Goal: Information Seeking & Learning: Check status

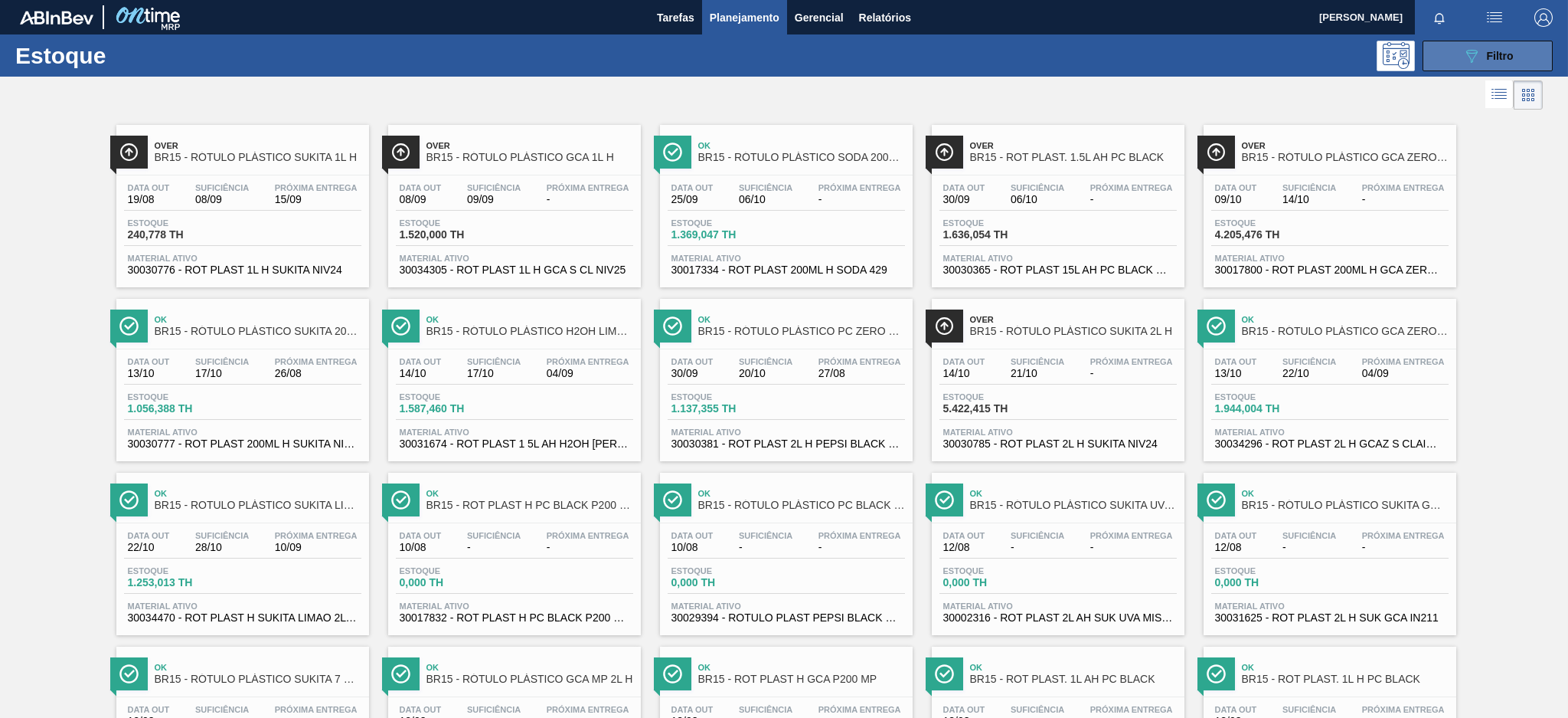
click at [1451, 60] on button "089F7B8B-B2A5-4AFE-B5C0-19BA573D28AC Filtro" at bounding box center [1487, 55] width 130 height 30
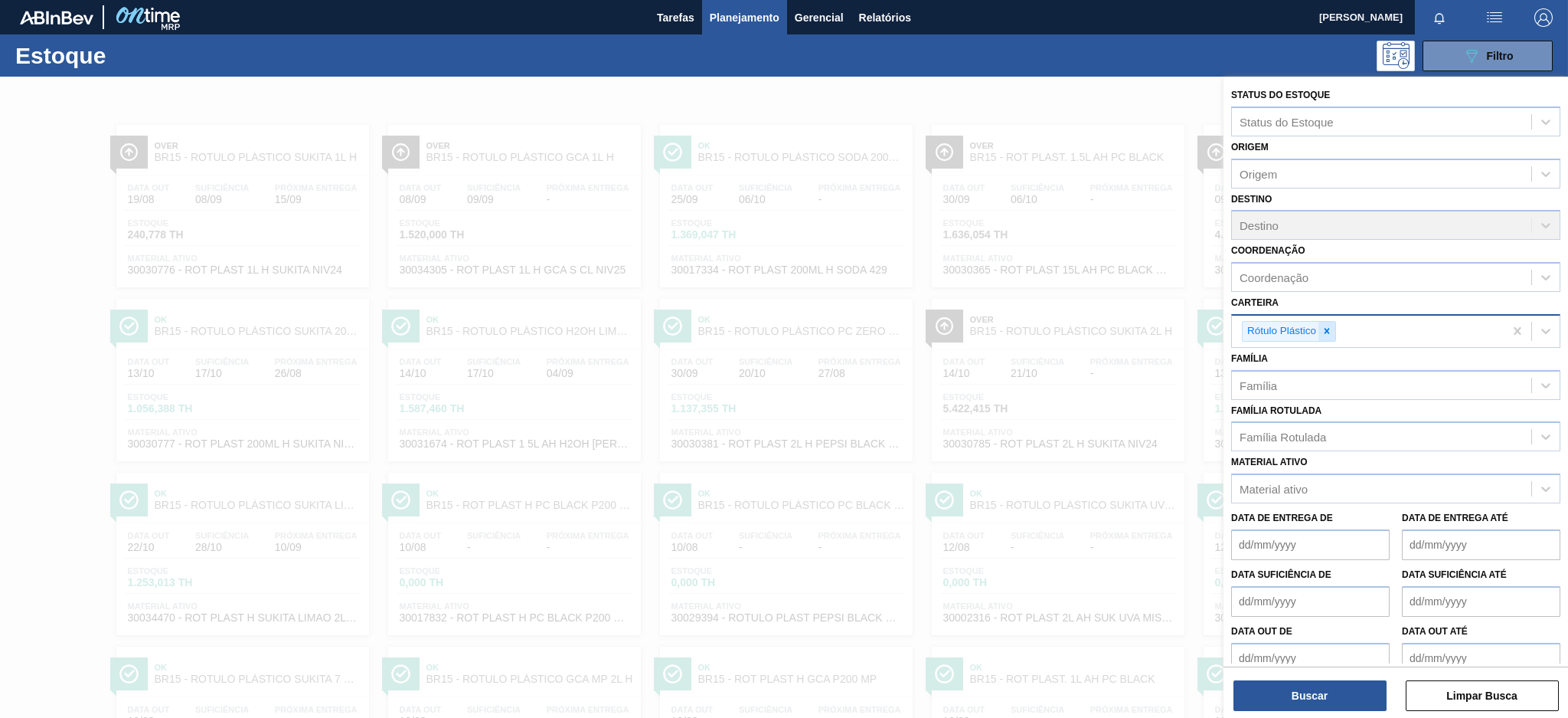
click at [1331, 327] on icon at bounding box center [1326, 331] width 10 height 10
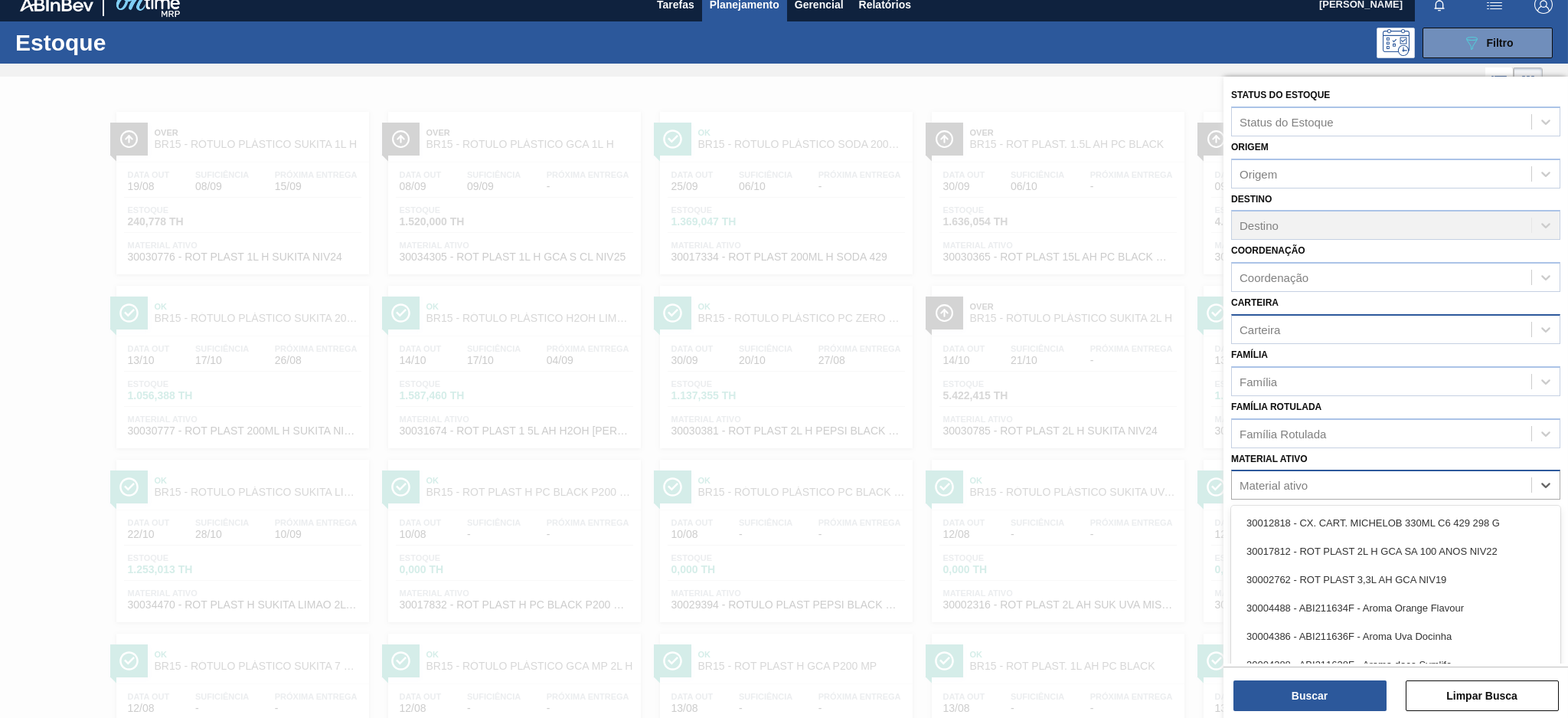
click at [1299, 479] on div "Material ativo" at bounding box center [1273, 485] width 68 height 13
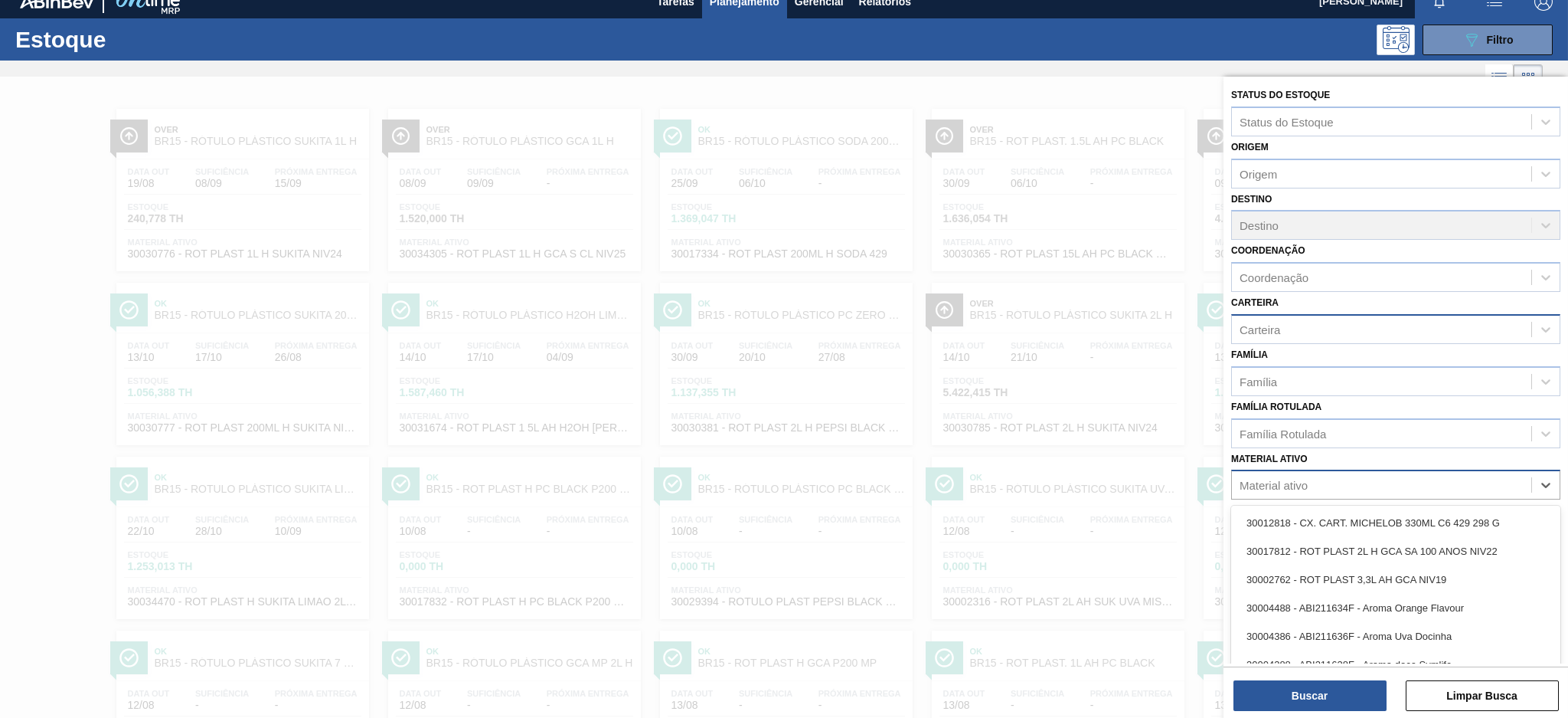
scroll to position [18, 0]
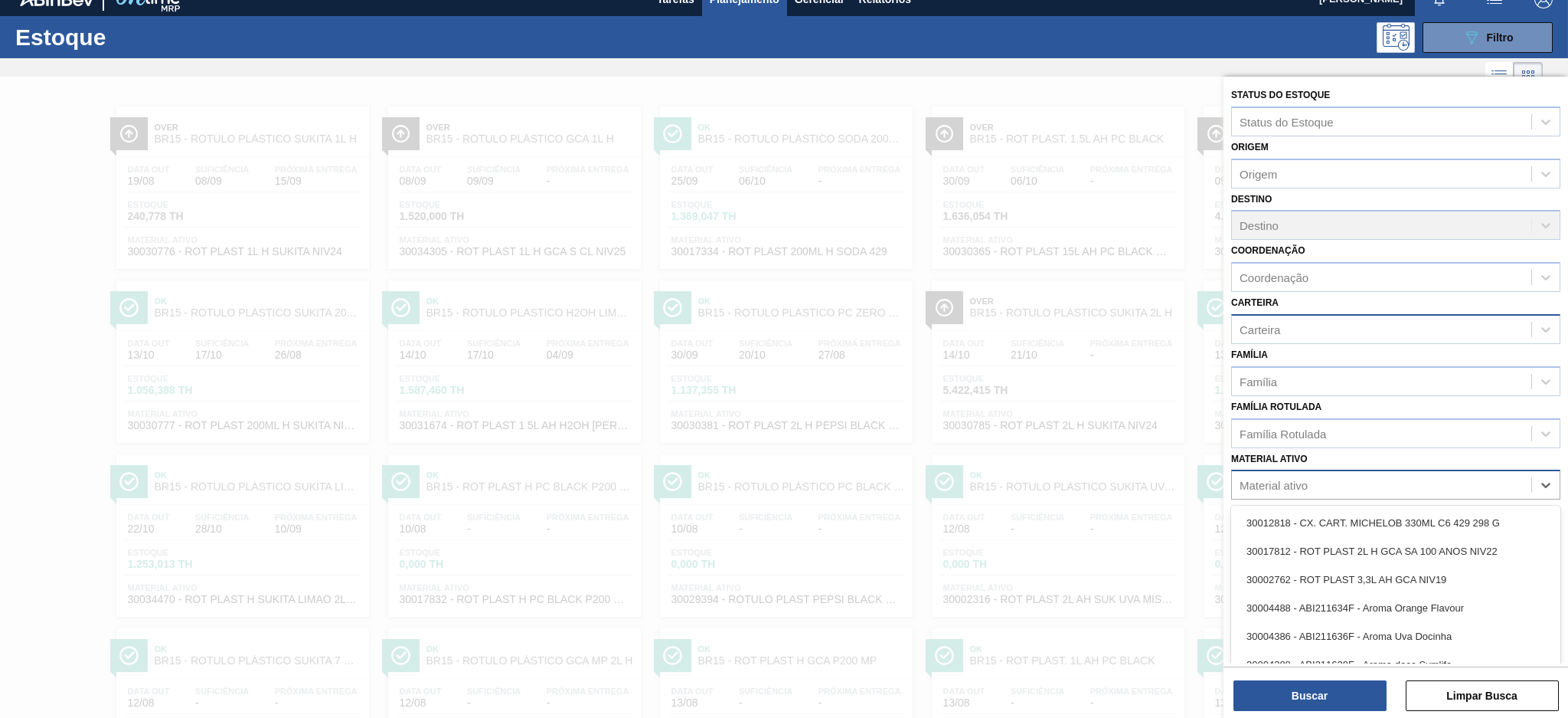
paste ativo "30003355"
type ativo "30003355"
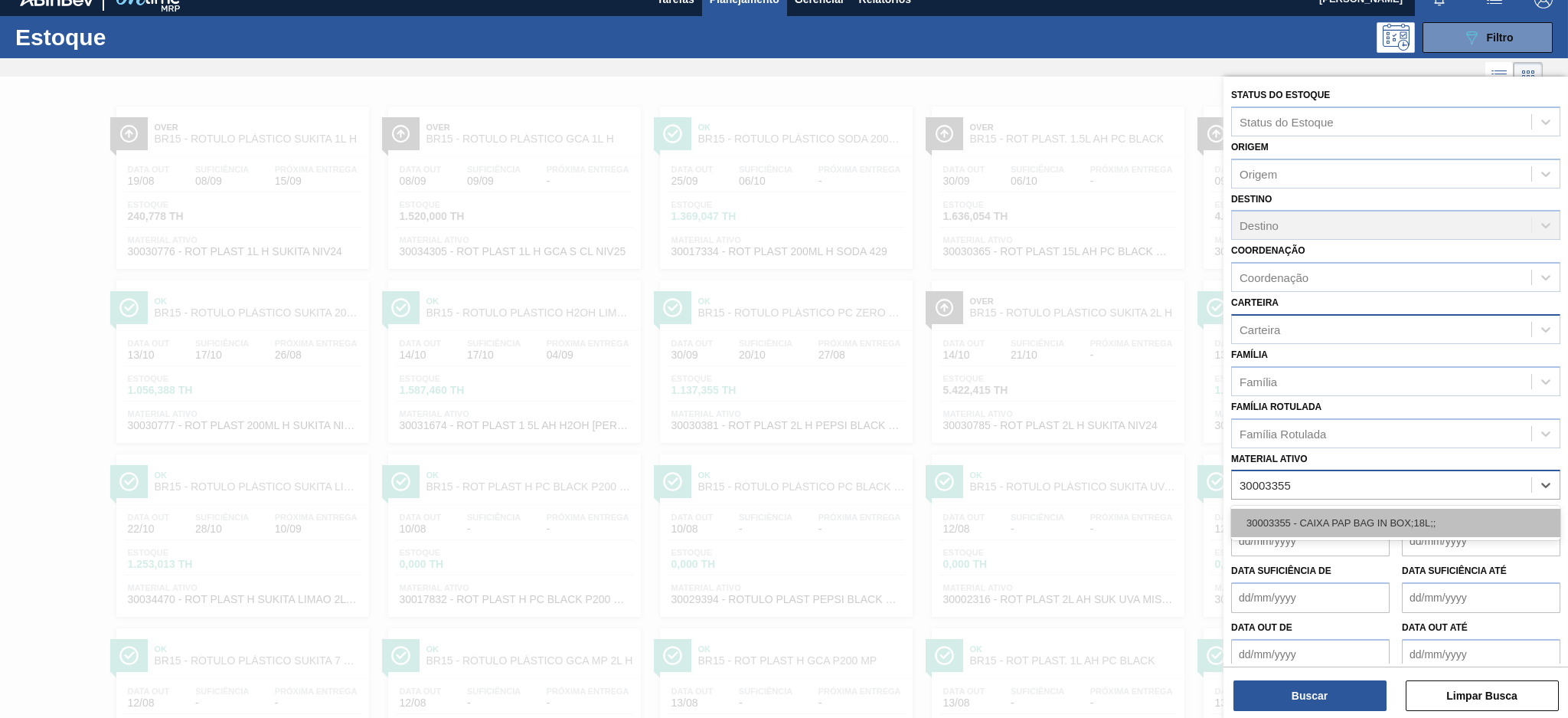
click at [1325, 514] on div "30003355 - CAIXA PAP BAG IN BOX;18L;;" at bounding box center [1395, 523] width 329 height 29
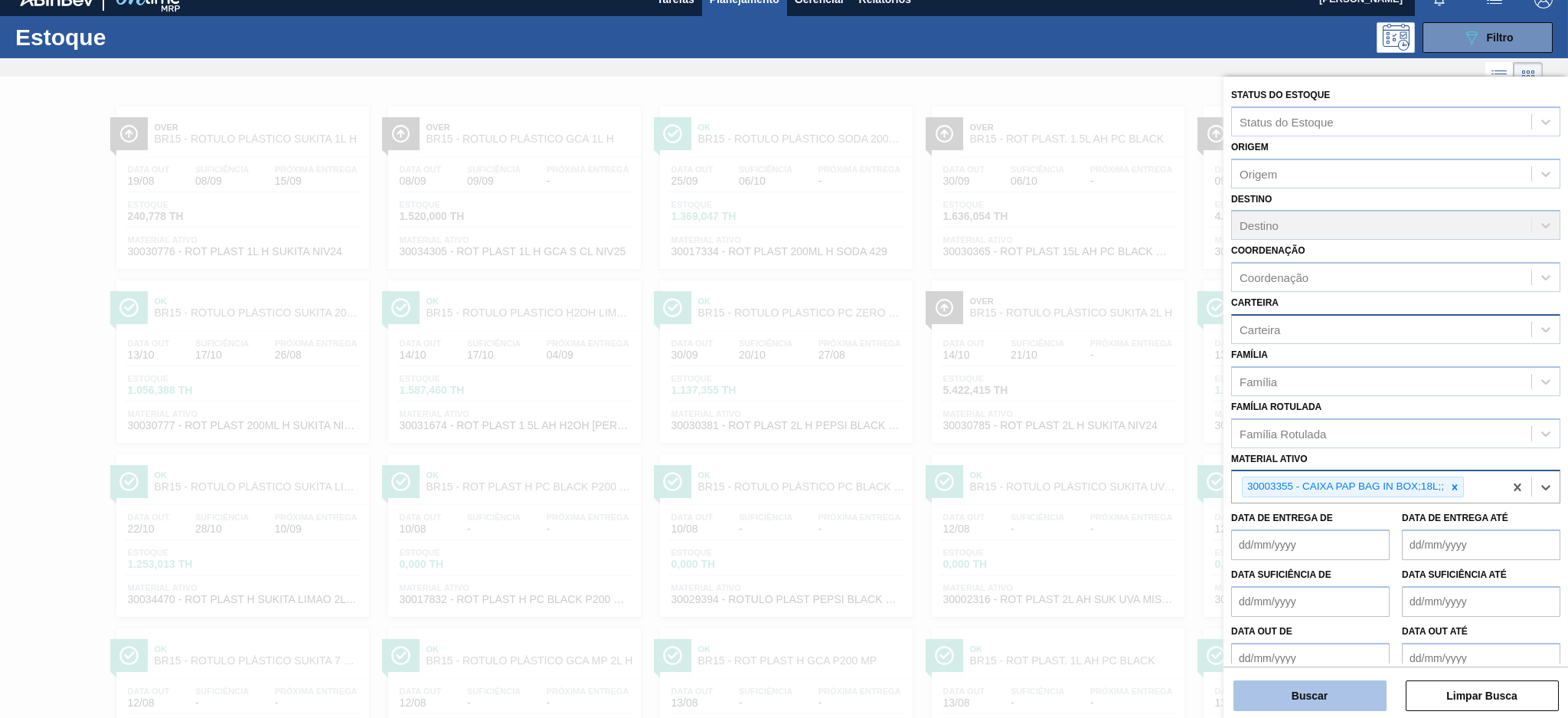
click at [1331, 692] on button "Buscar" at bounding box center [1309, 695] width 153 height 30
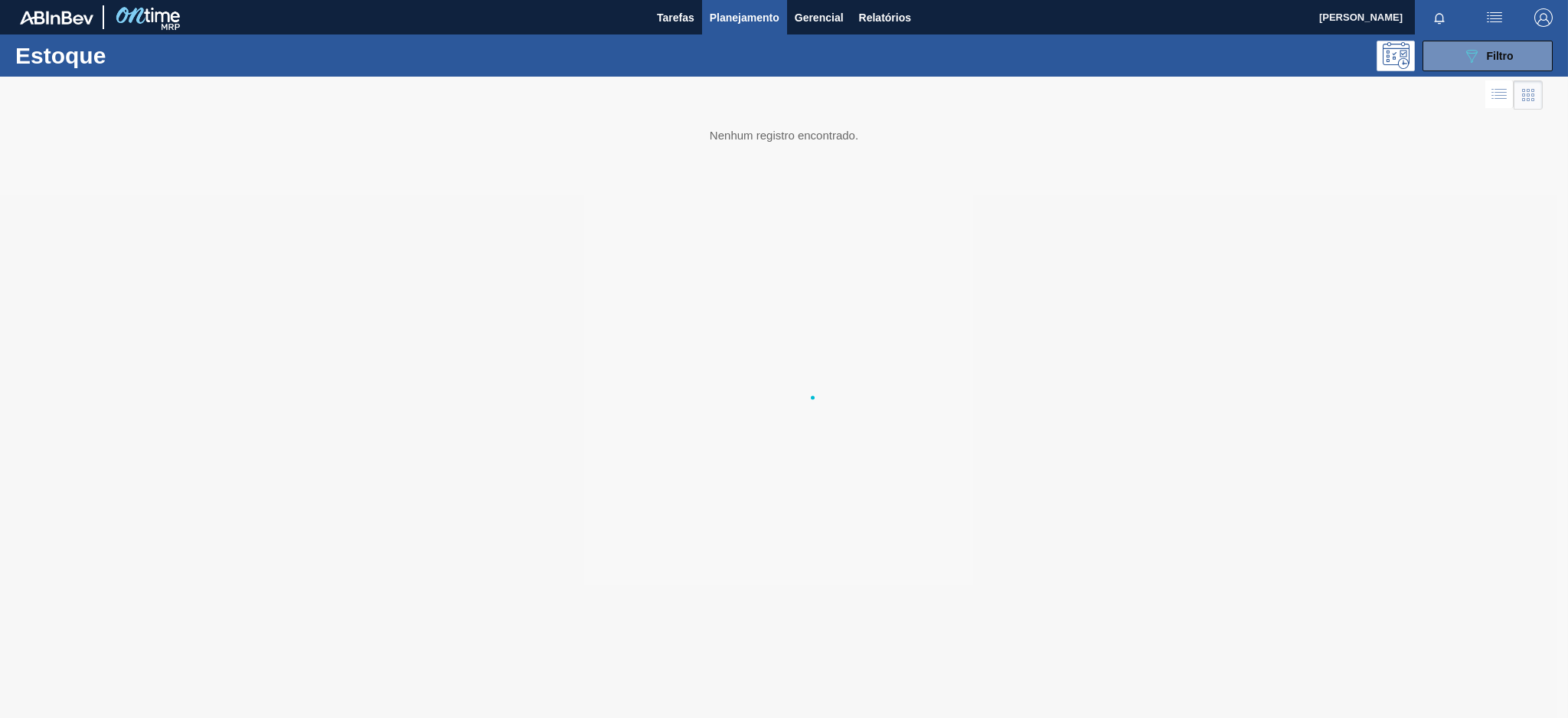
scroll to position [0, 0]
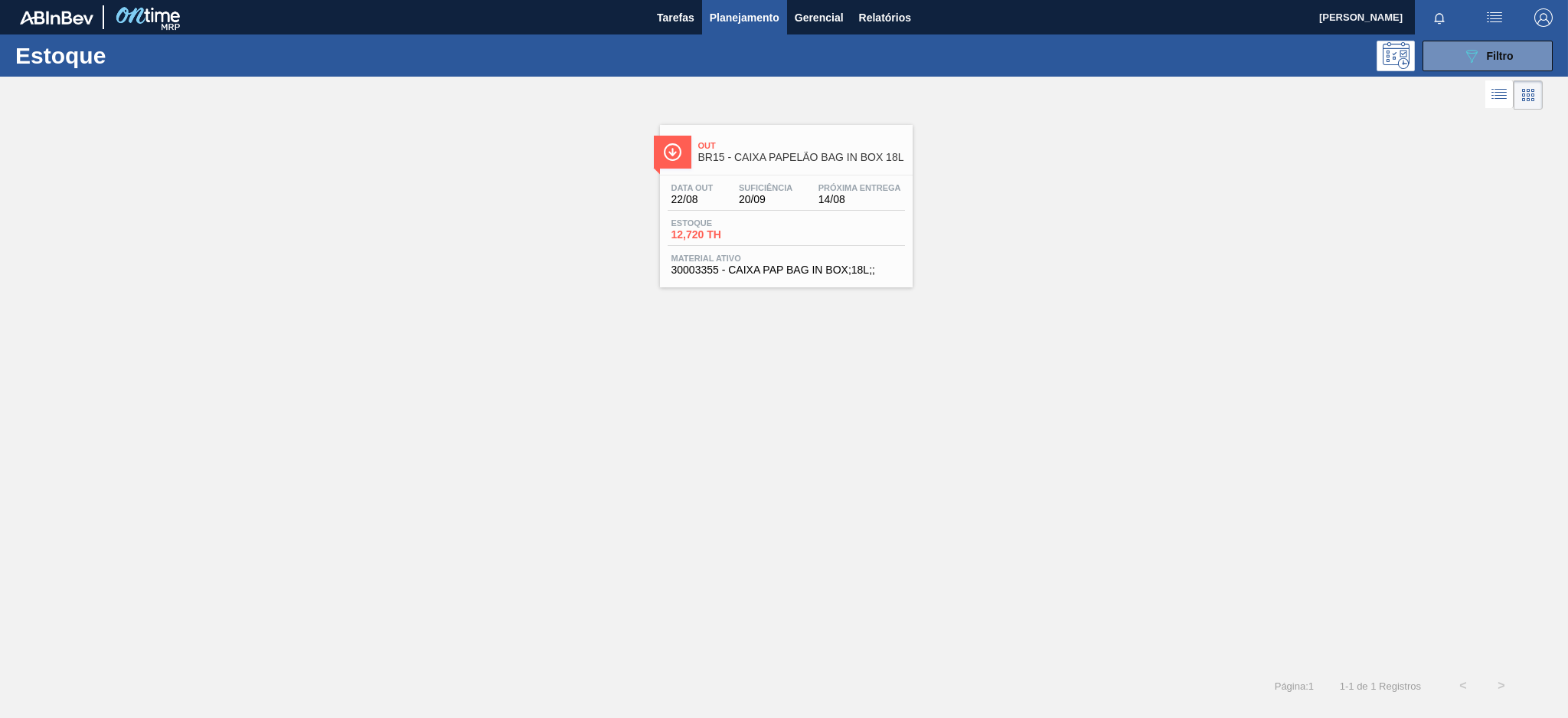
click at [780, 153] on span "BR15 - CAIXA PAPELÃO BAG IN BOX 18L" at bounding box center [801, 157] width 206 height 11
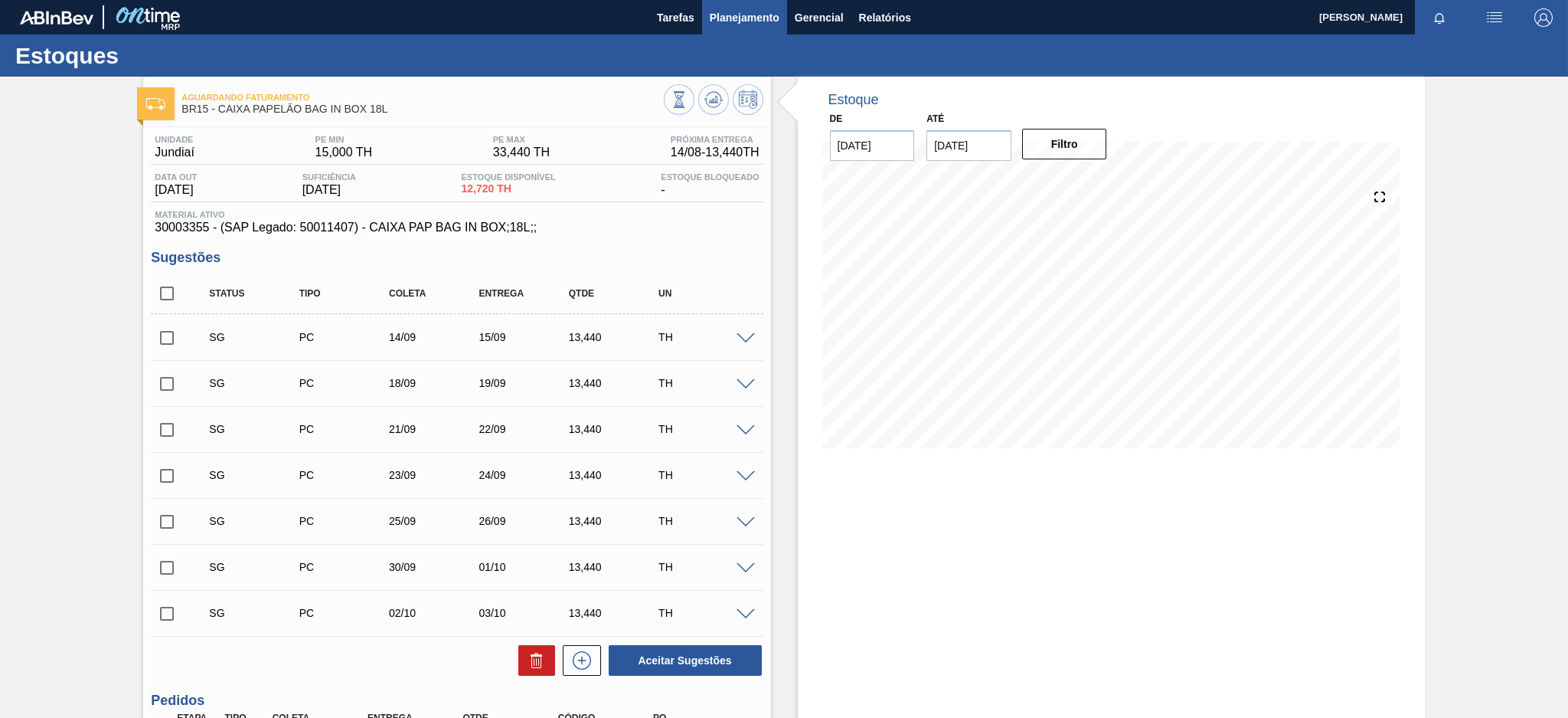
click at [713, 19] on span "Planejamento" at bounding box center [744, 17] width 70 height 18
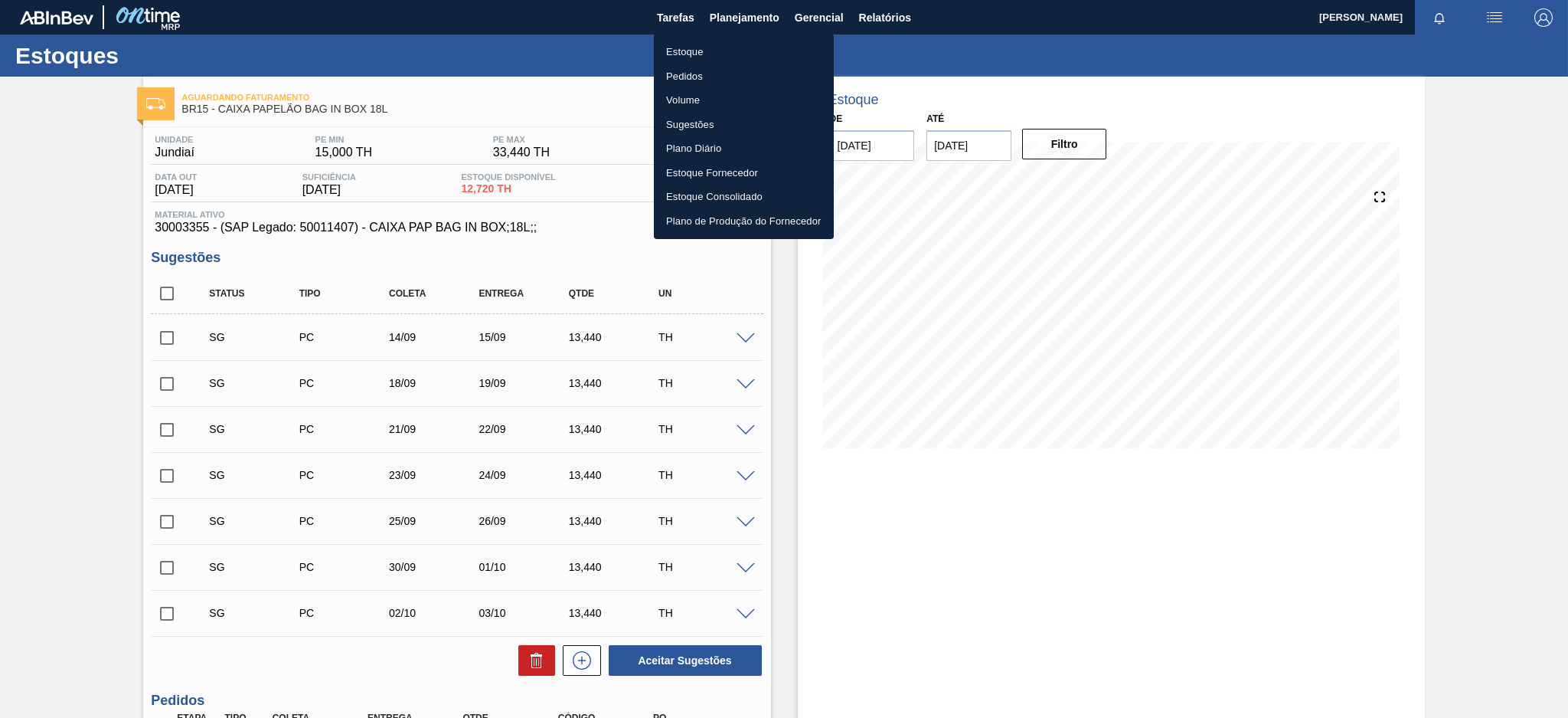
click at [704, 54] on li "Estoque" at bounding box center [743, 52] width 180 height 24
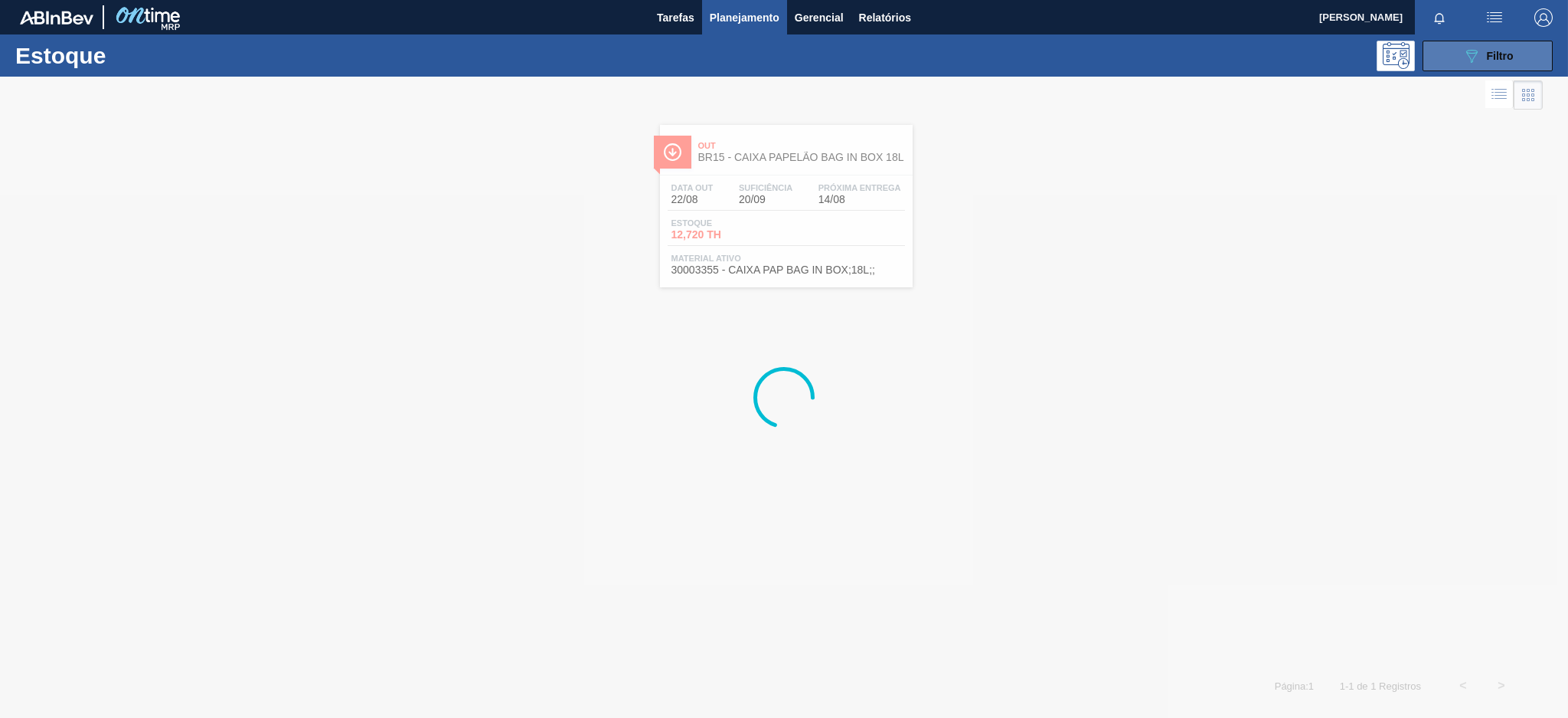
click at [1489, 60] on span "Filtro" at bounding box center [1500, 56] width 27 height 12
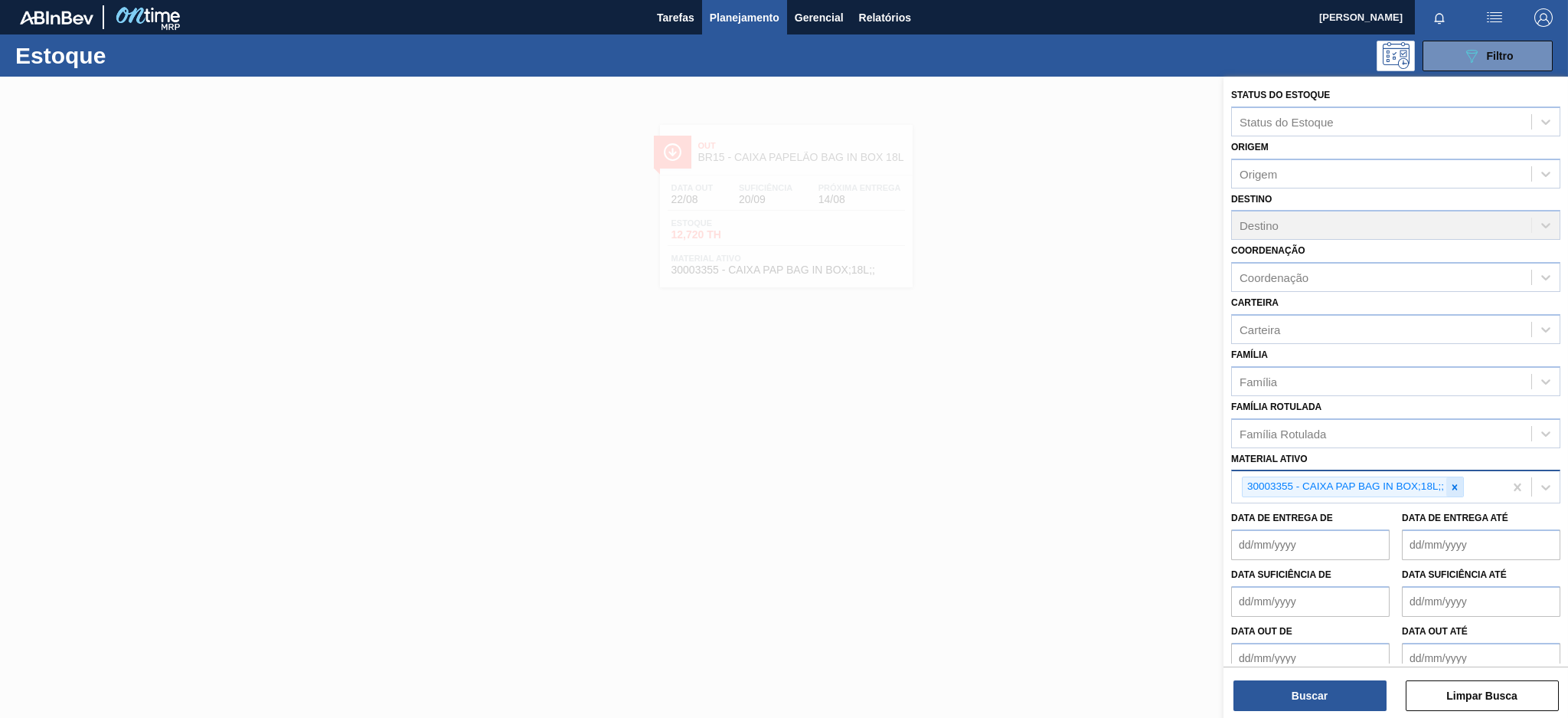
click at [1454, 485] on icon at bounding box center [1454, 487] width 10 height 10
paste ativo "30004716"
type ativo "30004716"
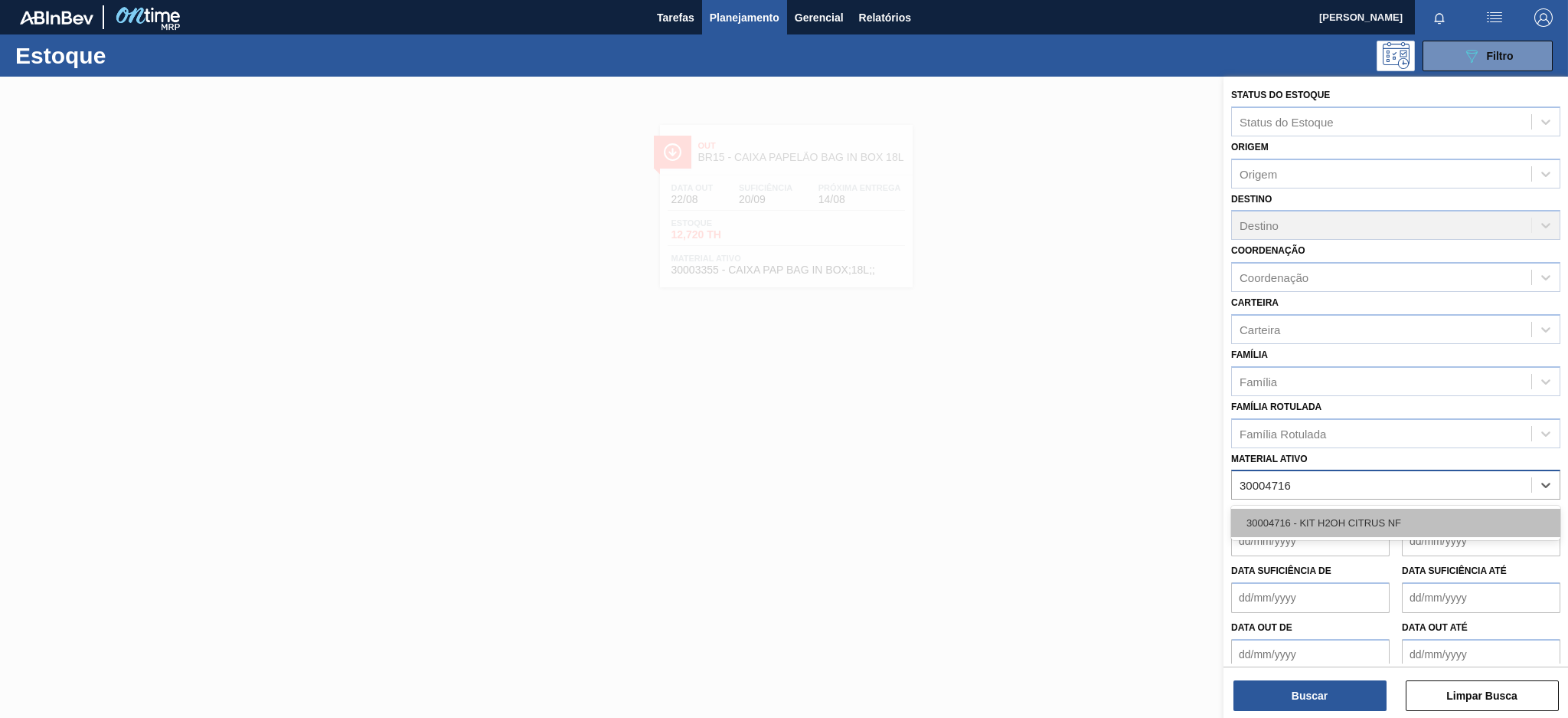
click at [1378, 511] on div "30004716 - KIT H2OH CITRUS NF" at bounding box center [1395, 523] width 329 height 29
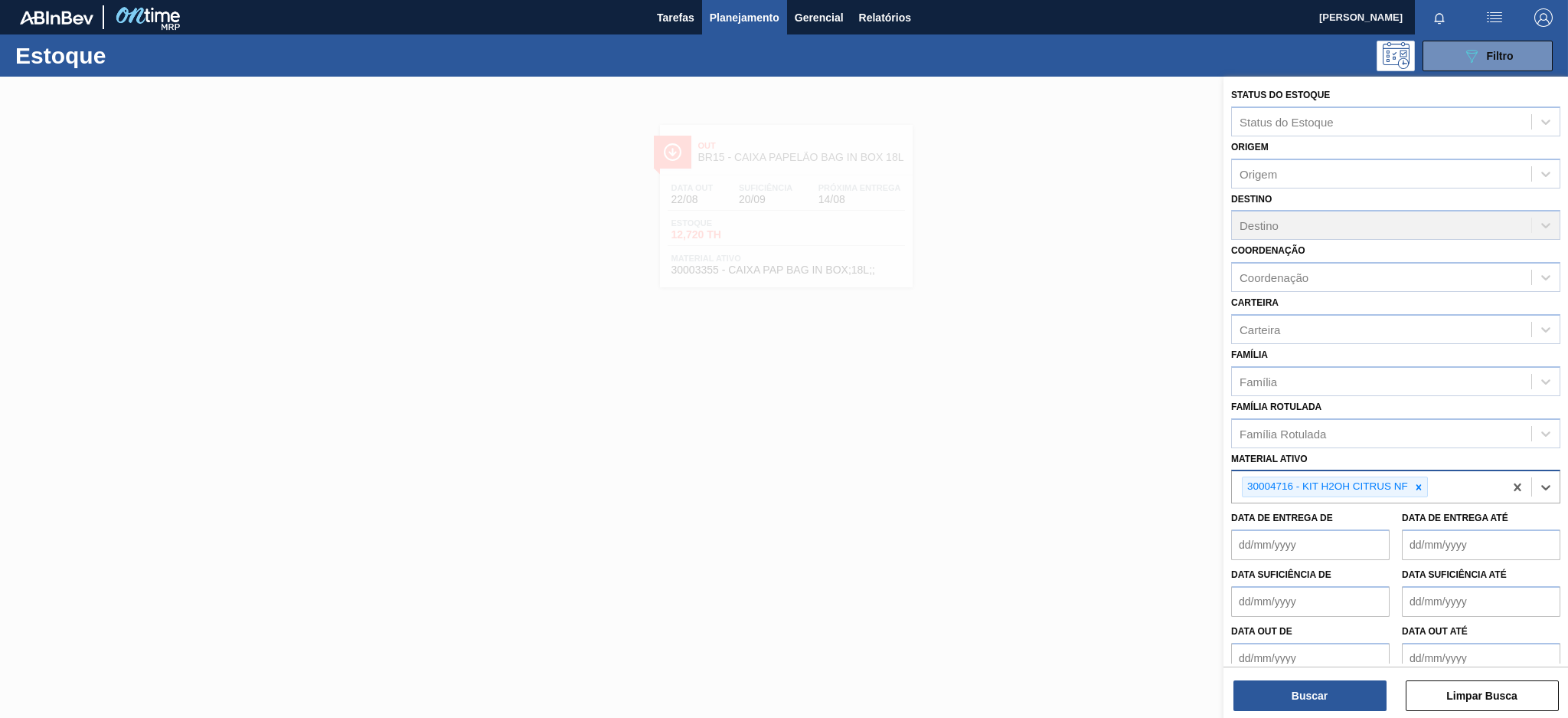
paste ativo "30002825"
type ativo "30002825"
click at [1363, 527] on div "30002825 - KIT PEPSI TWIST ZERO BAG IN BOX NF" at bounding box center [1395, 526] width 329 height 29
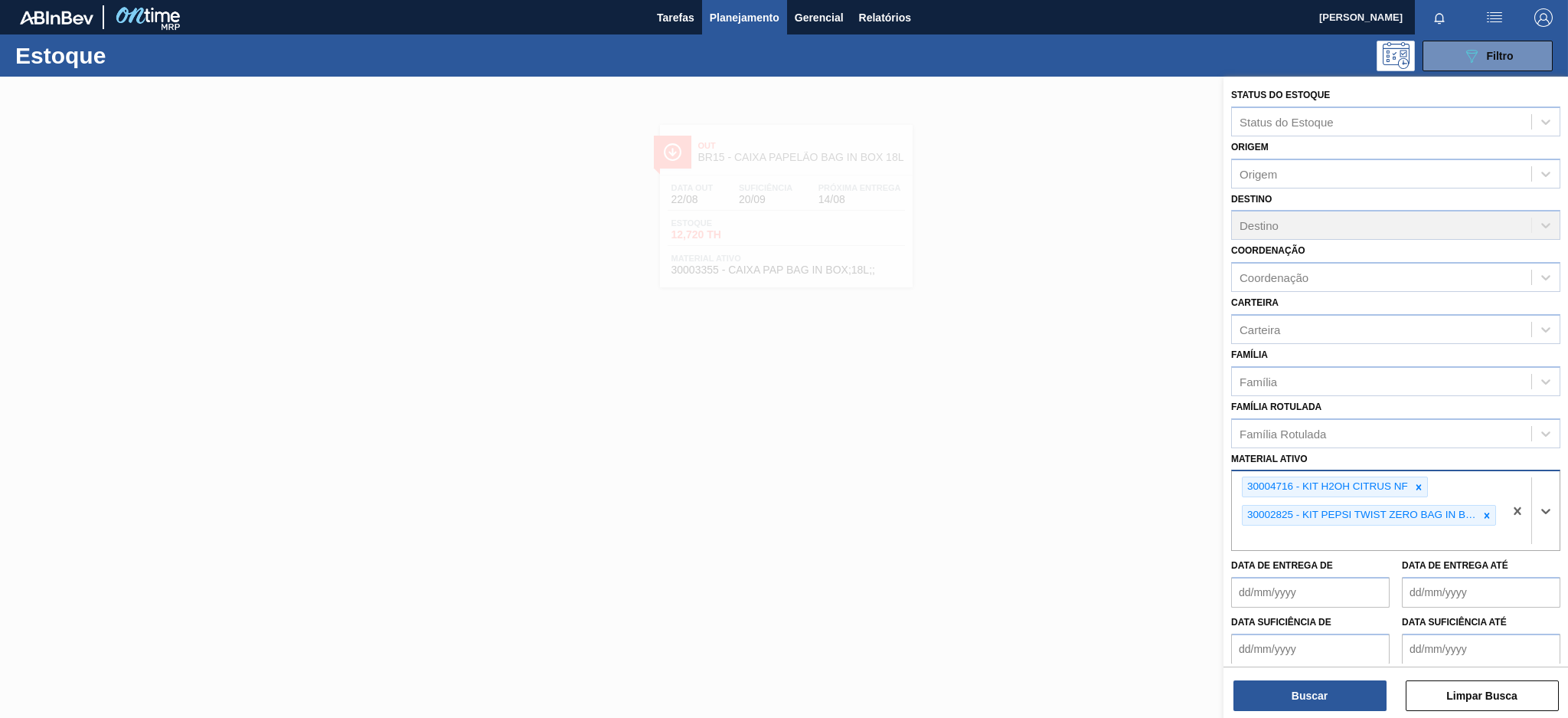
paste ativo "30002876"
type ativo "30002876"
click at [1369, 562] on div "30002876 - KIT PEPSI COLA ZERO NF" at bounding box center [1395, 574] width 329 height 29
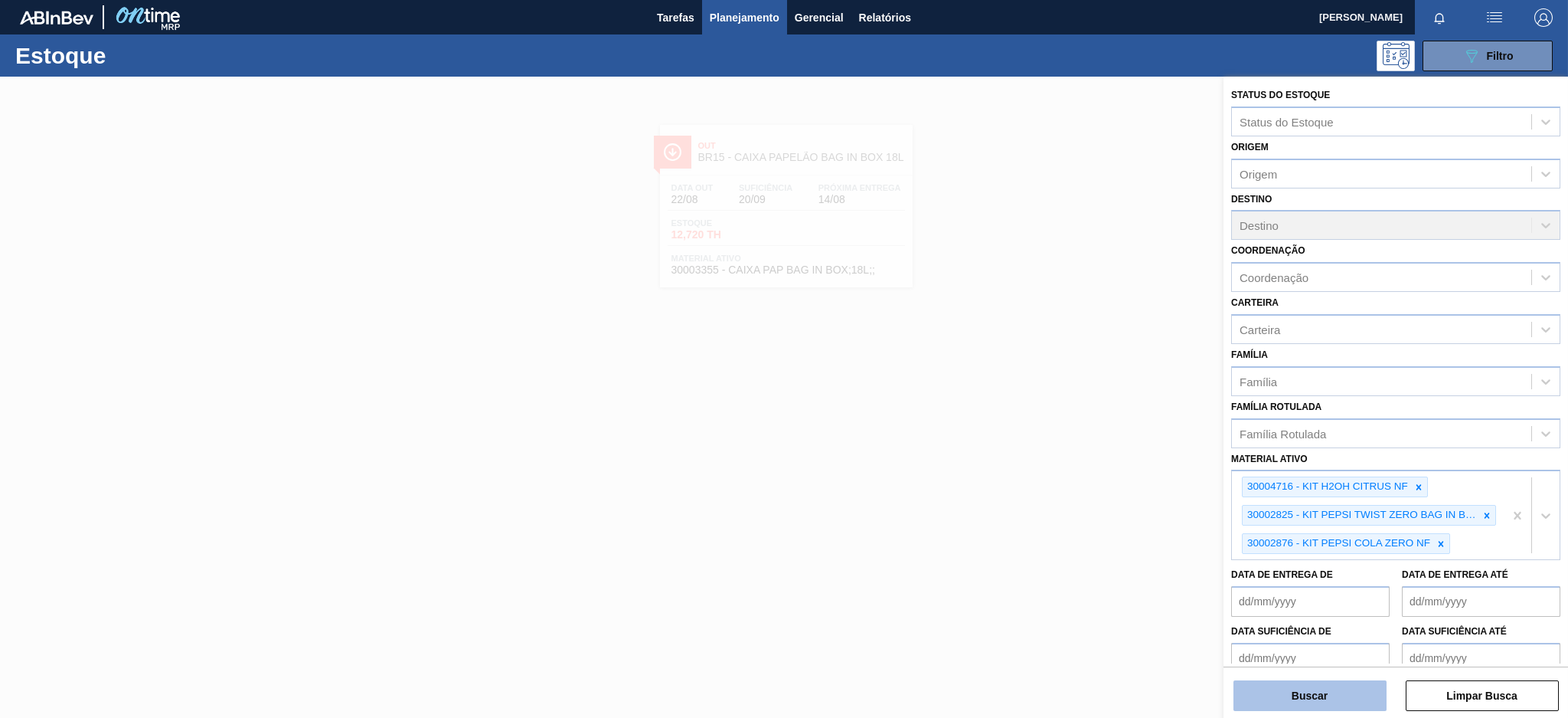
click at [1312, 694] on button "Buscar" at bounding box center [1309, 695] width 153 height 30
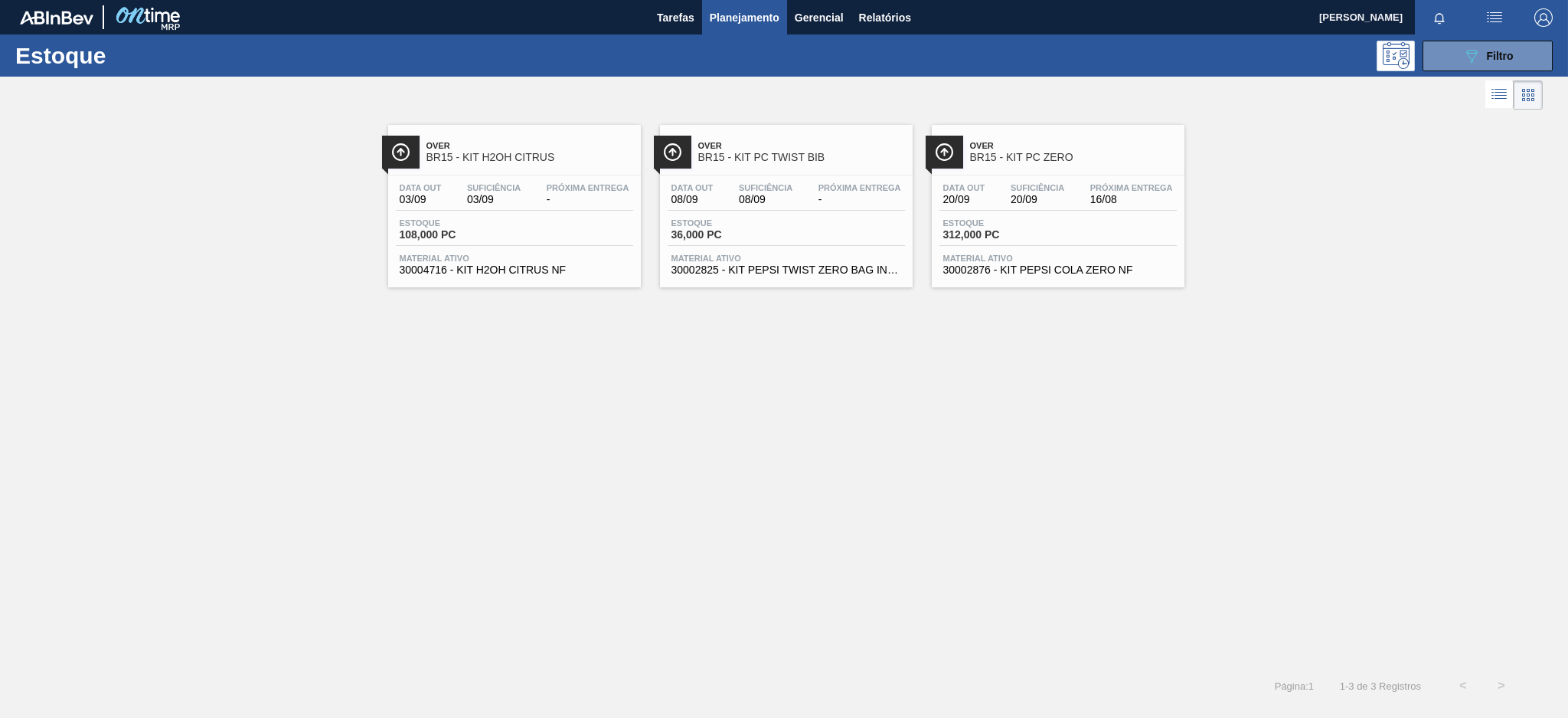
click at [516, 159] on span "BR15 - KIT H2OH CITRUS" at bounding box center [529, 157] width 206 height 11
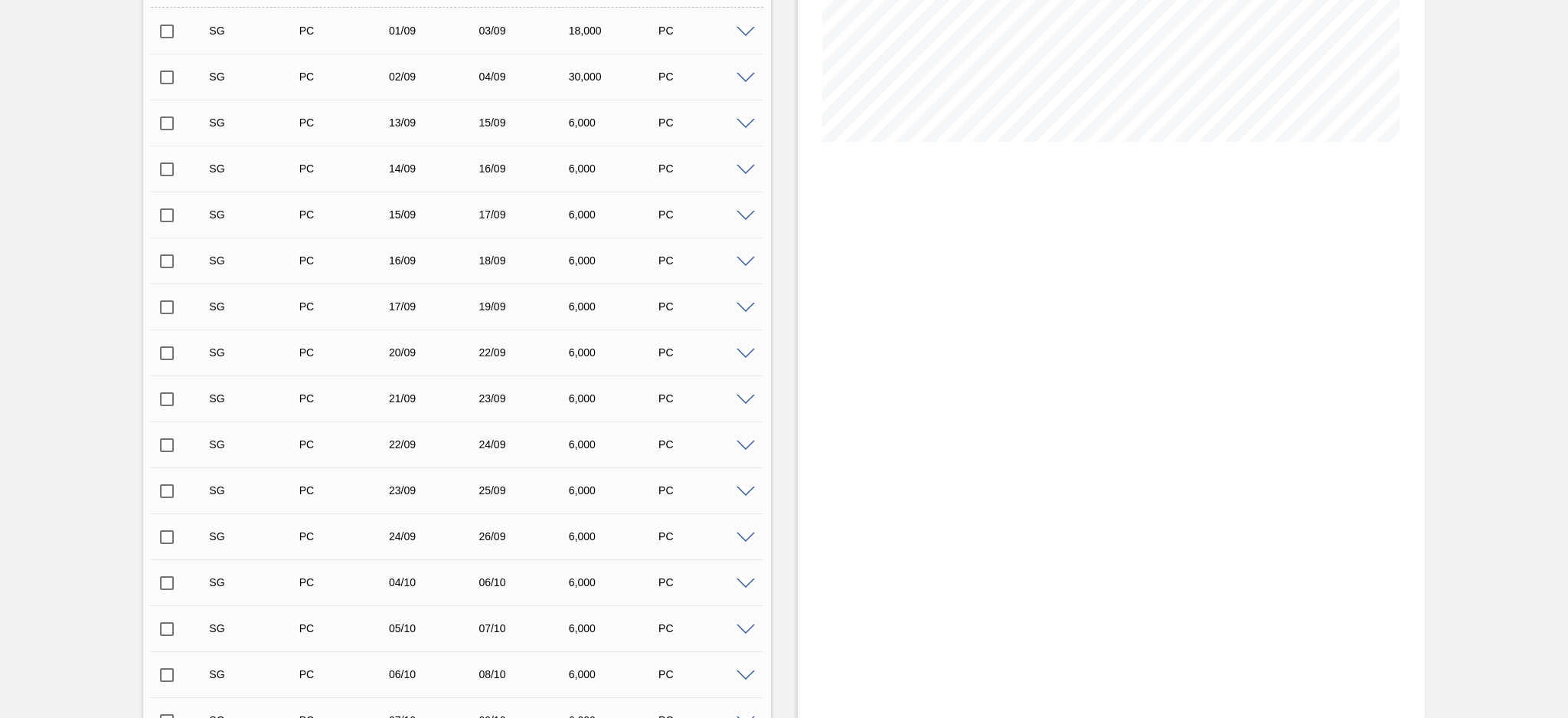
scroll to position [614, 0]
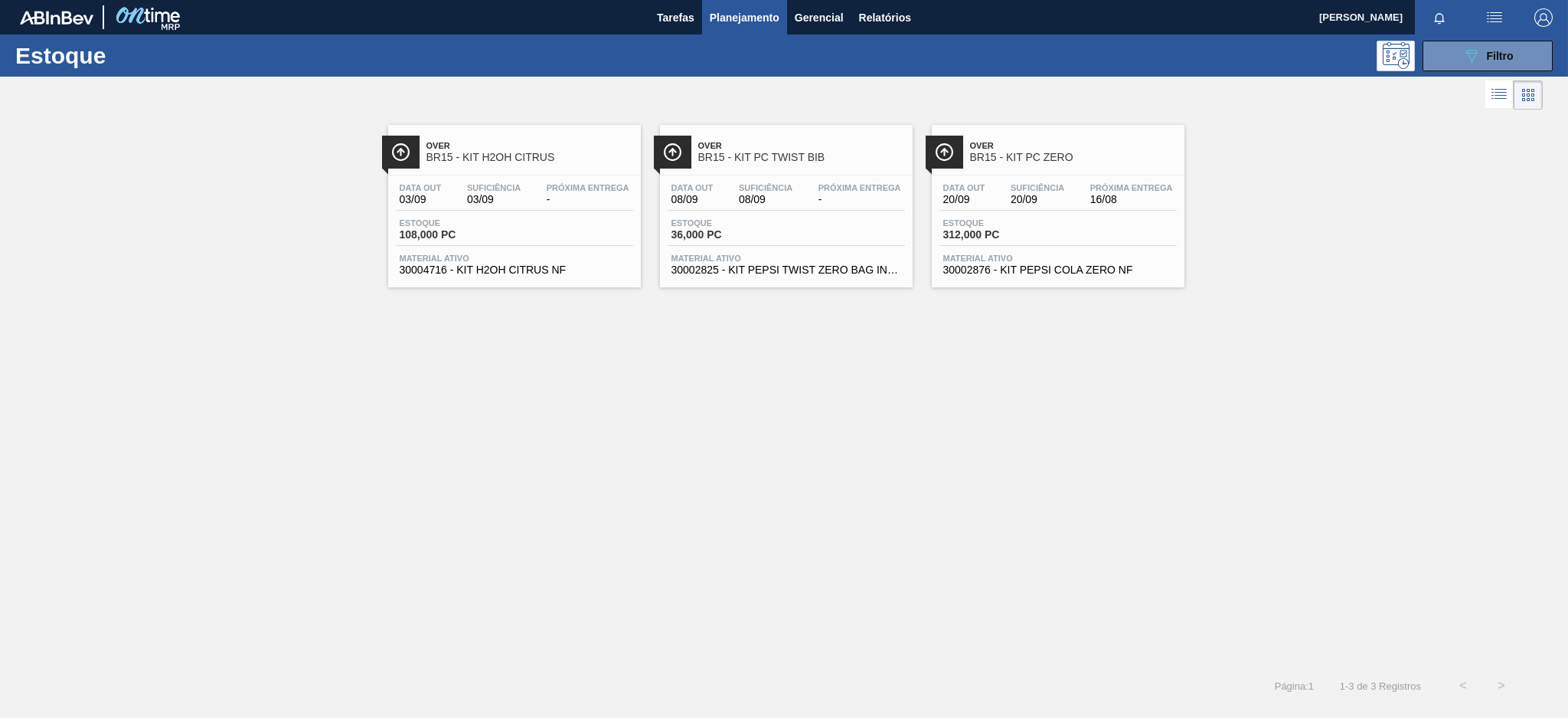
click at [819, 194] on span "-" at bounding box center [860, 199] width 83 height 11
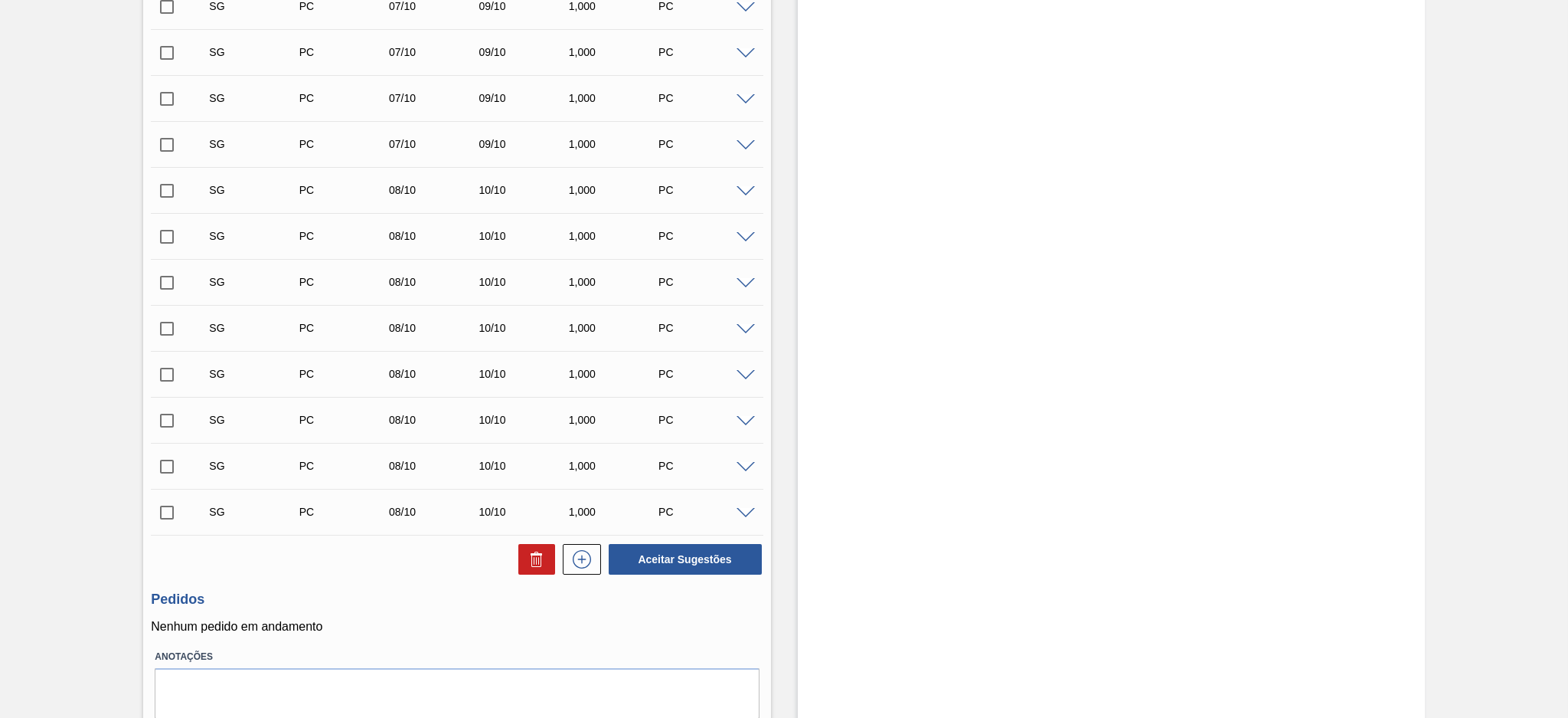
scroll to position [4659, 0]
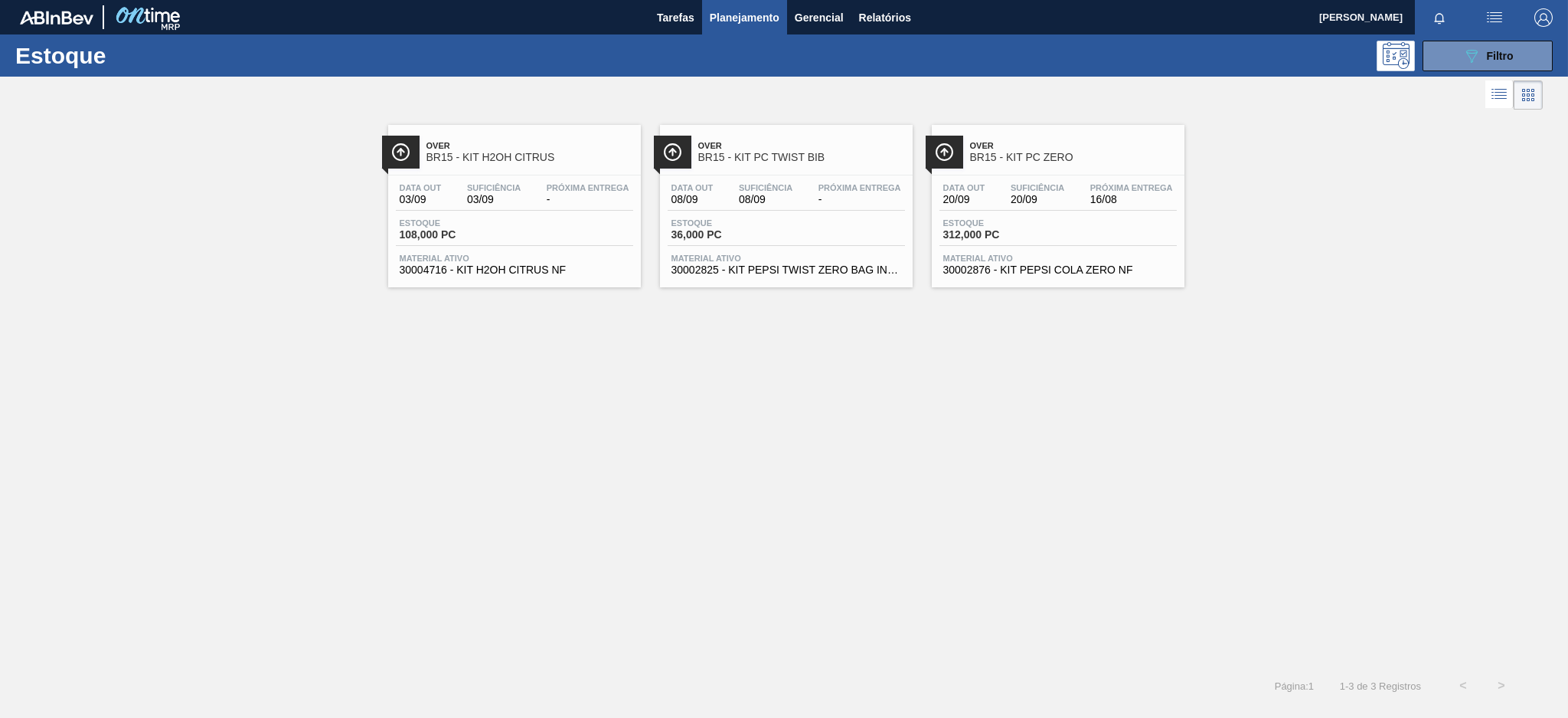
click at [1074, 186] on div "Data out 20/09 Suficiência 20/09 Próxima Entrega 16/08" at bounding box center [1058, 197] width 237 height 28
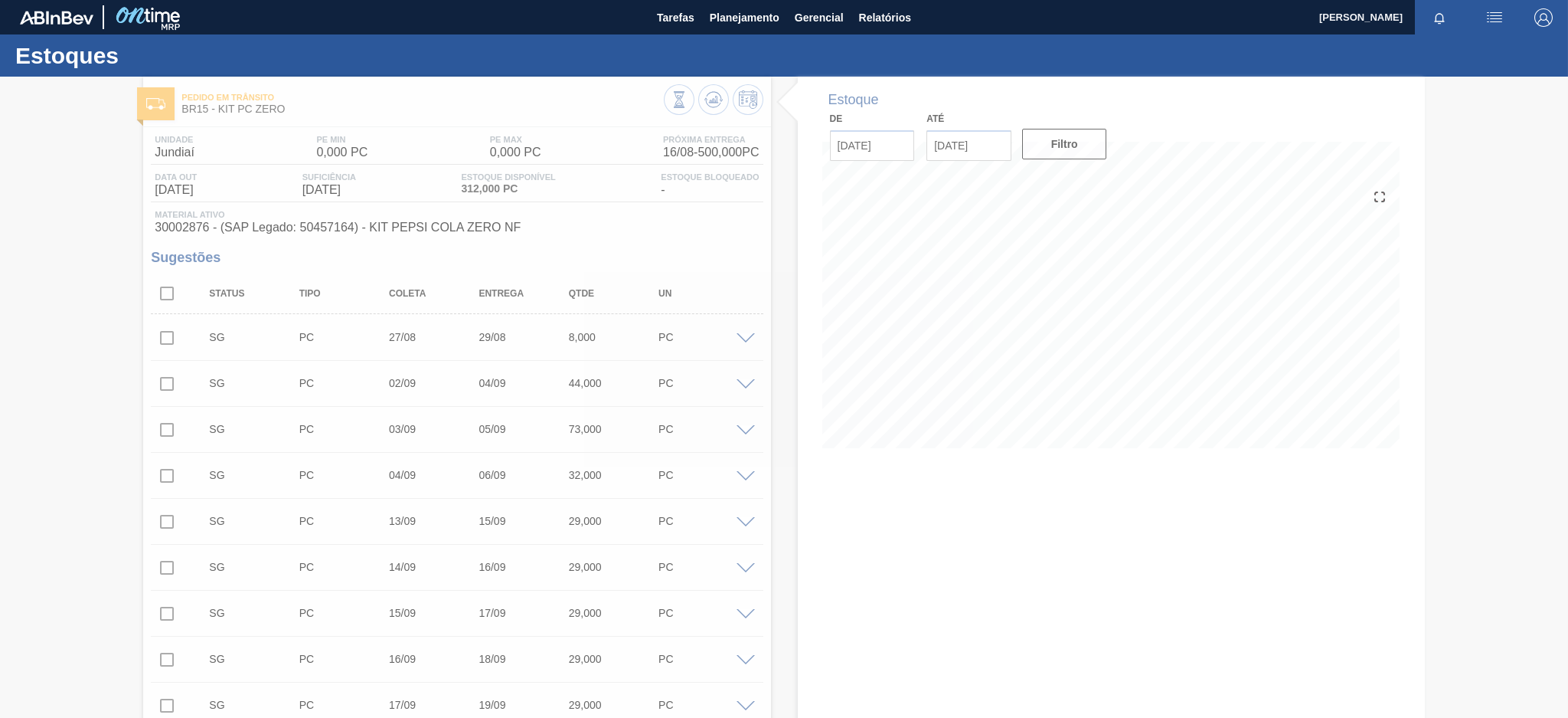
scroll to position [102, 0]
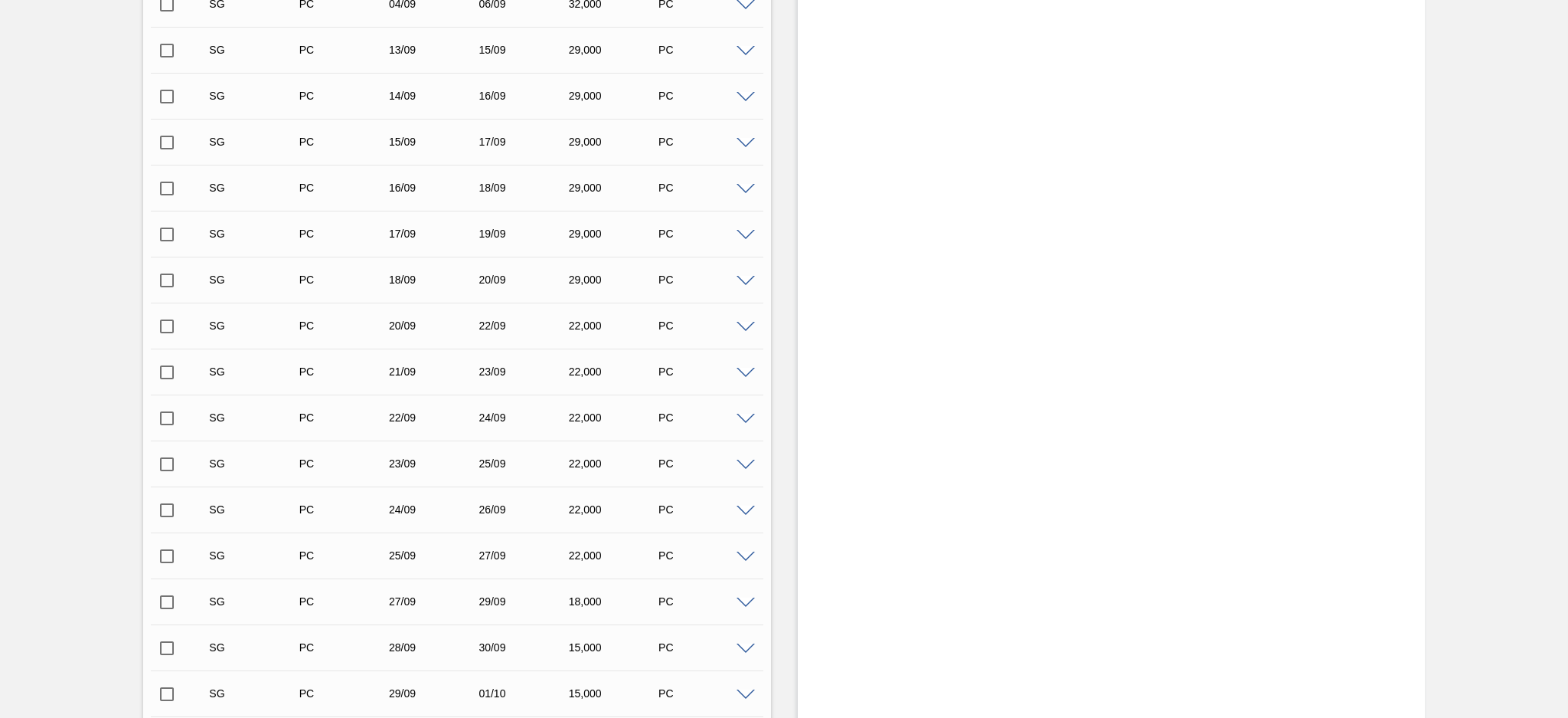
scroll to position [0, 0]
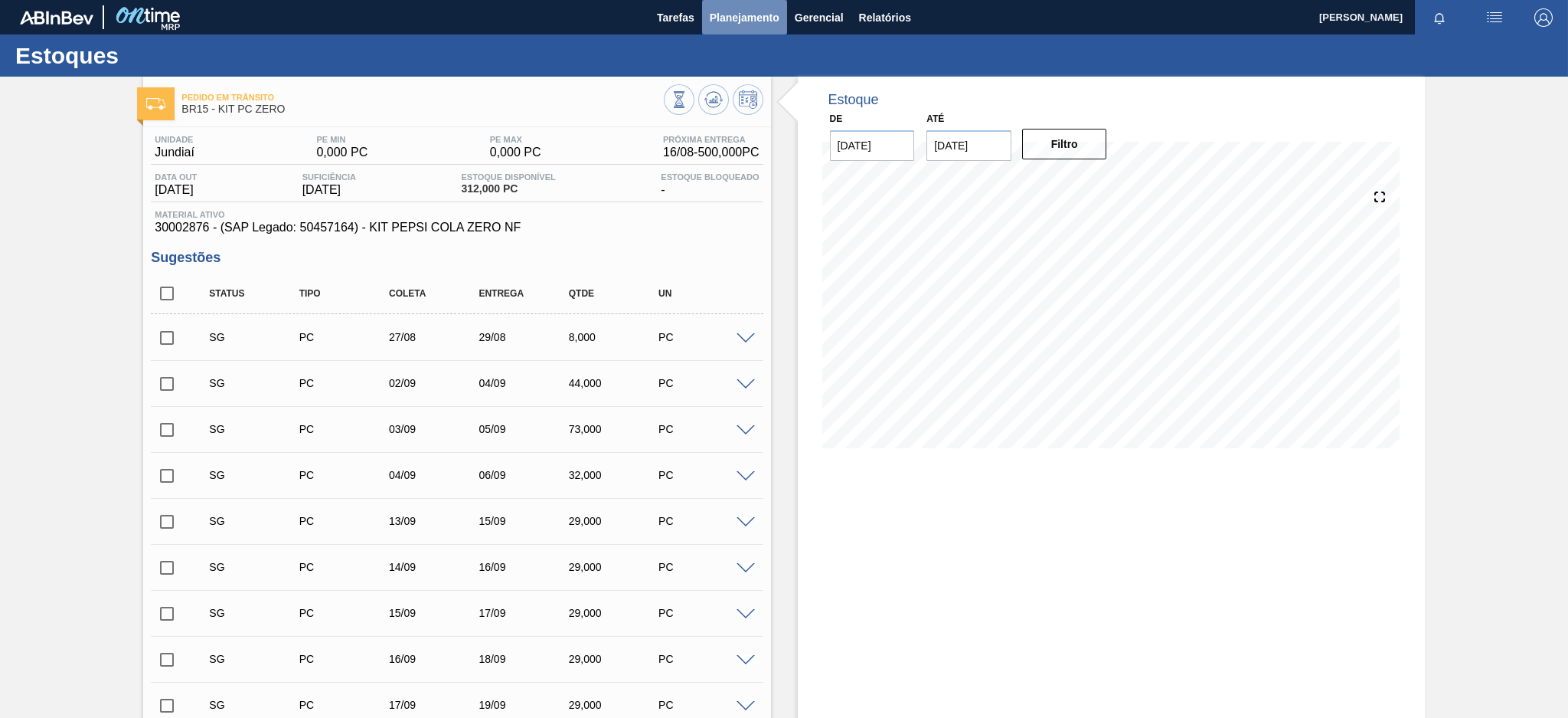
click at [761, 19] on span "Planejamento" at bounding box center [744, 17] width 70 height 18
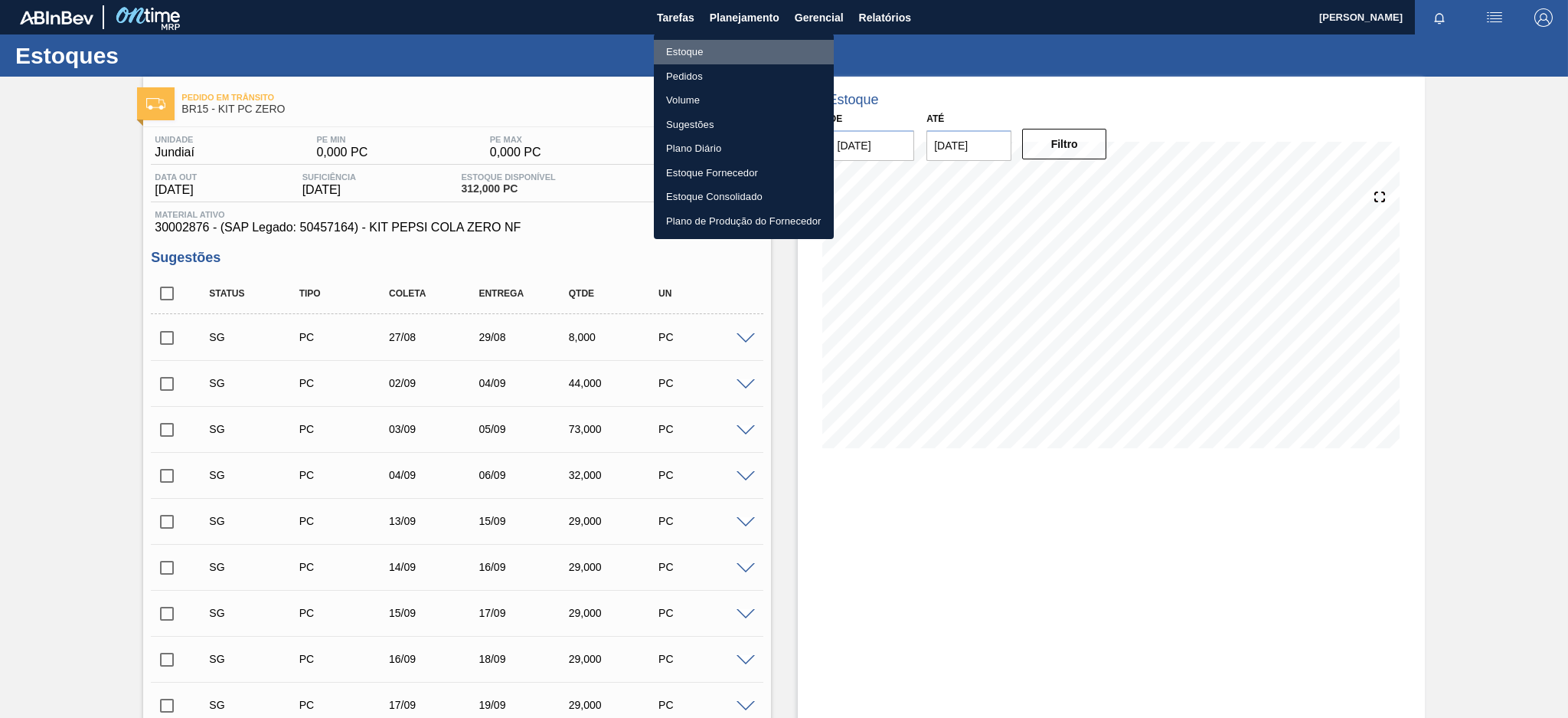
click at [769, 45] on li "Estoque" at bounding box center [743, 52] width 180 height 24
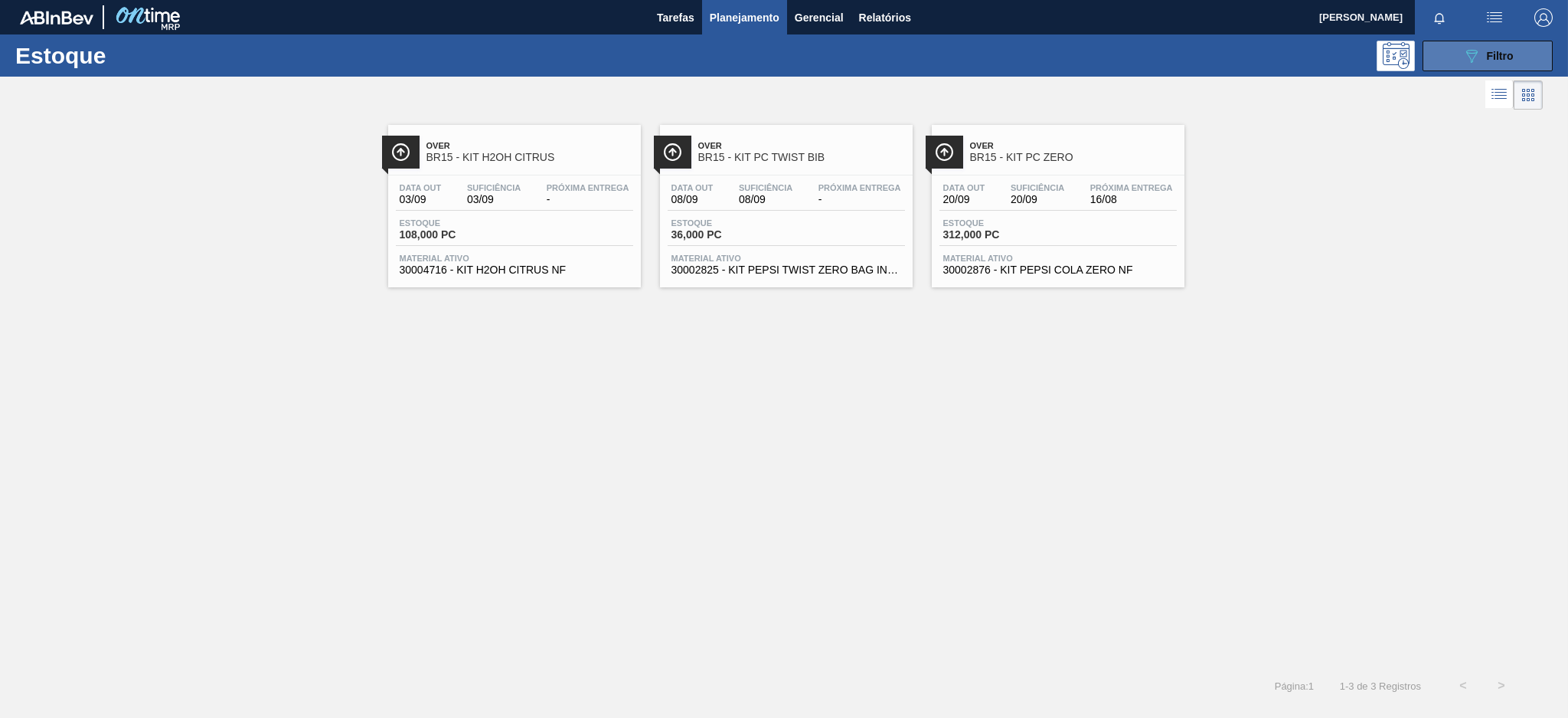
click at [1477, 64] on icon "089F7B8B-B2A5-4AFE-B5C0-19BA573D28AC" at bounding box center [1470, 55] width 18 height 18
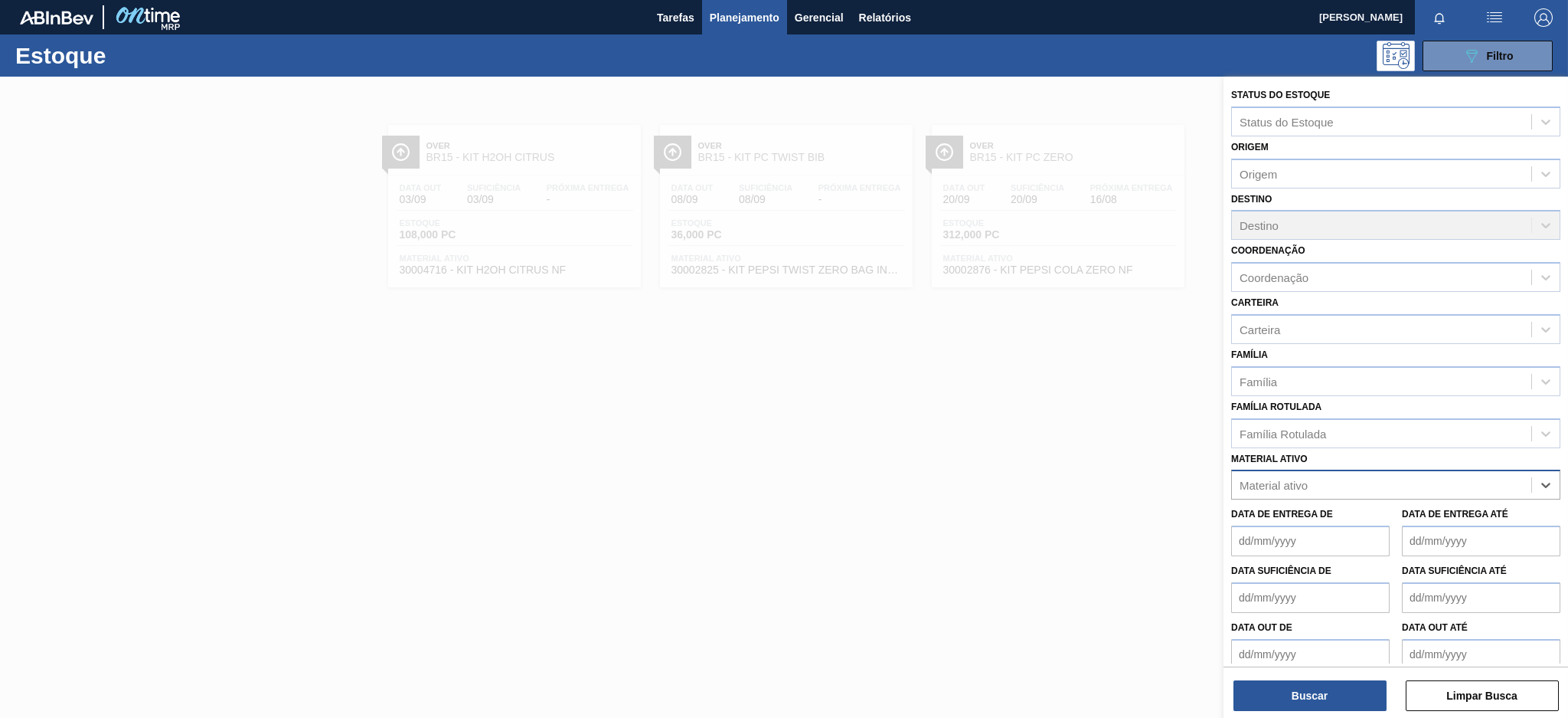
paste ativo "30034299"
type ativo "30034299"
click at [1366, 510] on div "30034299 - ROT PLAST 1 5L AH GCA S CLAIM NIV25" at bounding box center [1395, 523] width 329 height 29
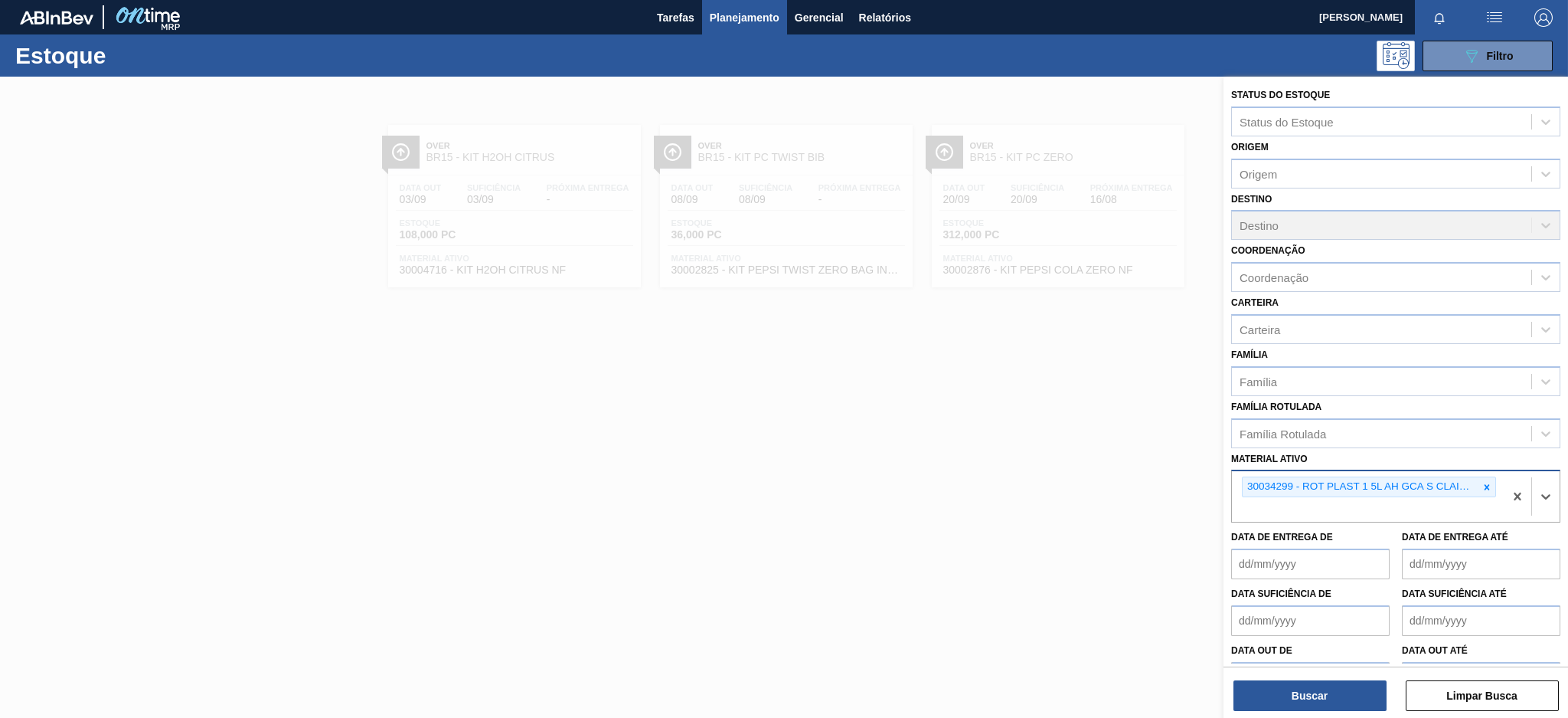
paste ativo "30017801"
type ativo "30017801"
click at [1349, 531] on div "30017801 - ROT PLAST 15L AH GCA ZERO NIV22" at bounding box center [1395, 545] width 329 height 29
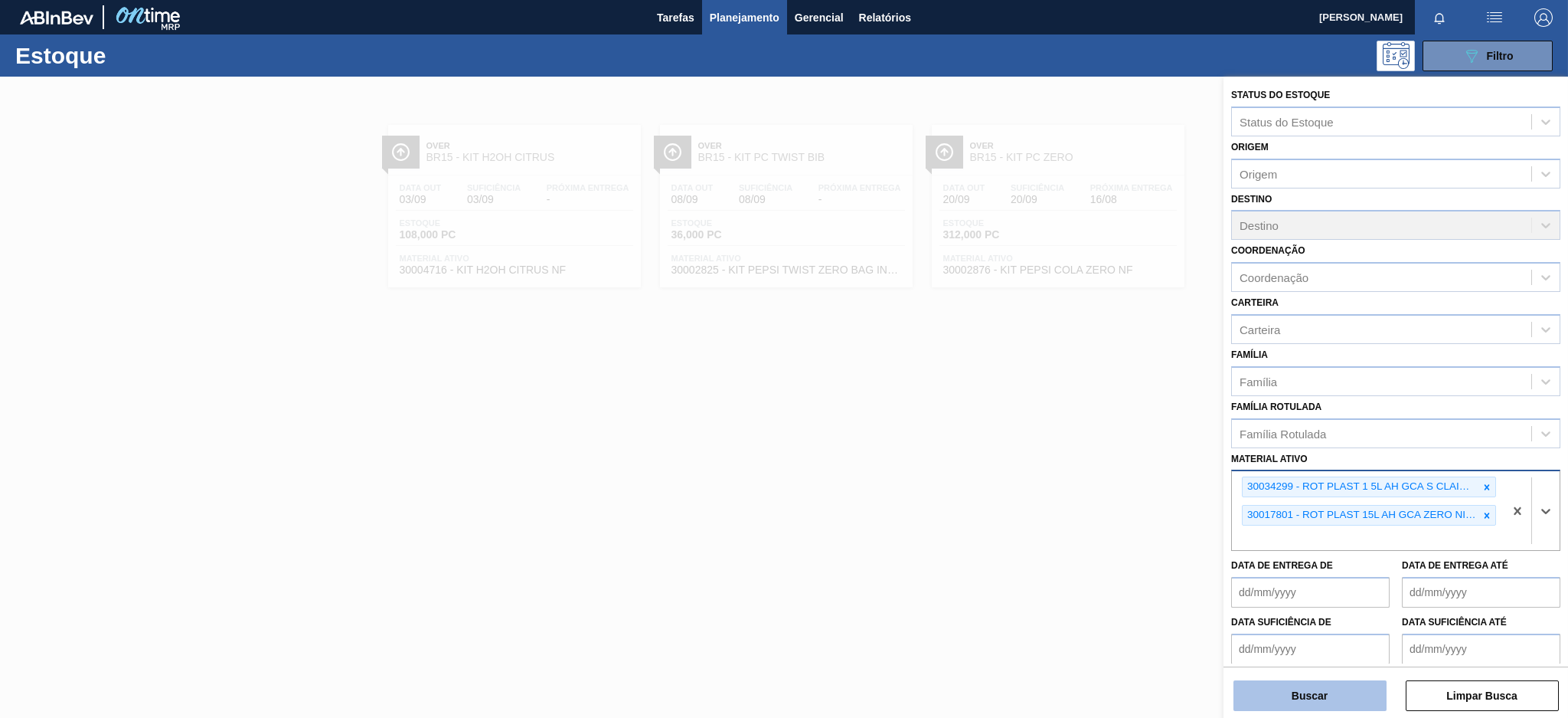
click at [1342, 705] on button "Buscar" at bounding box center [1309, 695] width 153 height 30
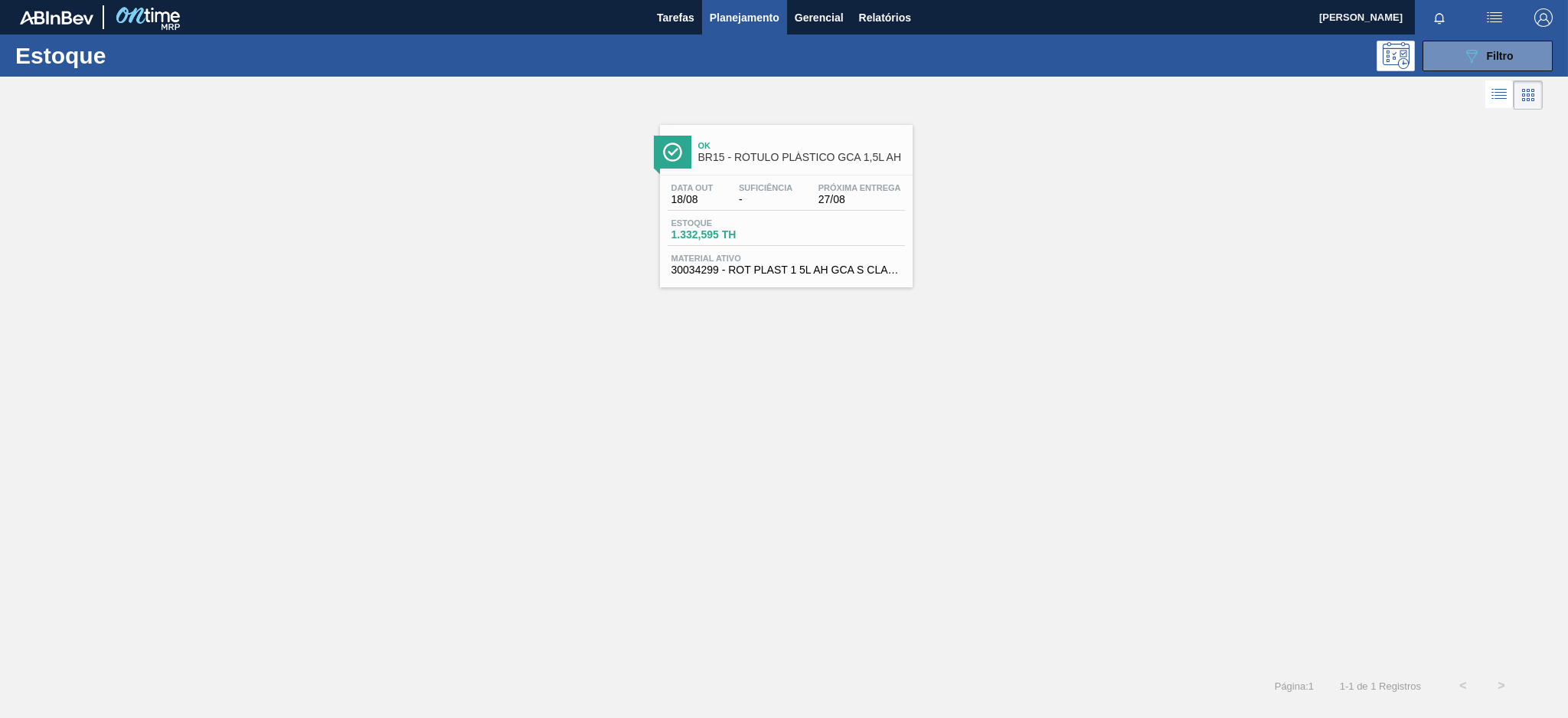
click at [826, 232] on div "Estoque 1.332,595 TH" at bounding box center [786, 232] width 237 height 28
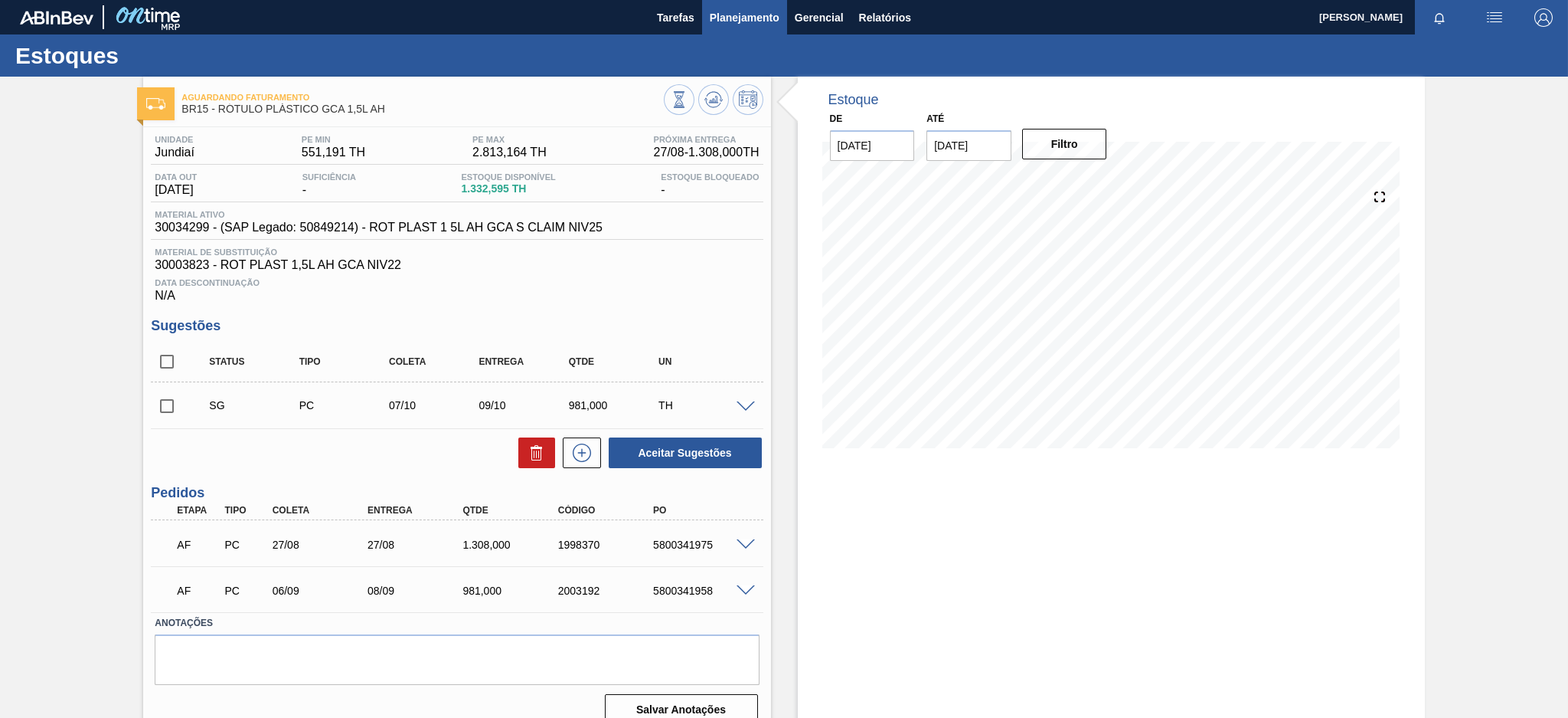
click at [758, 23] on span "Planejamento" at bounding box center [744, 17] width 70 height 18
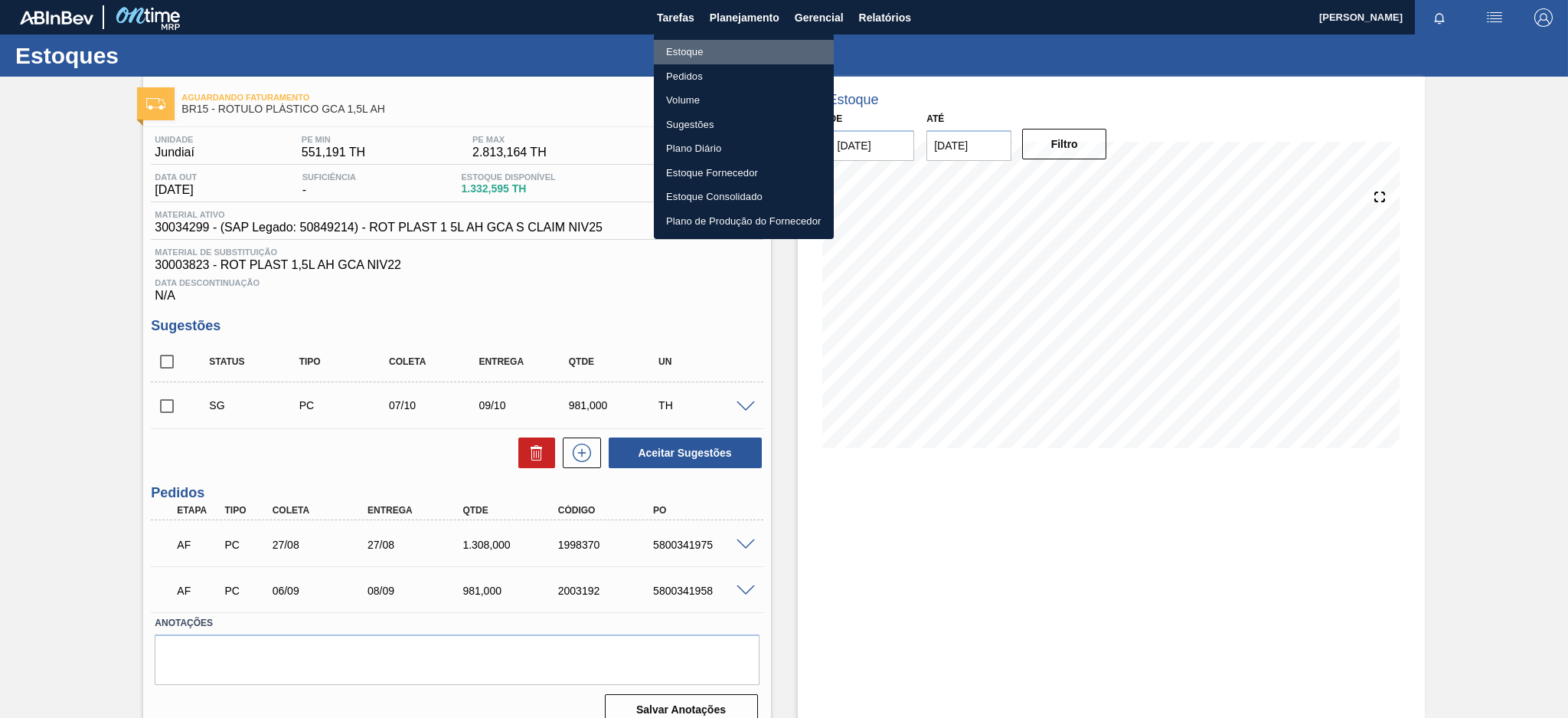
click at [740, 54] on li "Estoque" at bounding box center [743, 52] width 180 height 24
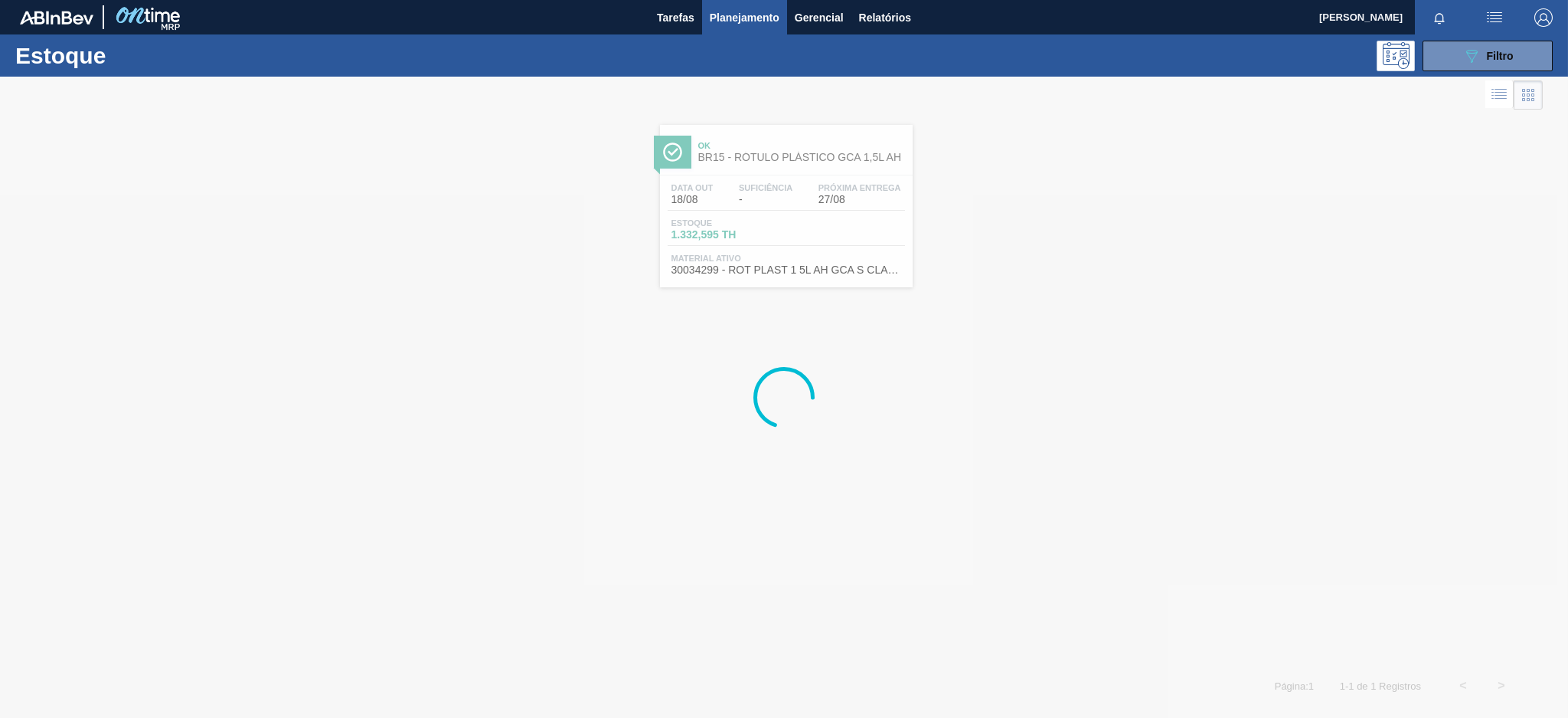
click at [1495, 75] on div "Estoque 089F7B8B-B2A5-4AFE-B5C0-19BA573D28AC Filtro" at bounding box center [784, 55] width 1568 height 42
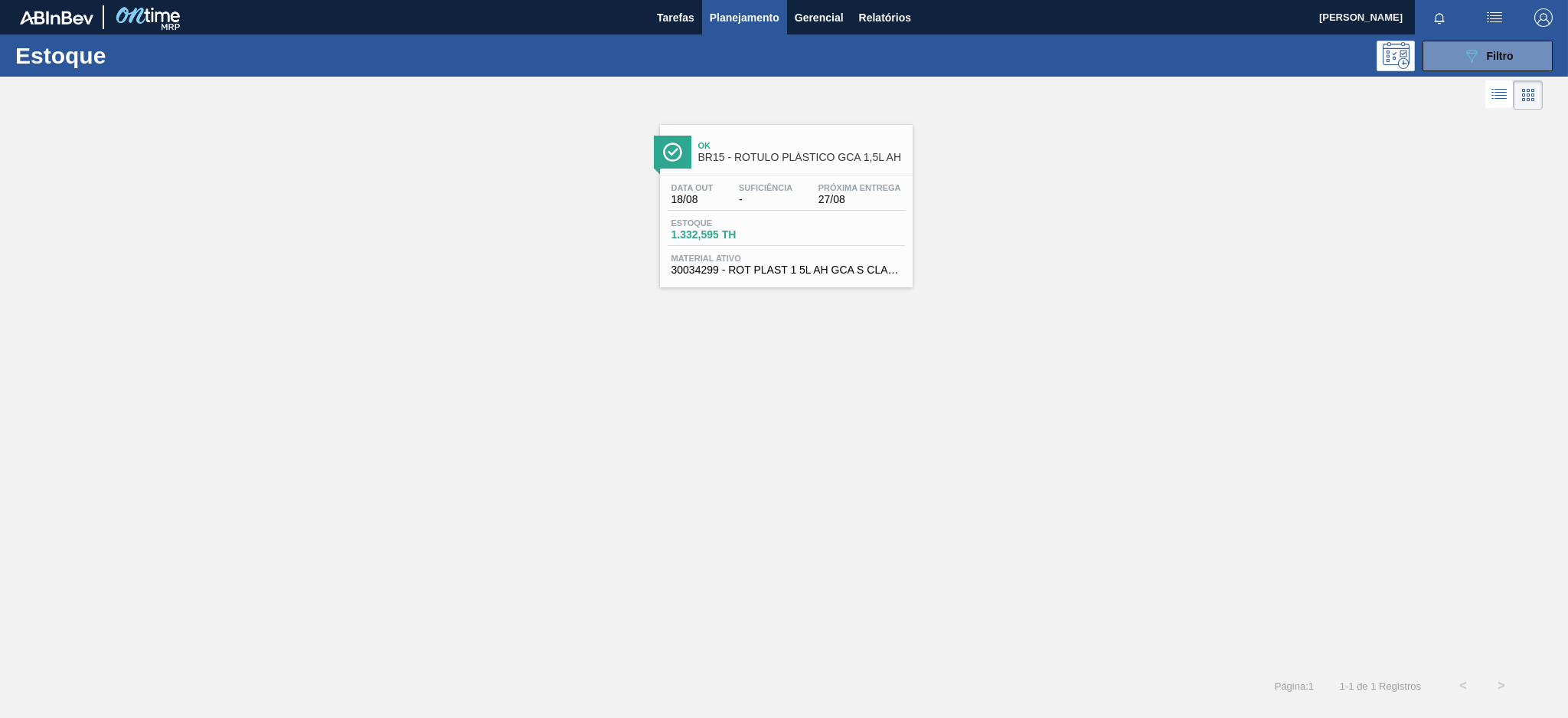
click at [1487, 71] on div "Estoque 089F7B8B-B2A5-4AFE-B5C0-19BA573D28AC Filtro" at bounding box center [784, 55] width 1568 height 42
click at [1457, 66] on button "089F7B8B-B2A5-4AFE-B5C0-19BA573D28AC Filtro" at bounding box center [1487, 55] width 130 height 30
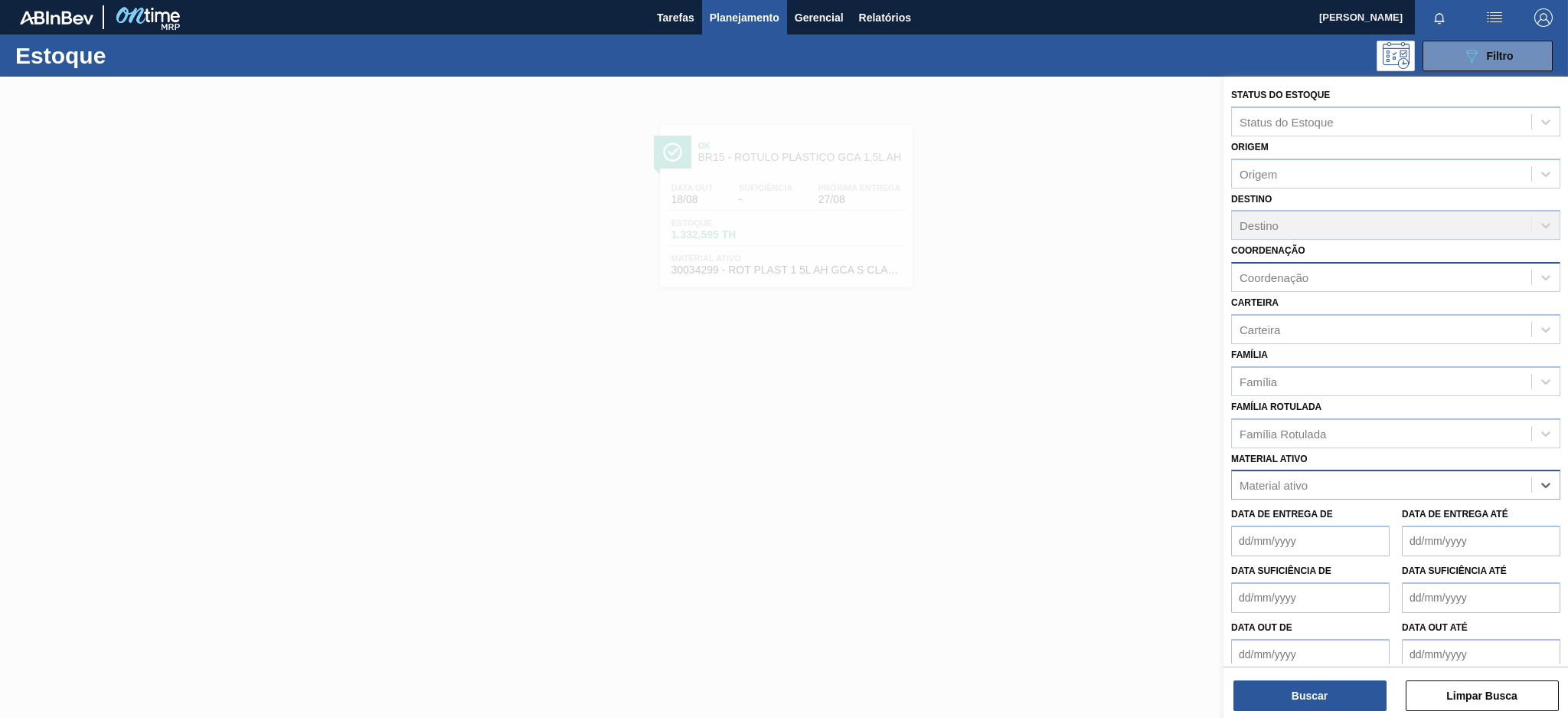
click at [1285, 276] on div "Coordenação" at bounding box center [1274, 277] width 69 height 13
type input "r"
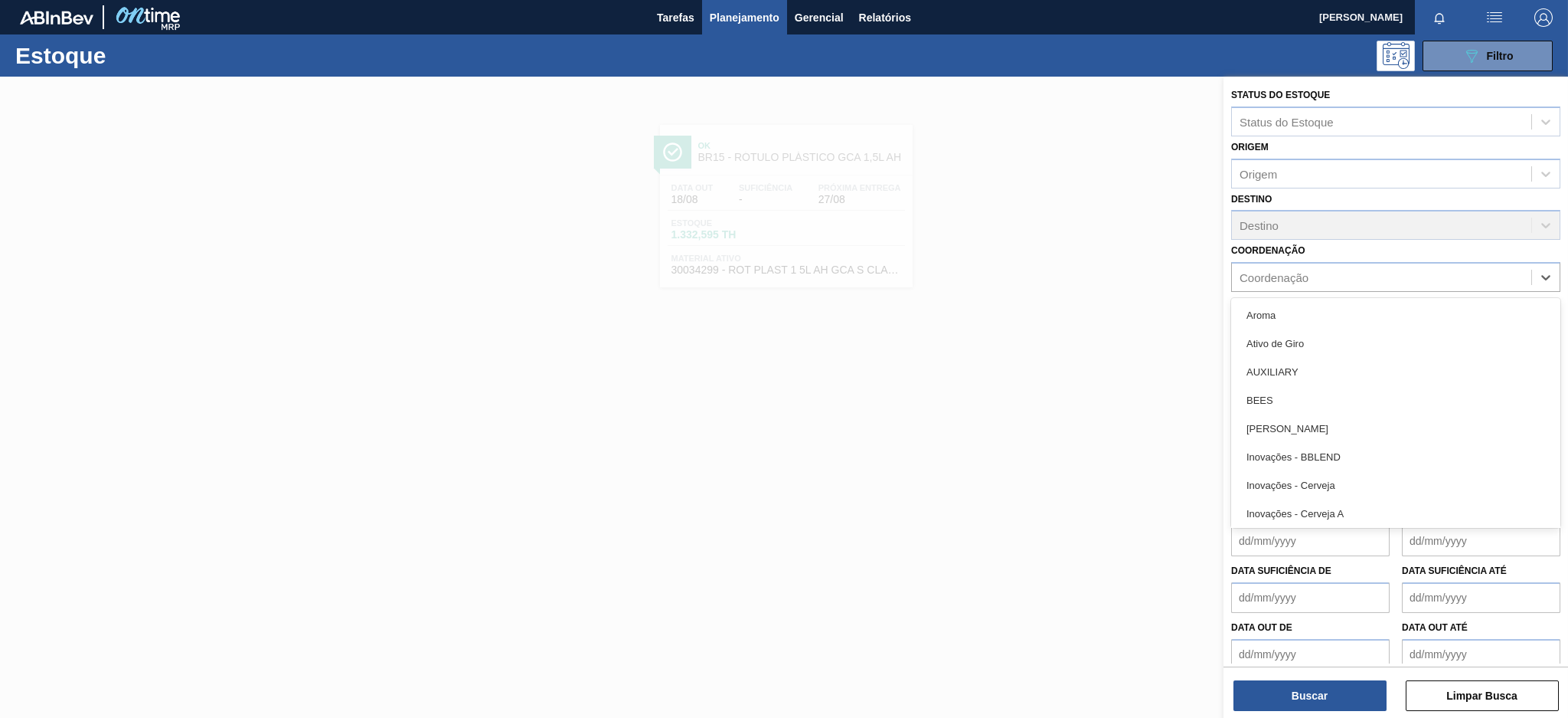
click at [1295, 197] on div "Destino Destino" at bounding box center [1395, 214] width 329 height 52
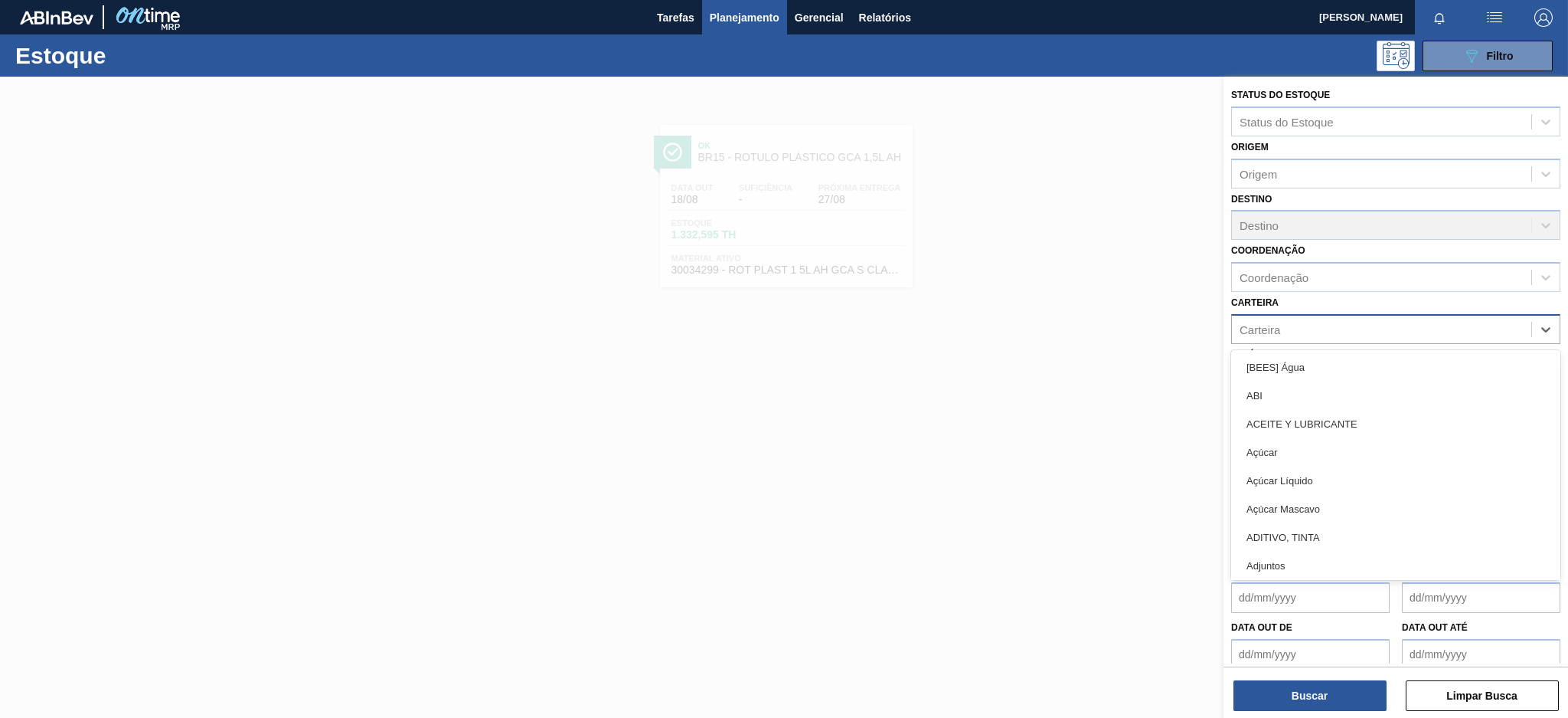
click at [1293, 330] on div "Carteira" at bounding box center [1381, 329] width 300 height 22
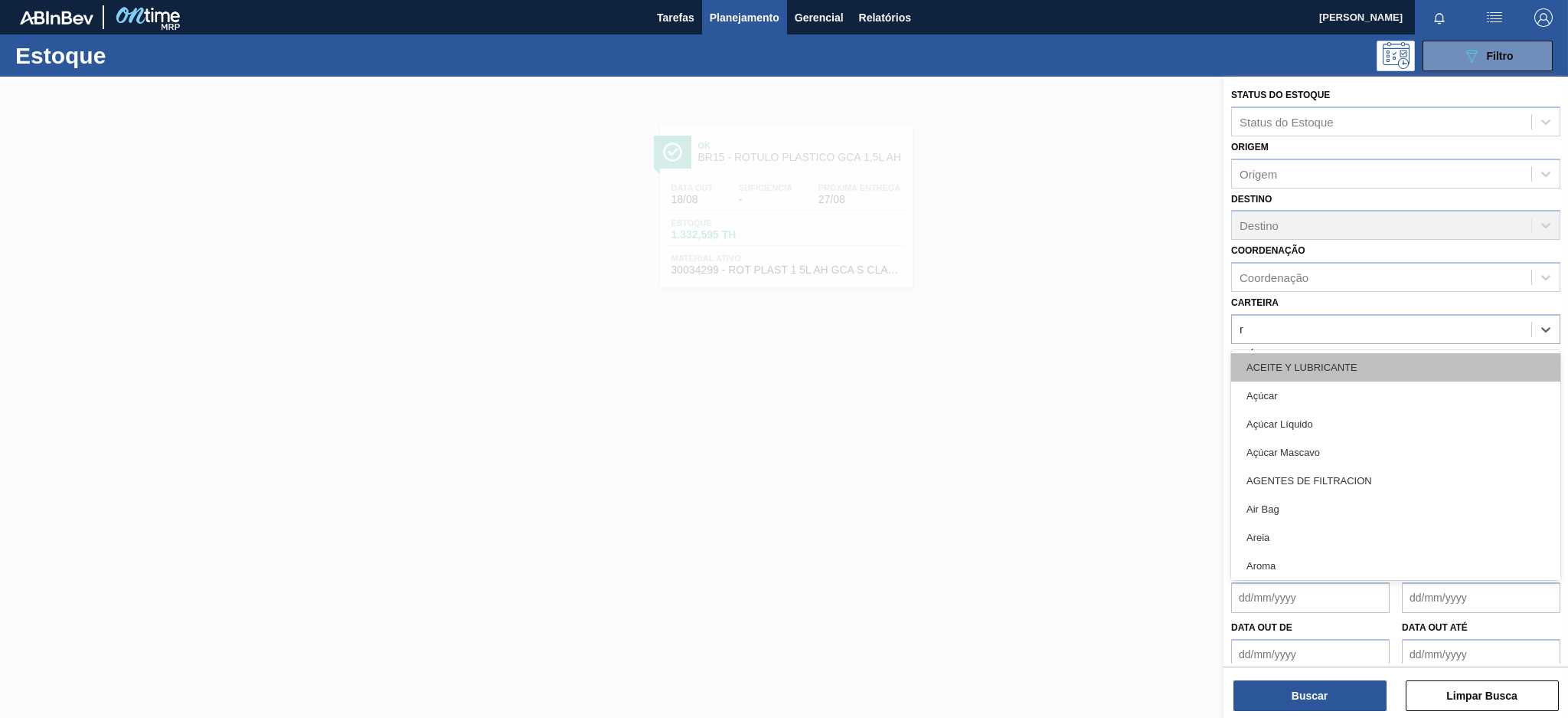
type input "ró"
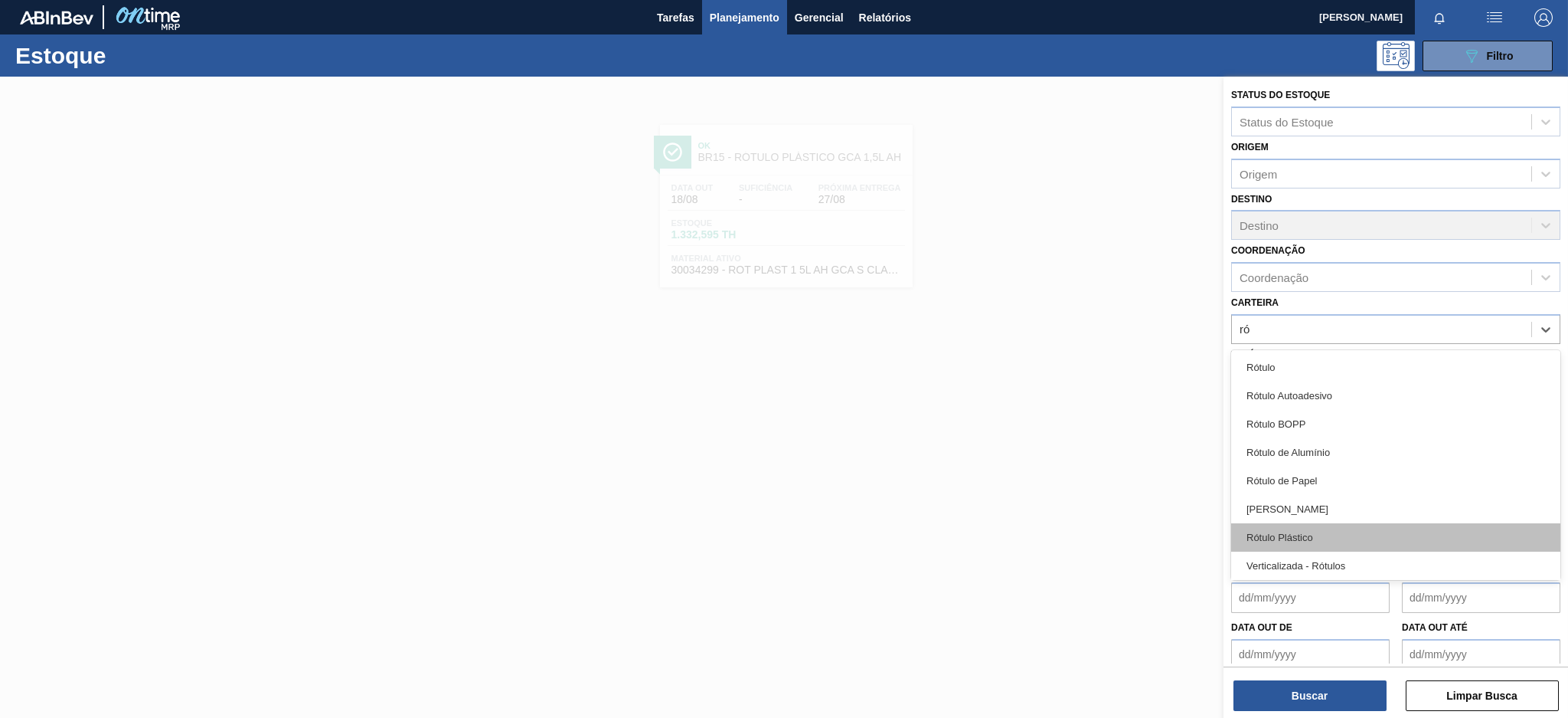
click at [1312, 543] on div "Rótulo Plástico" at bounding box center [1395, 537] width 329 height 29
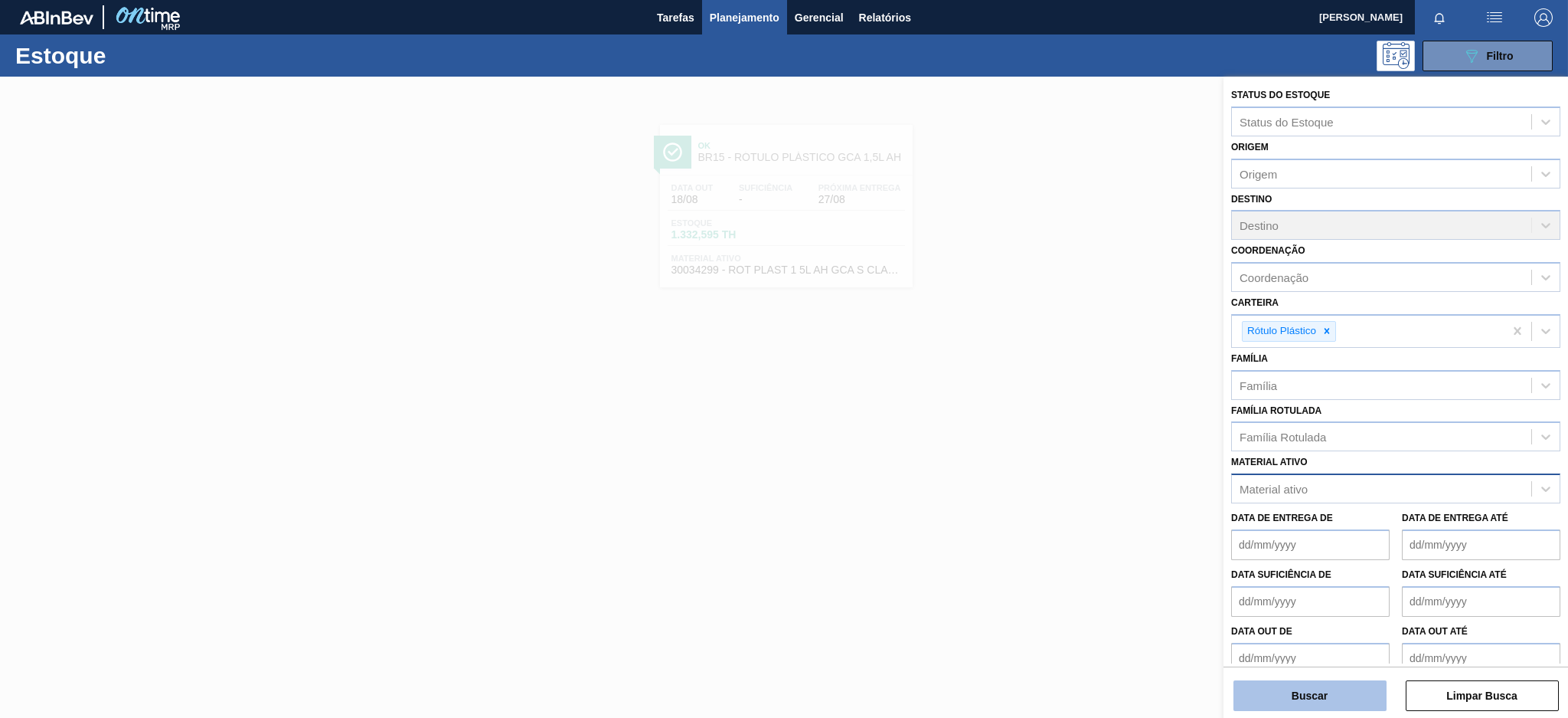
click at [1328, 693] on button "Buscar" at bounding box center [1309, 695] width 153 height 30
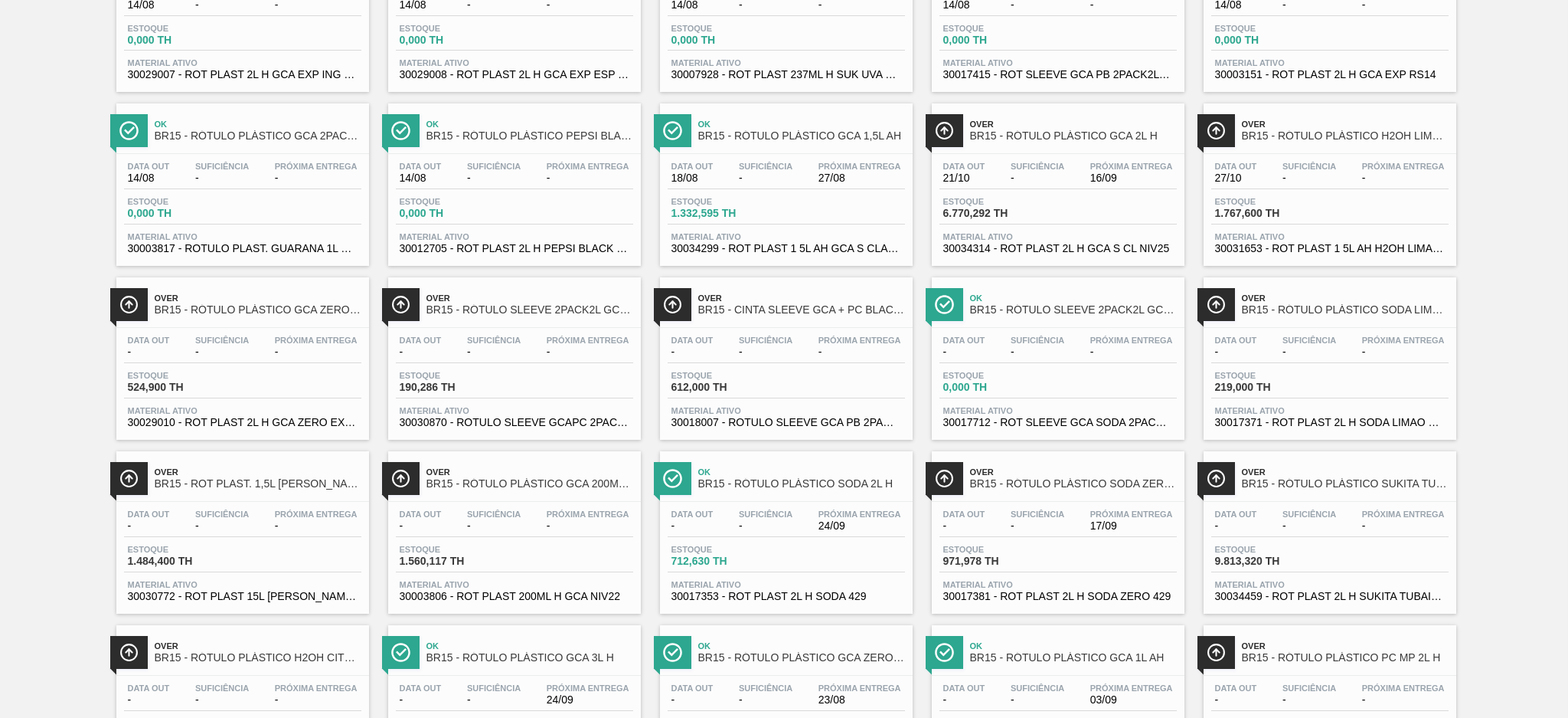
scroll to position [1166, 0]
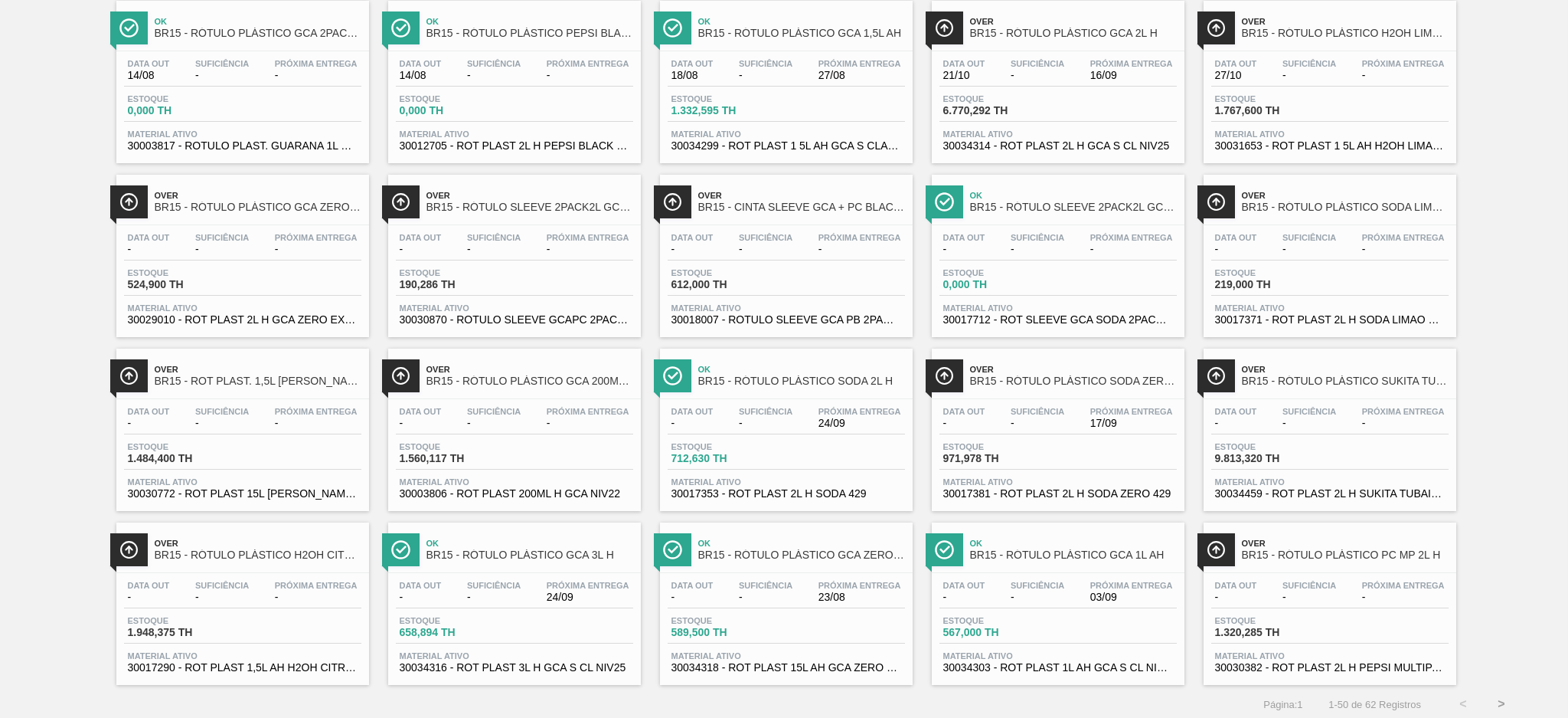
click at [1495, 698] on button ">" at bounding box center [1501, 704] width 38 height 38
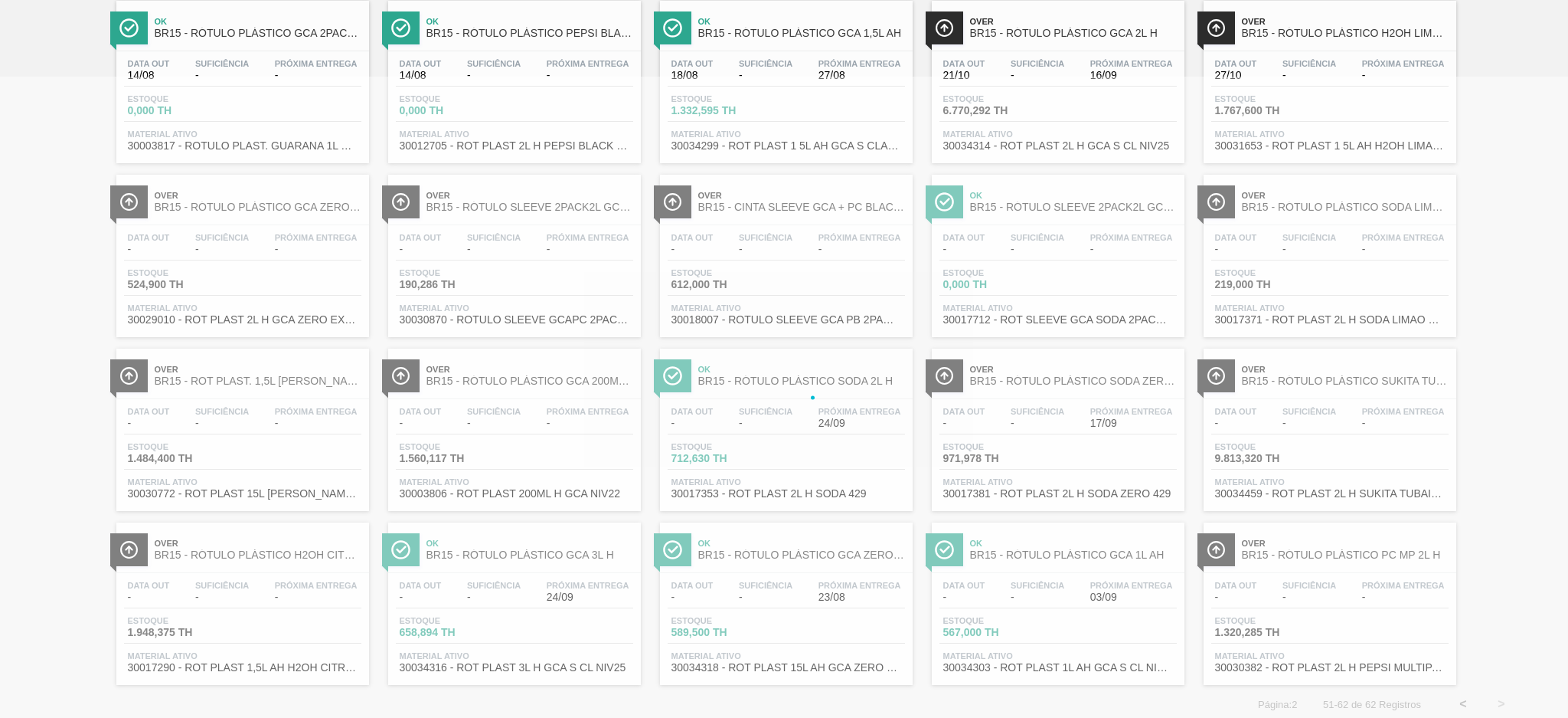
scroll to position [0, 0]
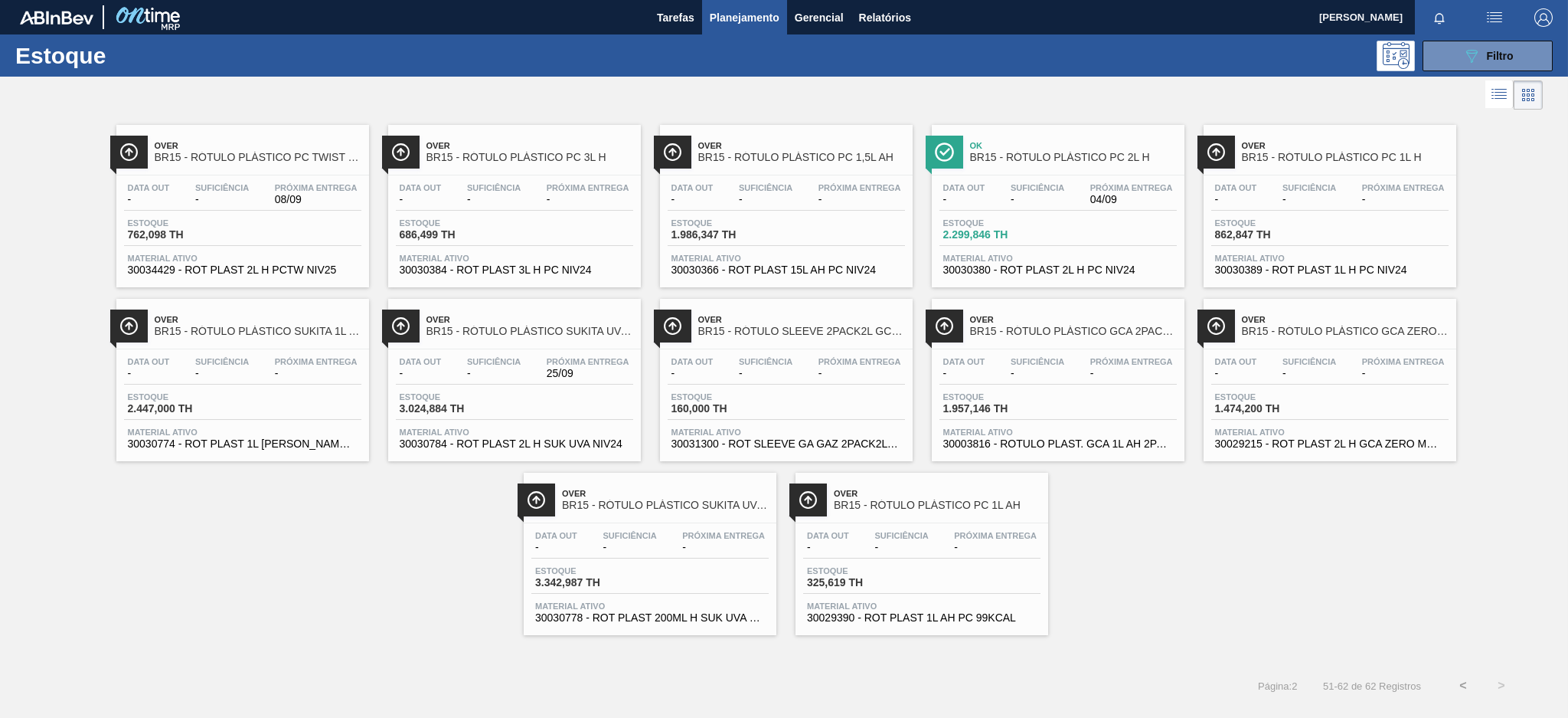
click at [314, 217] on div "Data out - Suficiência - Próxima Entrega 08/09 Estoque 762,098 TH Material ativ…" at bounding box center [243, 227] width 253 height 105
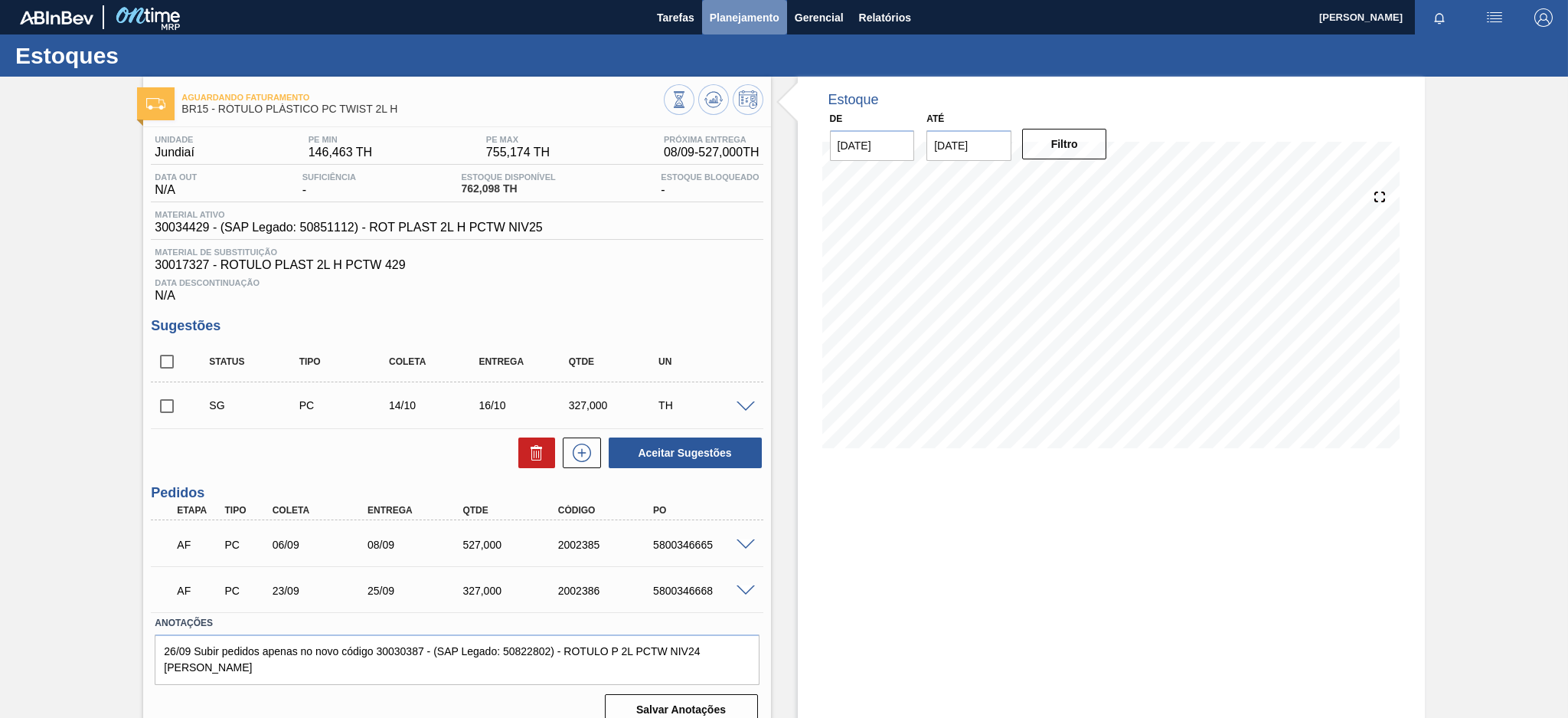
click at [732, 23] on span "Planejamento" at bounding box center [744, 17] width 70 height 18
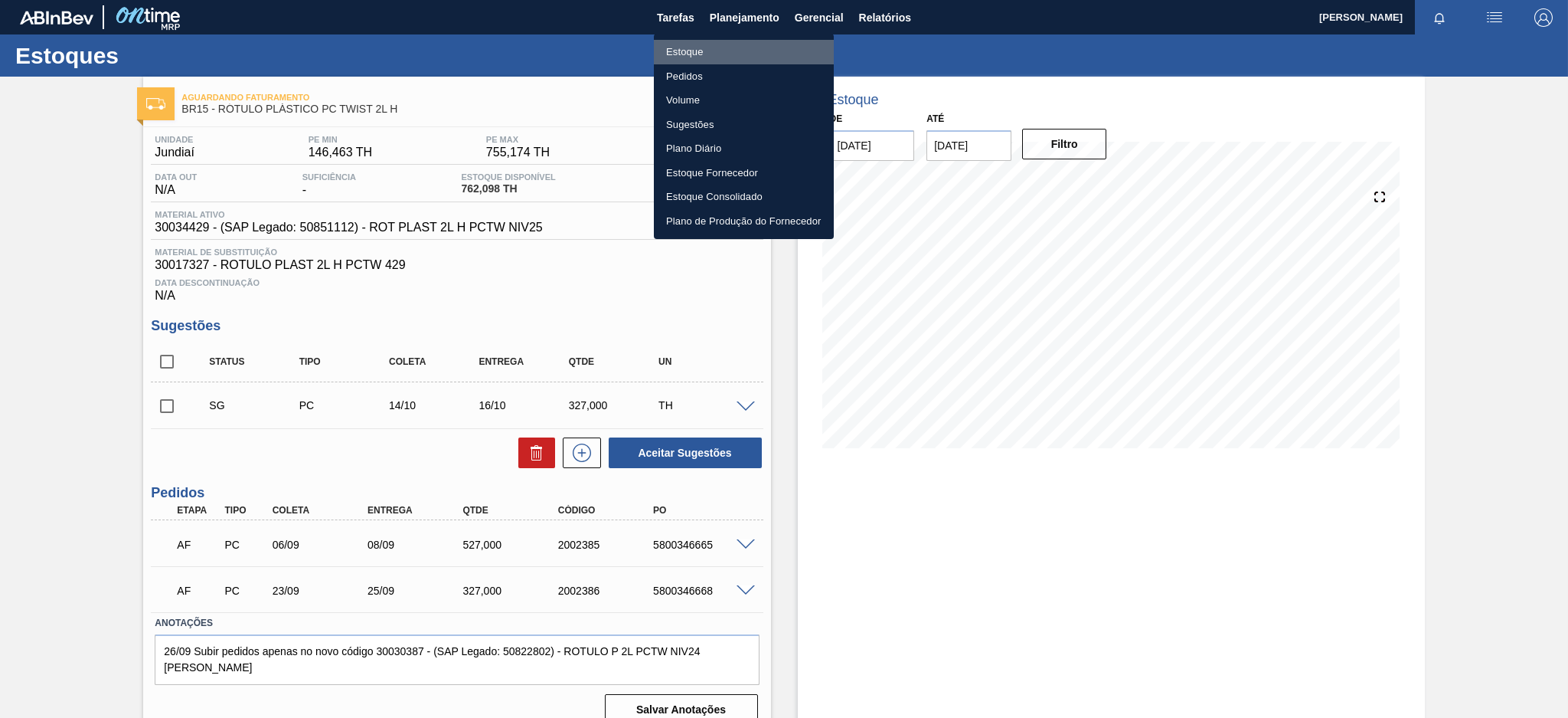
click at [742, 54] on li "Estoque" at bounding box center [743, 52] width 180 height 24
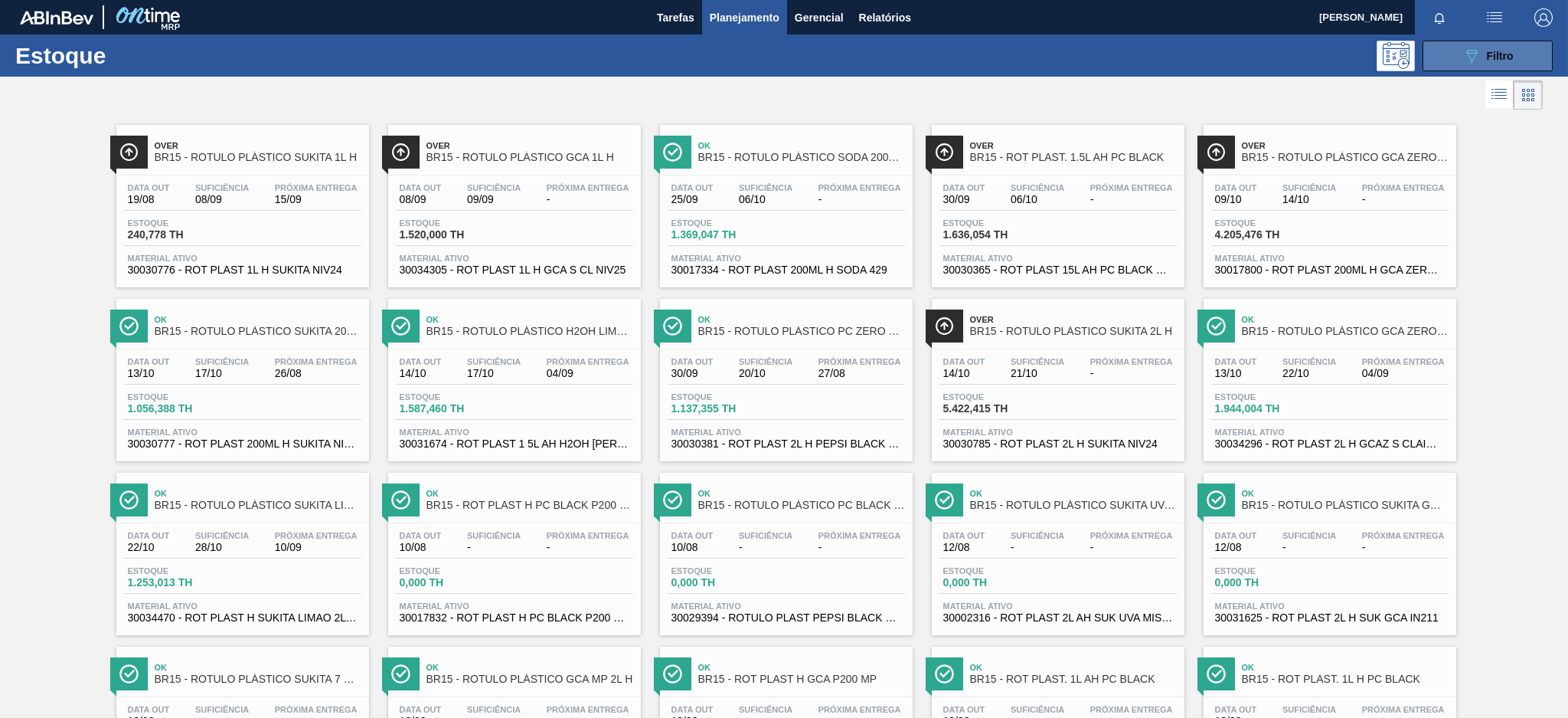
click at [1447, 60] on button "089F7B8B-B2A5-4AFE-B5C0-19BA573D28AC Filtro" at bounding box center [1487, 55] width 130 height 30
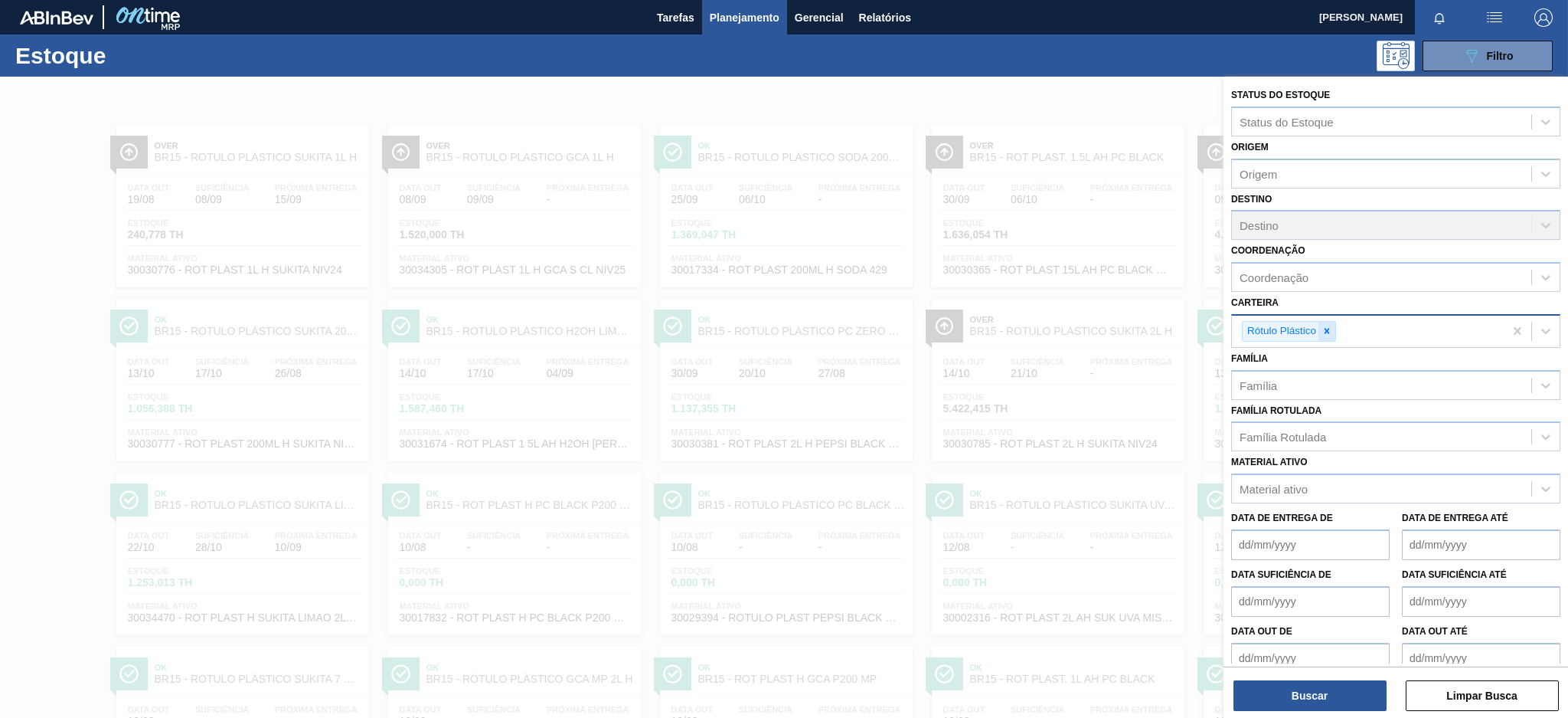
click at [1329, 331] on icon at bounding box center [1326, 331] width 10 height 10
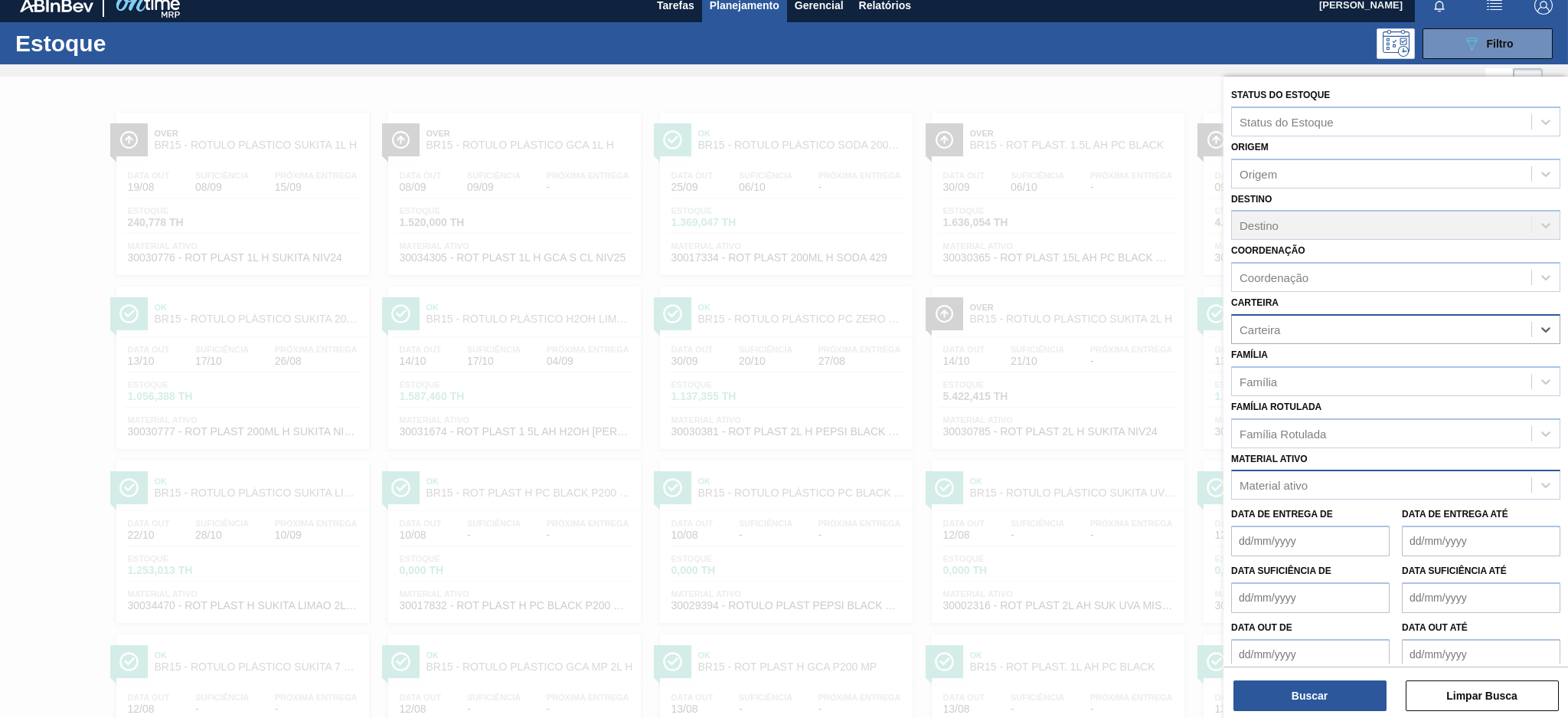
click at [1347, 474] on div "Material ativo" at bounding box center [1381, 486] width 300 height 22
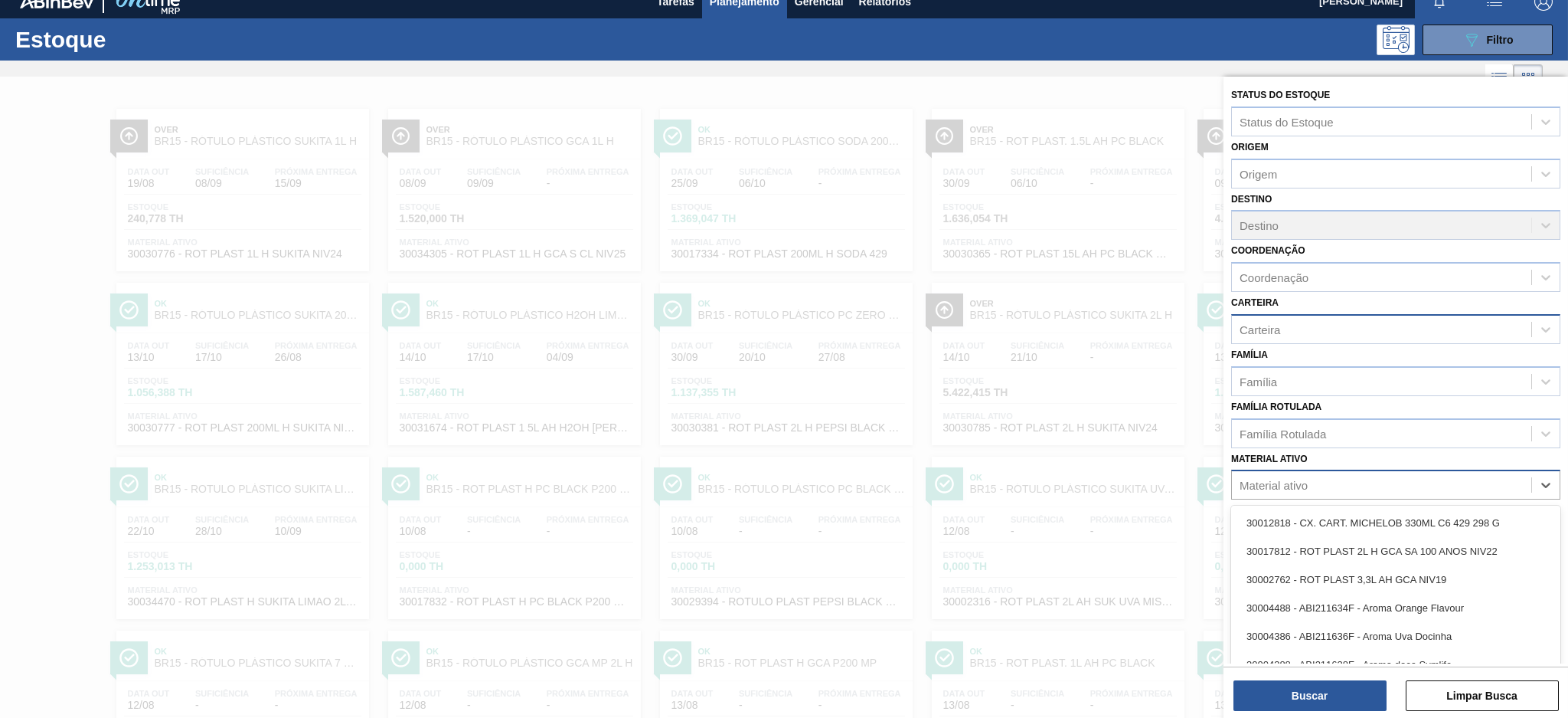
scroll to position [18, 0]
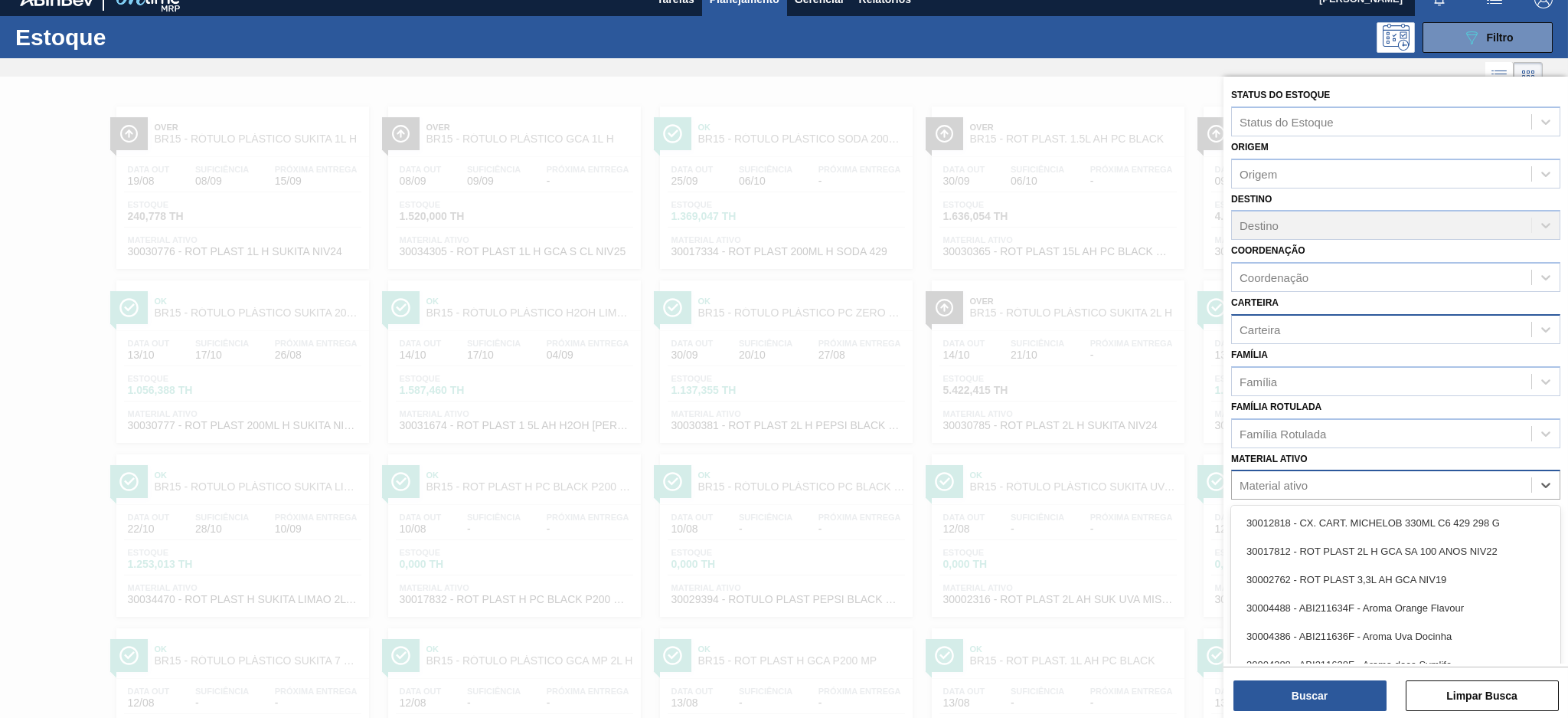
paste ativo "30004536"
type ativo "30004536"
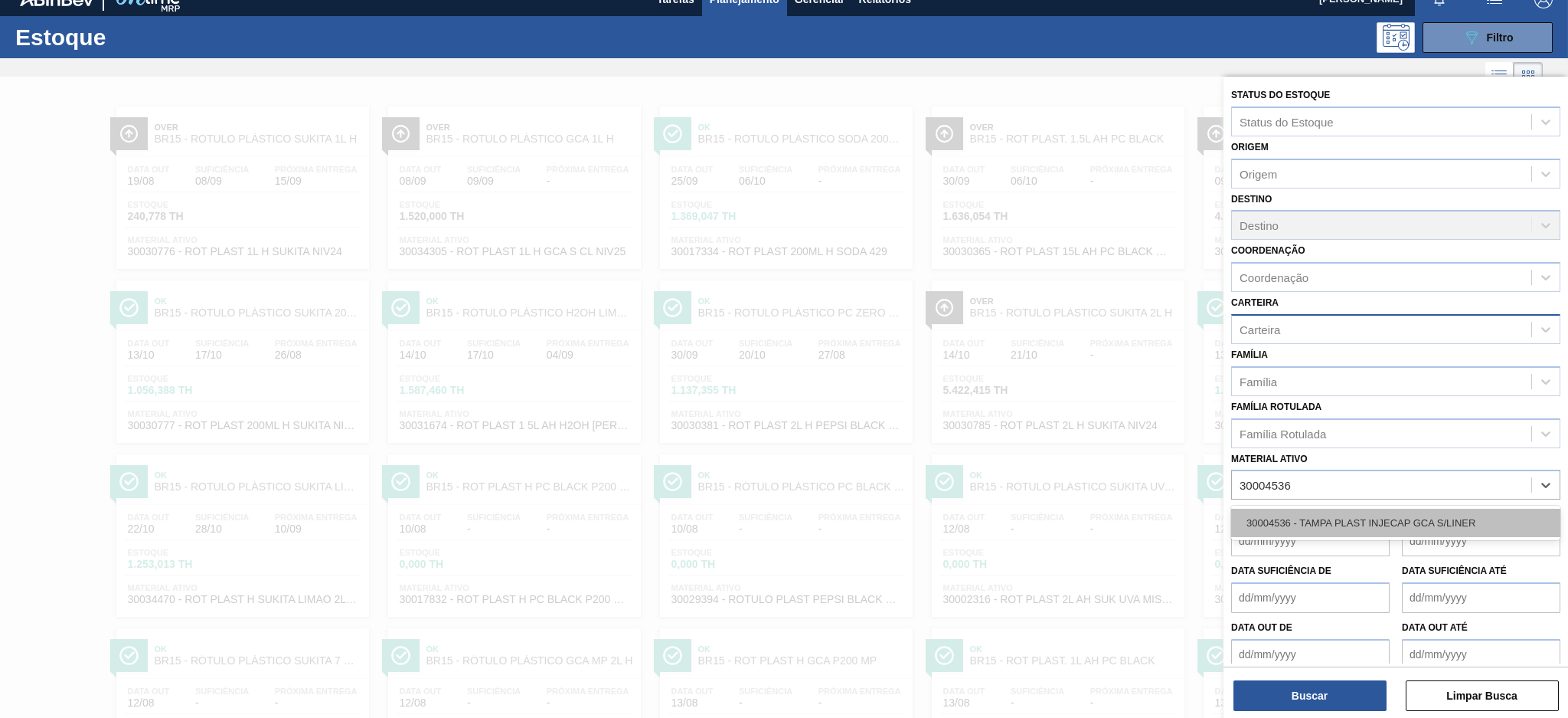
click at [1360, 524] on div "30004536 - TAMPA PLAST INJECAP GCA S/LINER" at bounding box center [1395, 523] width 329 height 29
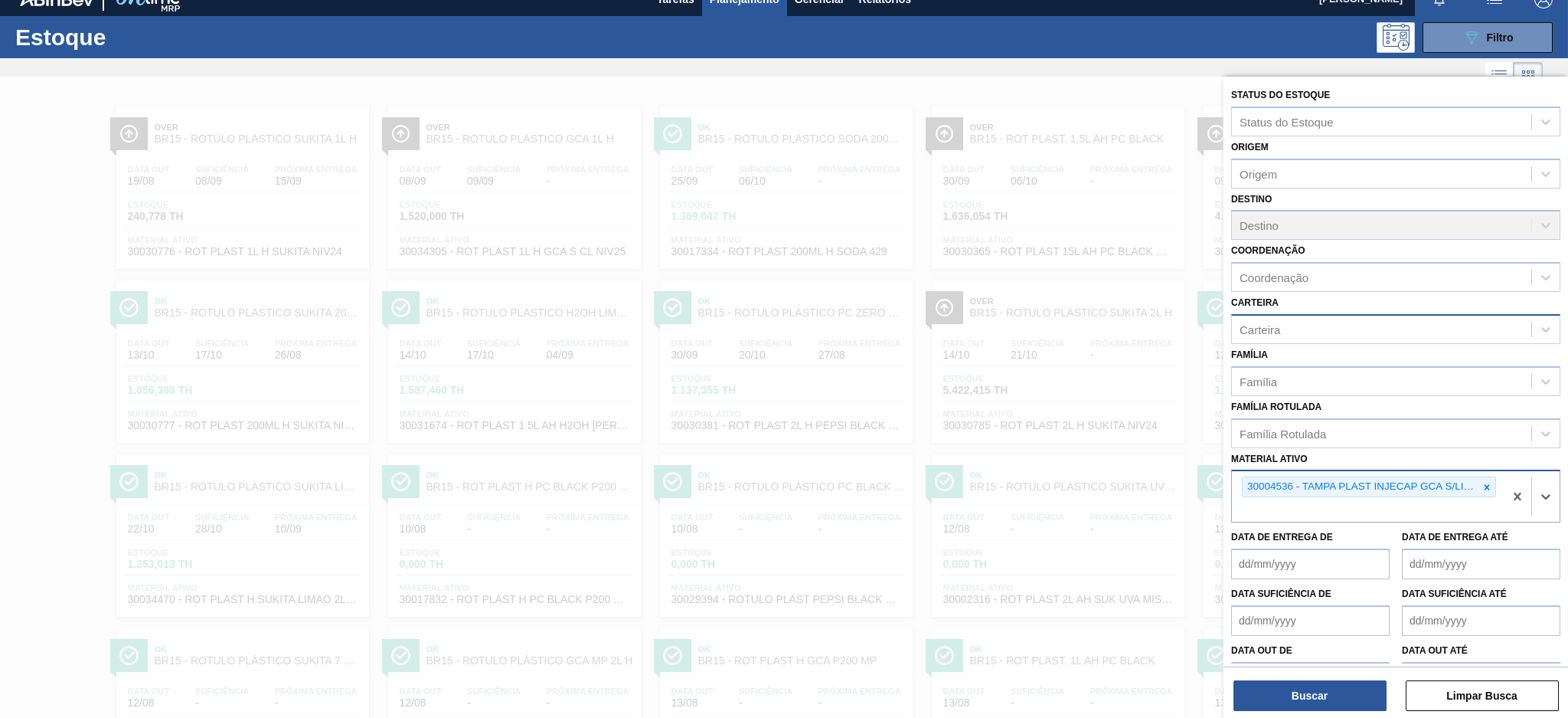
paste ativo "30030657"
type ativo "30030657"
click at [1312, 532] on div "30030657 - TAMPA PLAST INJECAP PEPSI NIV24" at bounding box center [1395, 545] width 329 height 29
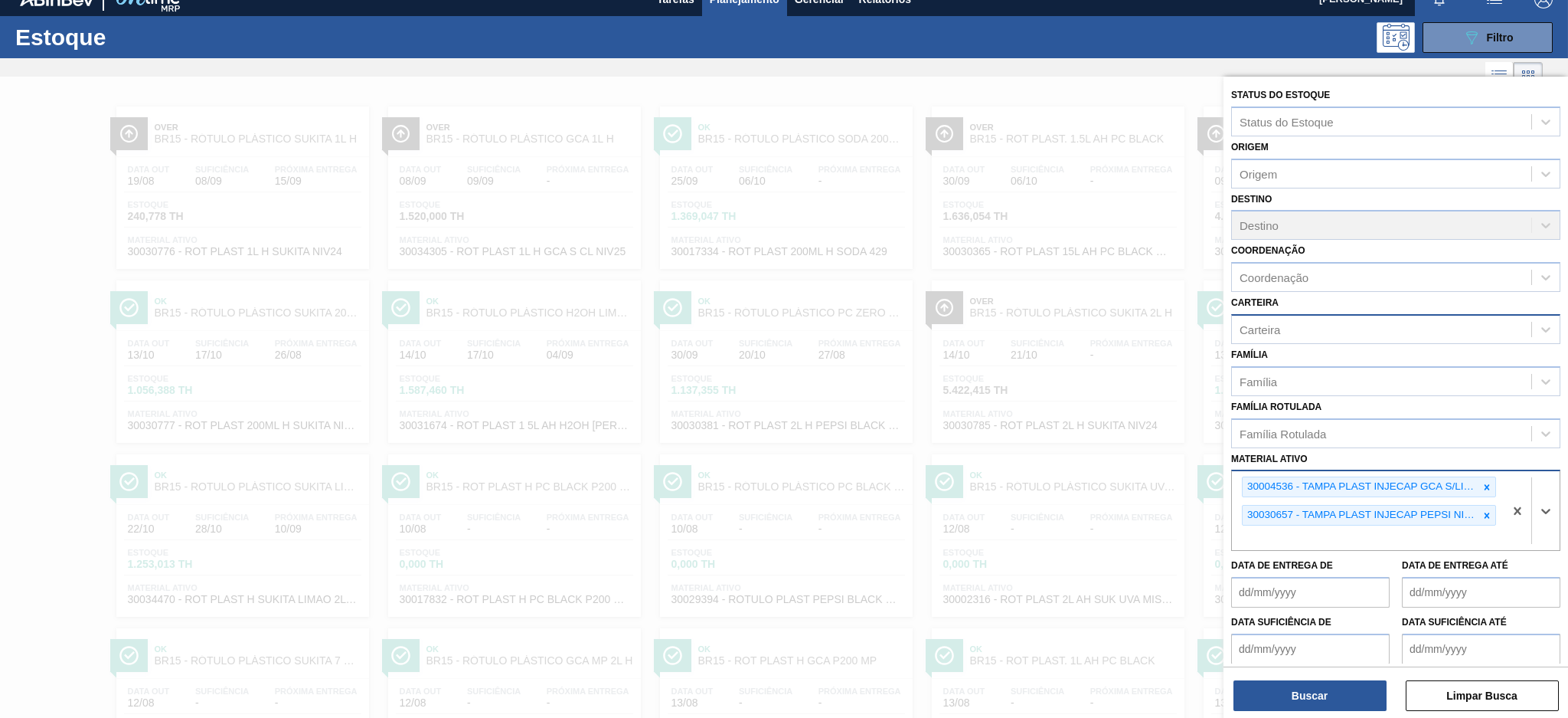
paste ativo "30030646"
type ativo "30030646"
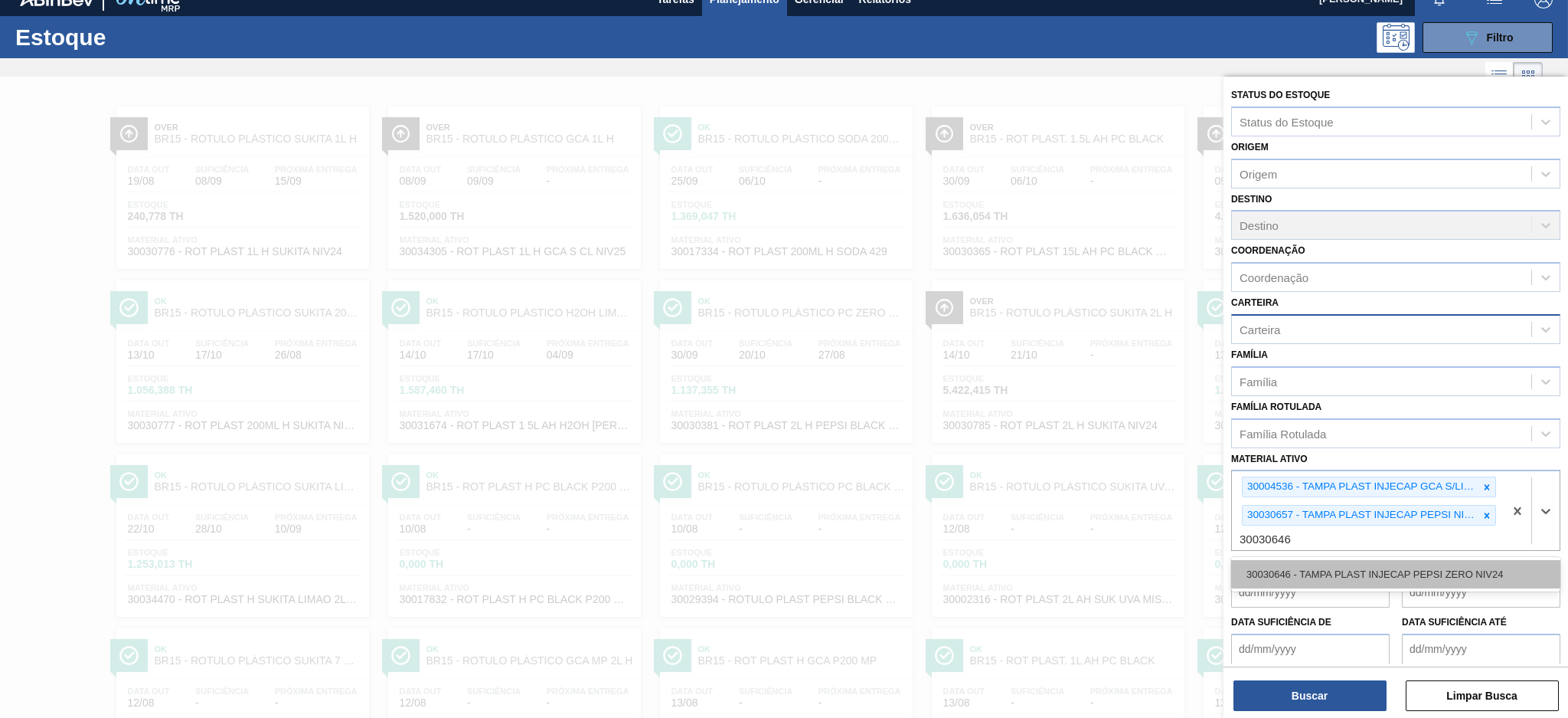
click at [1339, 562] on div "30030646 - TAMPA PLAST INJECAP PEPSI ZERO NIV24" at bounding box center [1395, 574] width 329 height 29
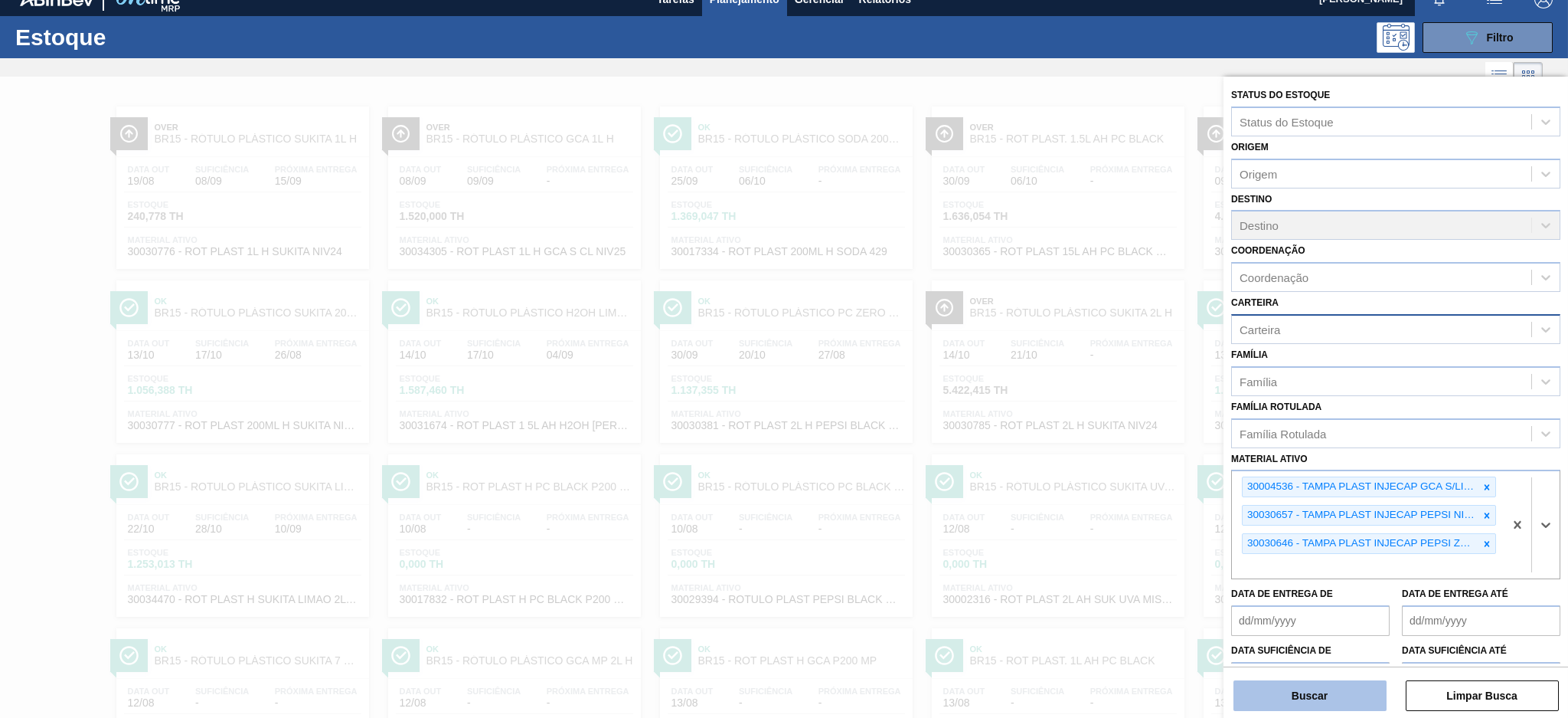
click at [1318, 695] on button "Buscar" at bounding box center [1309, 695] width 153 height 30
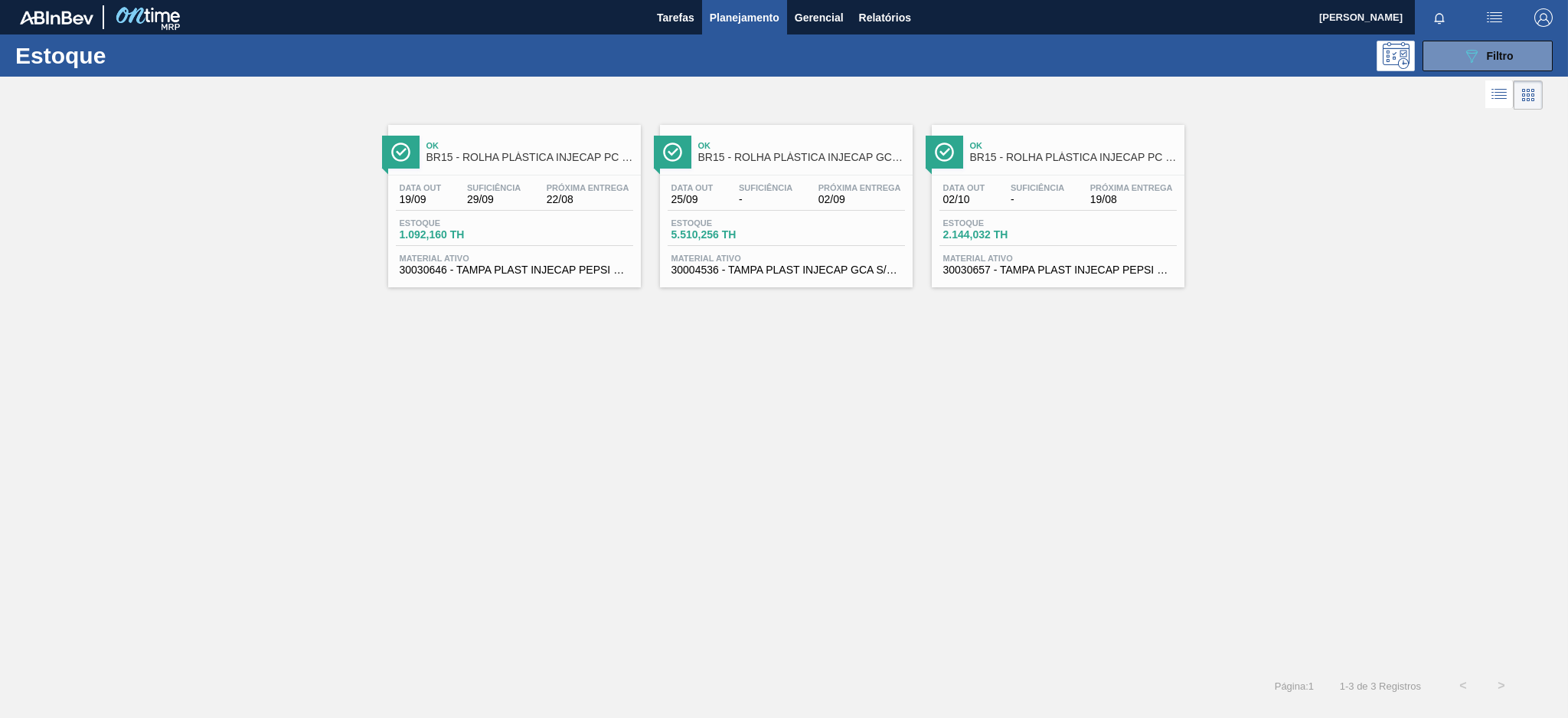
scroll to position [0, 0]
click at [496, 224] on span "Estoque" at bounding box center [453, 223] width 107 height 10
click at [828, 213] on div "Data out 25/09 Suficiência - Próxima Entrega 02/09 Estoque 5.510,256 TH Materia…" at bounding box center [786, 227] width 253 height 105
click at [1035, 200] on span "-" at bounding box center [1037, 199] width 54 height 11
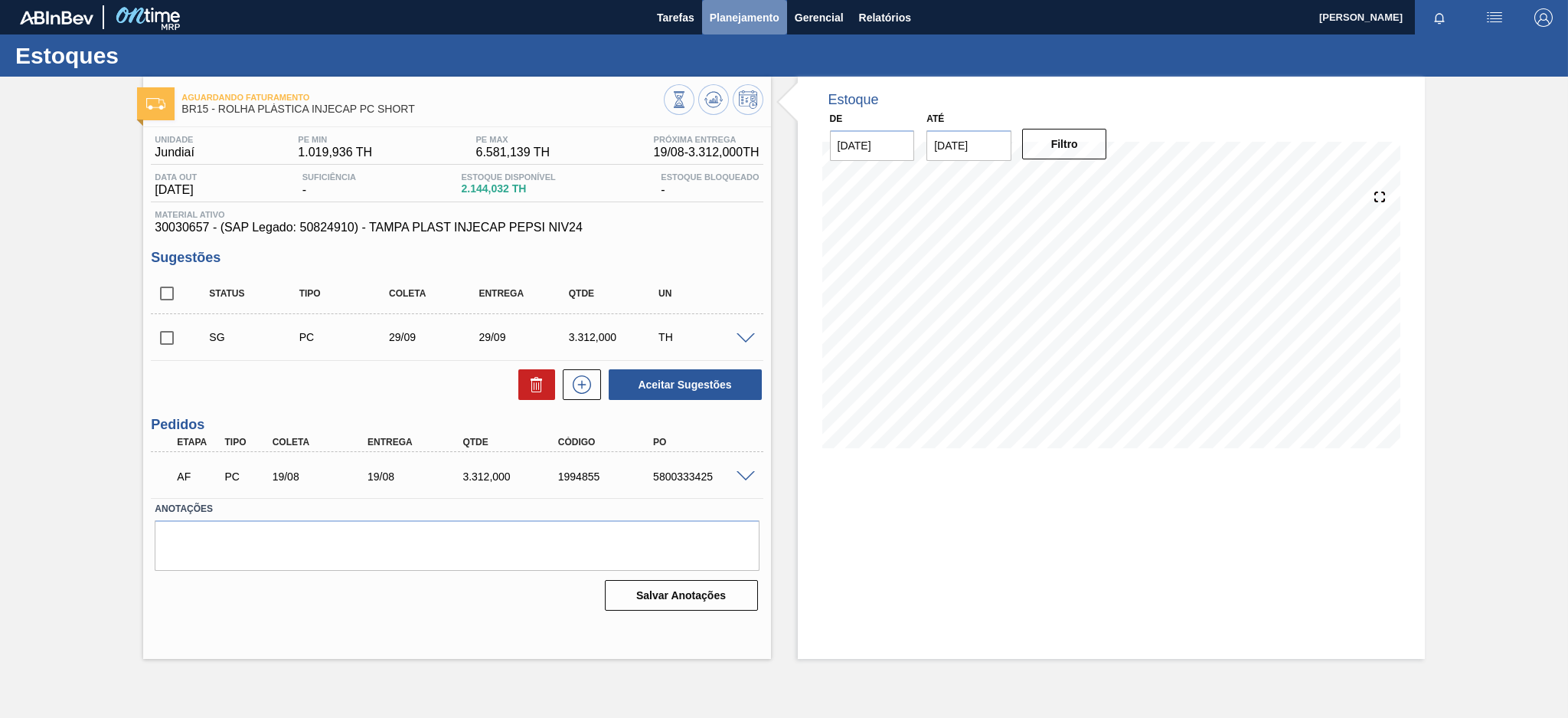
click at [730, 20] on span "Planejamento" at bounding box center [744, 17] width 70 height 18
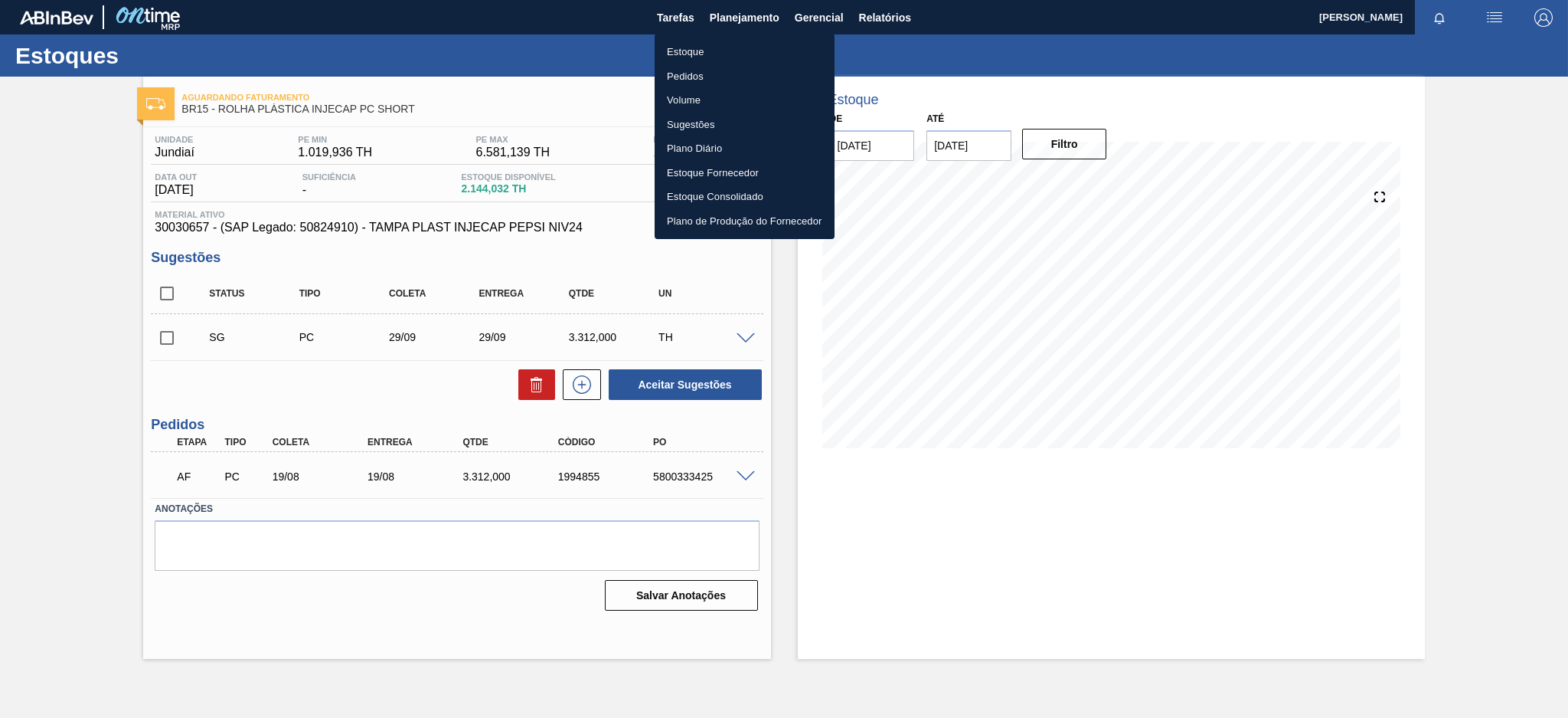
click at [731, 58] on li "Estoque" at bounding box center [744, 52] width 180 height 24
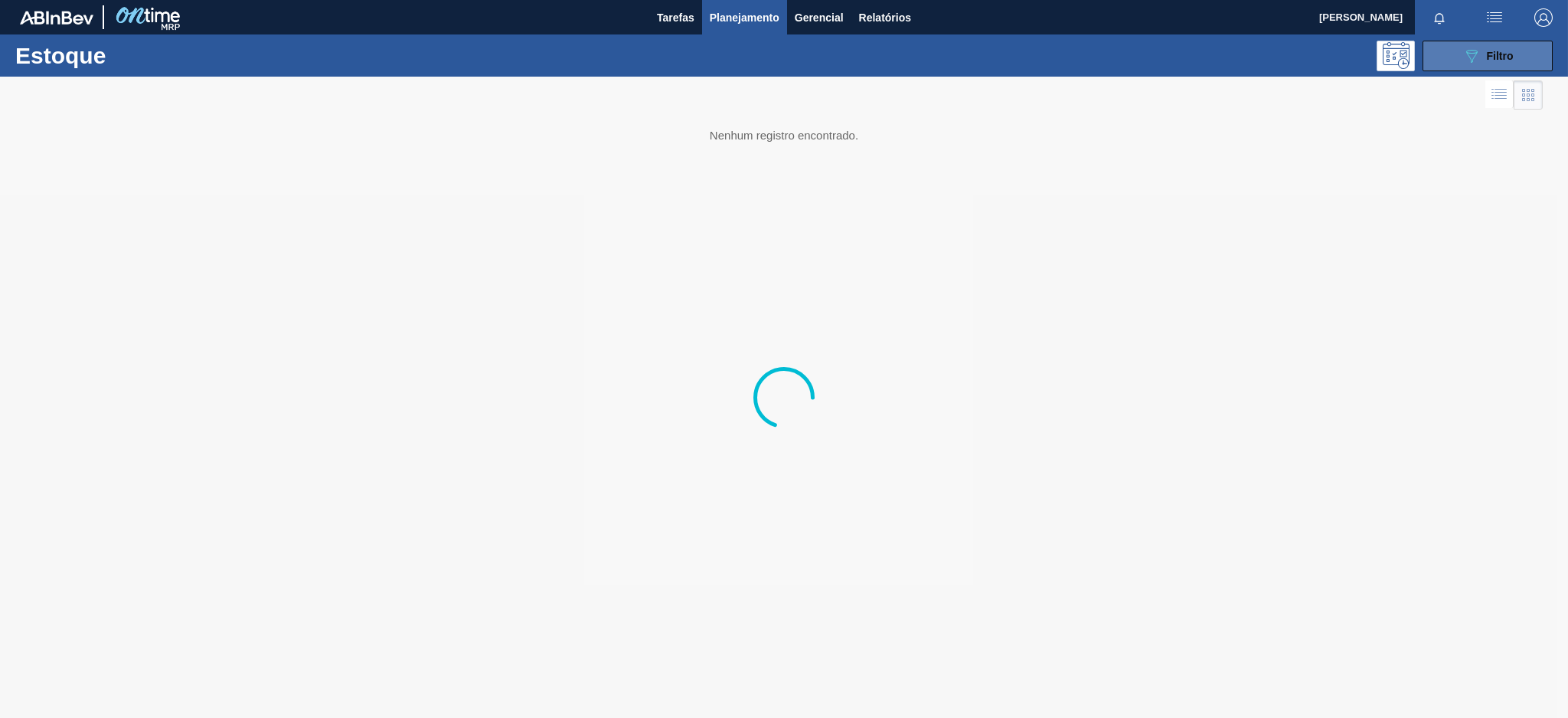
click at [1509, 47] on div "089F7B8B-B2A5-4AFE-B5C0-19BA573D28AC Filtro" at bounding box center [1487, 55] width 51 height 18
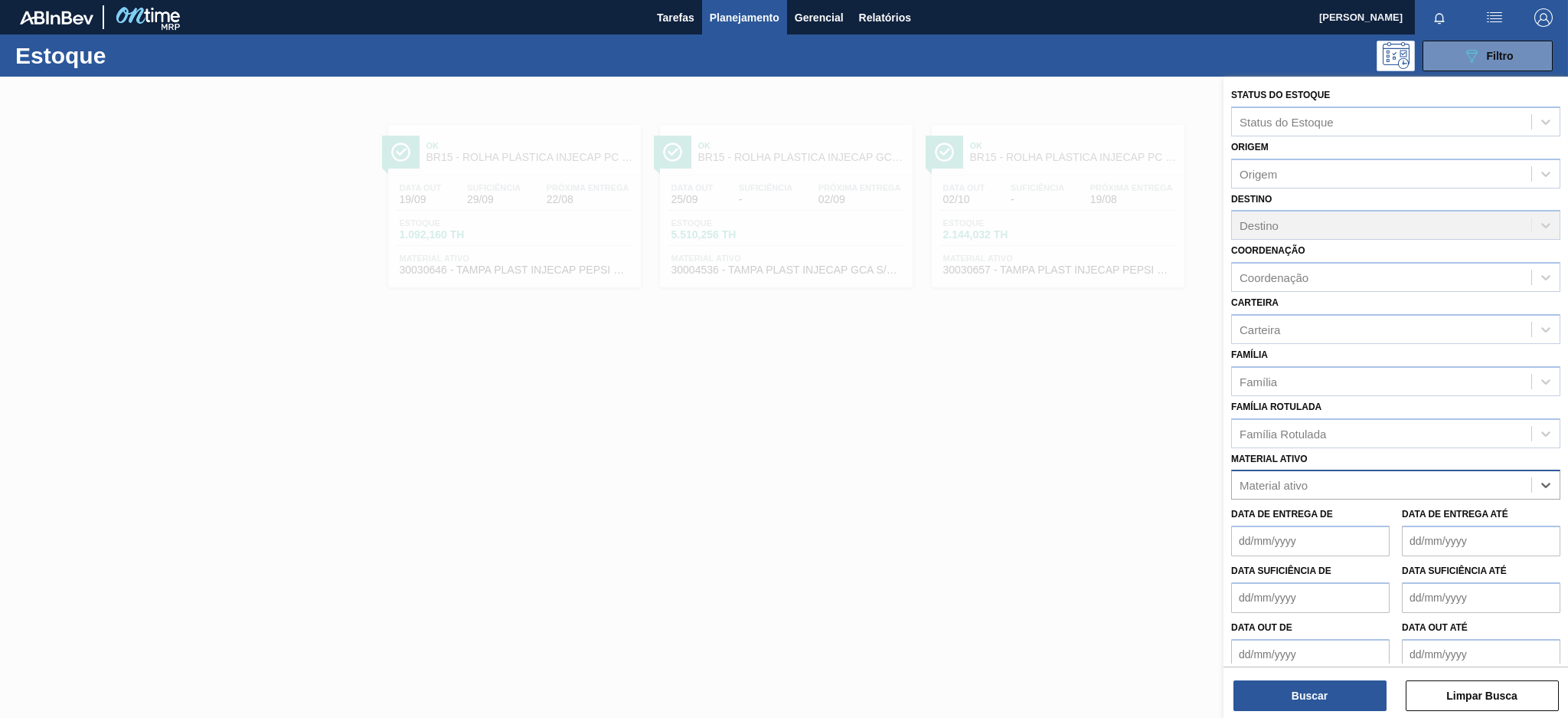
paste ativo "30003102"
type ativo "30003102"
click at [1379, 510] on div "30003102 - CORANTE CARAMELO PARA BLACK;25KG" at bounding box center [1395, 523] width 329 height 29
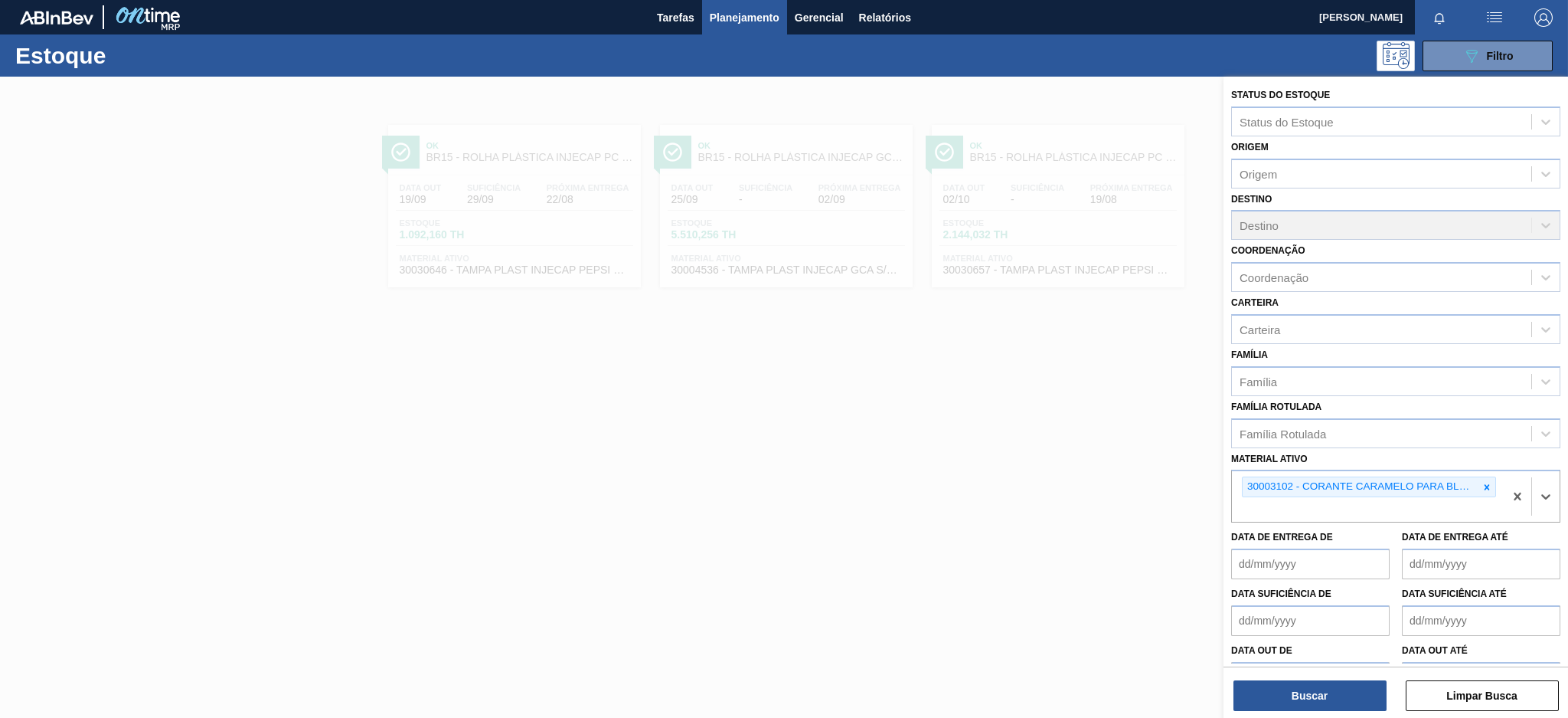
paste ativo "30003579"
type ativo "30003579"
click at [1356, 543] on div "30003579 - CITRATO DE SODIO" at bounding box center [1395, 545] width 329 height 29
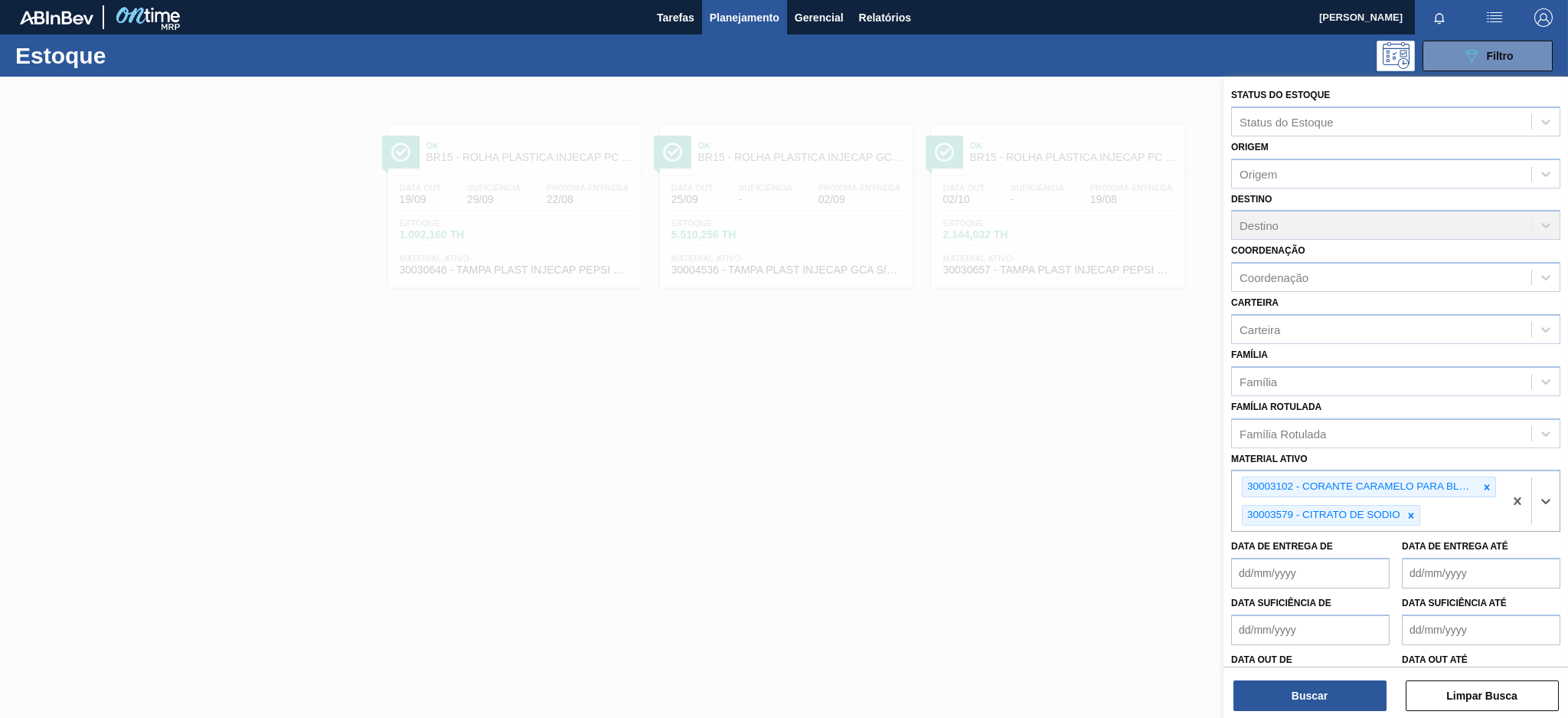
paste ativo "30009649"
type ativo "30009649"
click at [1339, 547] on div "30009649 - ACIDO CÍTRICO ANIDRO" at bounding box center [1395, 555] width 329 height 29
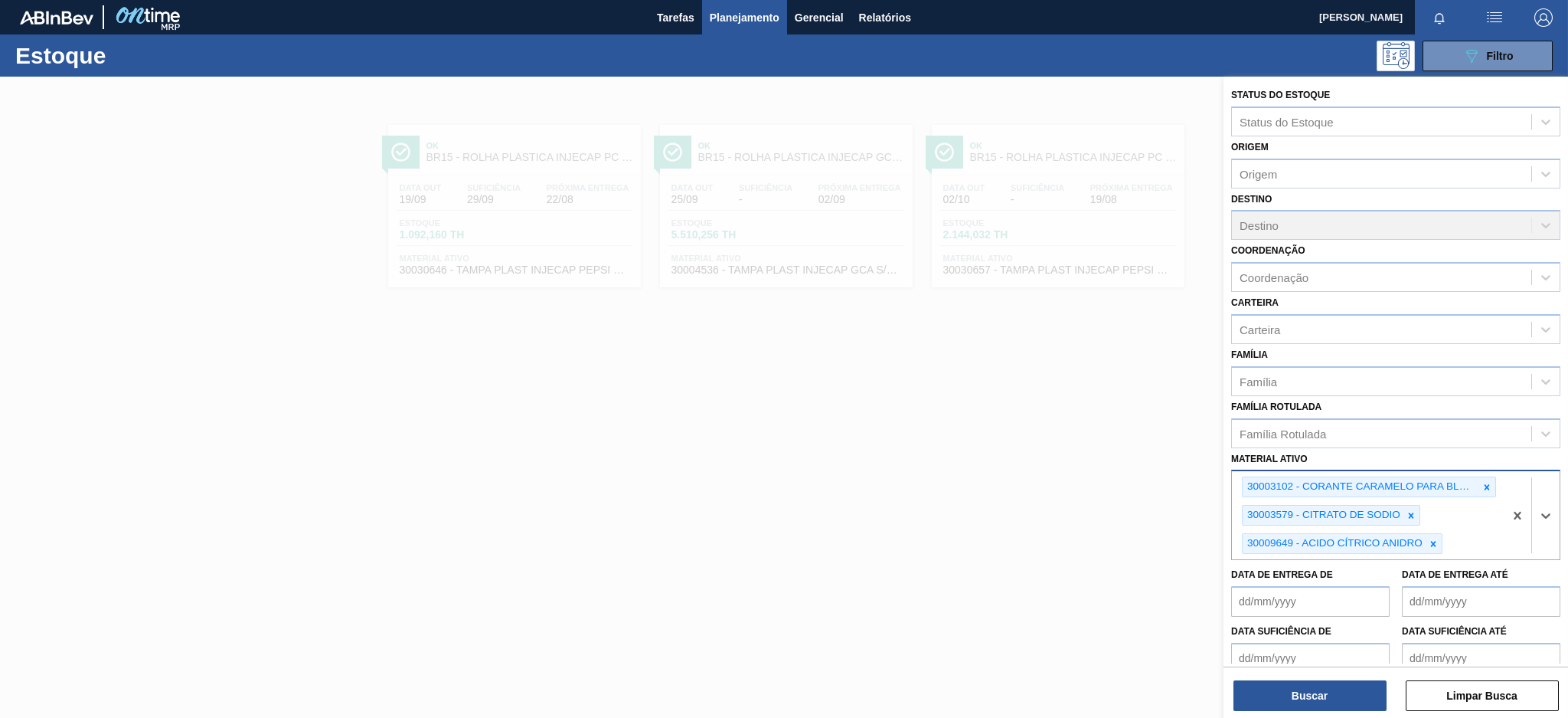
paste ativo "30009650"
type ativo "30009650"
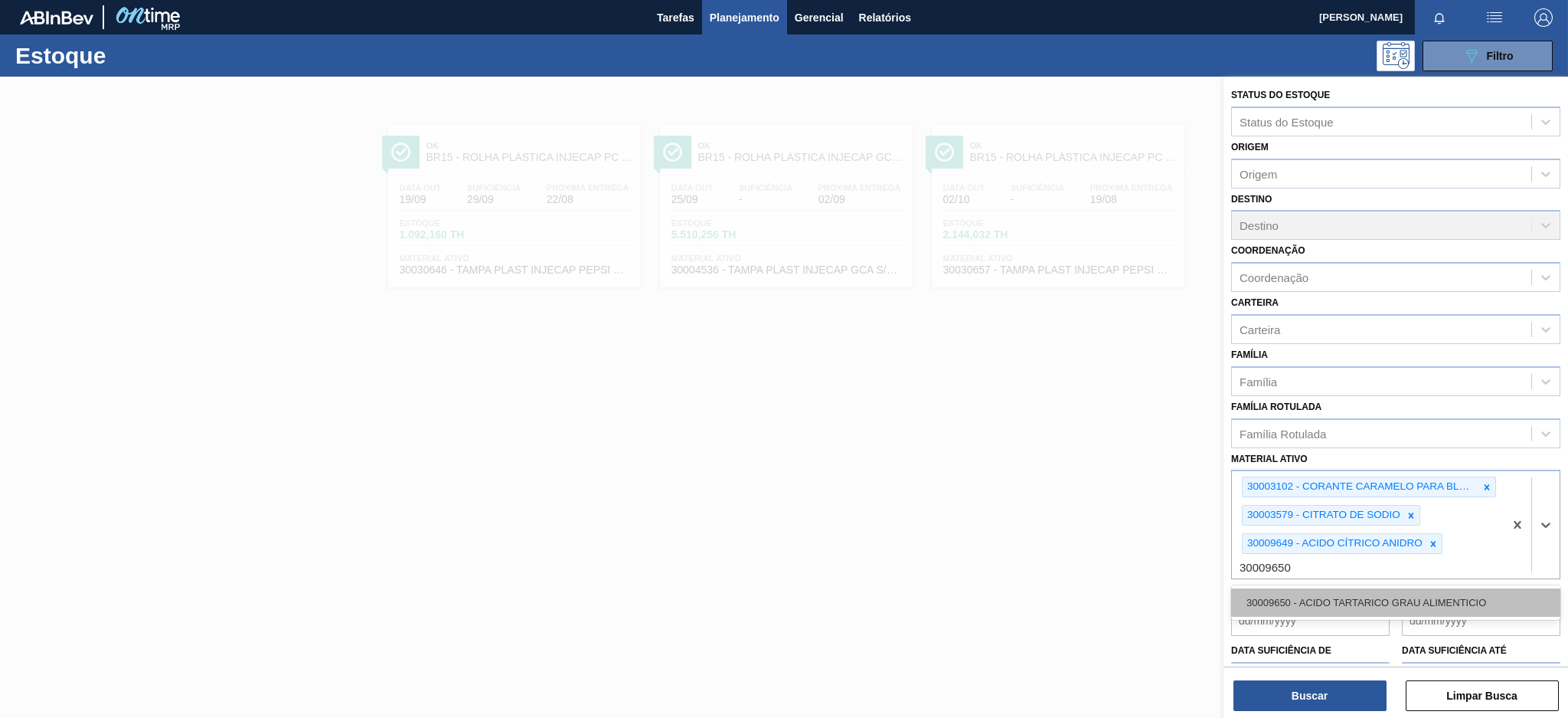
click at [1360, 594] on div "30009650 - ACIDO TARTARICO GRAU ALIMENTICIO" at bounding box center [1395, 602] width 329 height 29
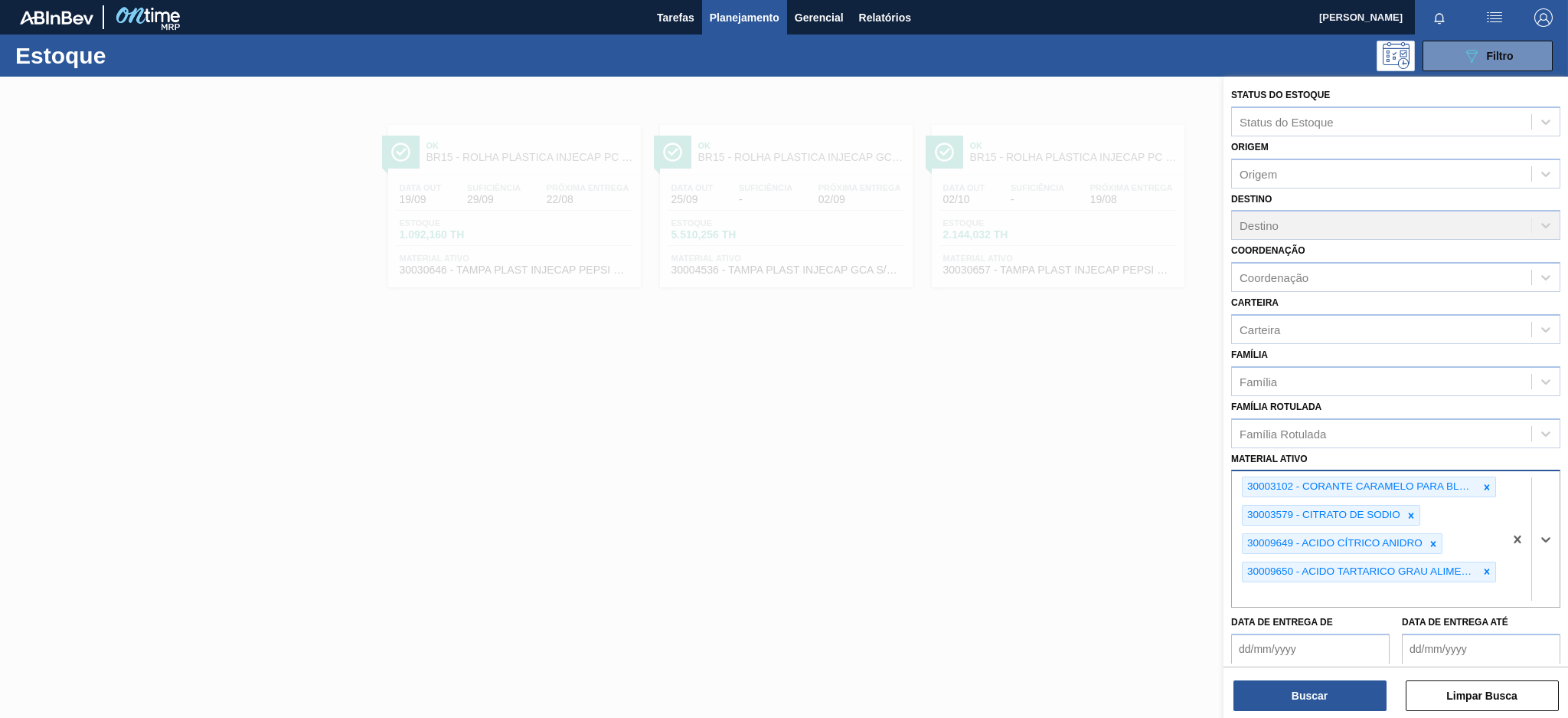
paste ativo "30009658"
type ativo "30009658"
click at [1360, 617] on div "30009658 - ACIDO MALICO;P/ALIMENTOS;99-100,5PCT" at bounding box center [1395, 631] width 329 height 29
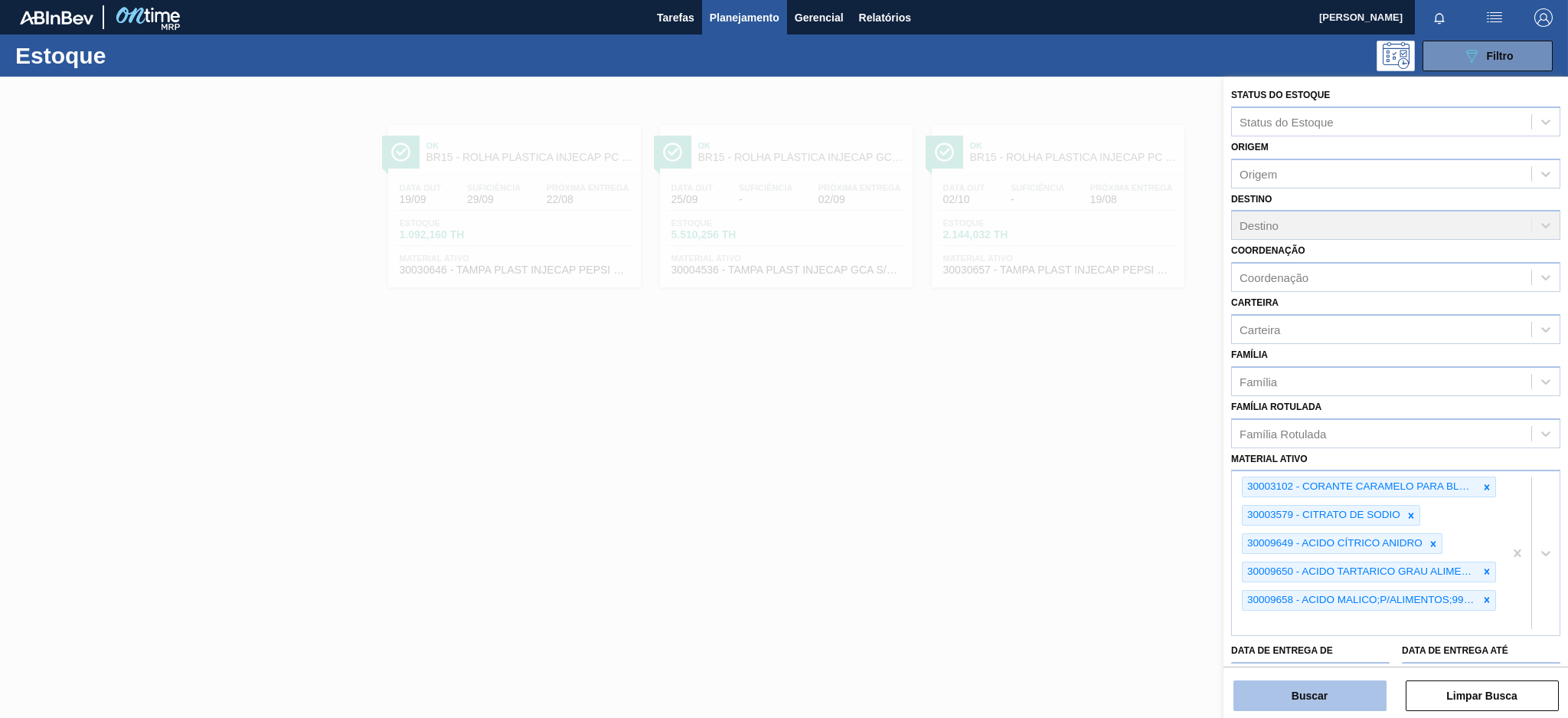
click at [1325, 702] on button "Buscar" at bounding box center [1309, 695] width 153 height 30
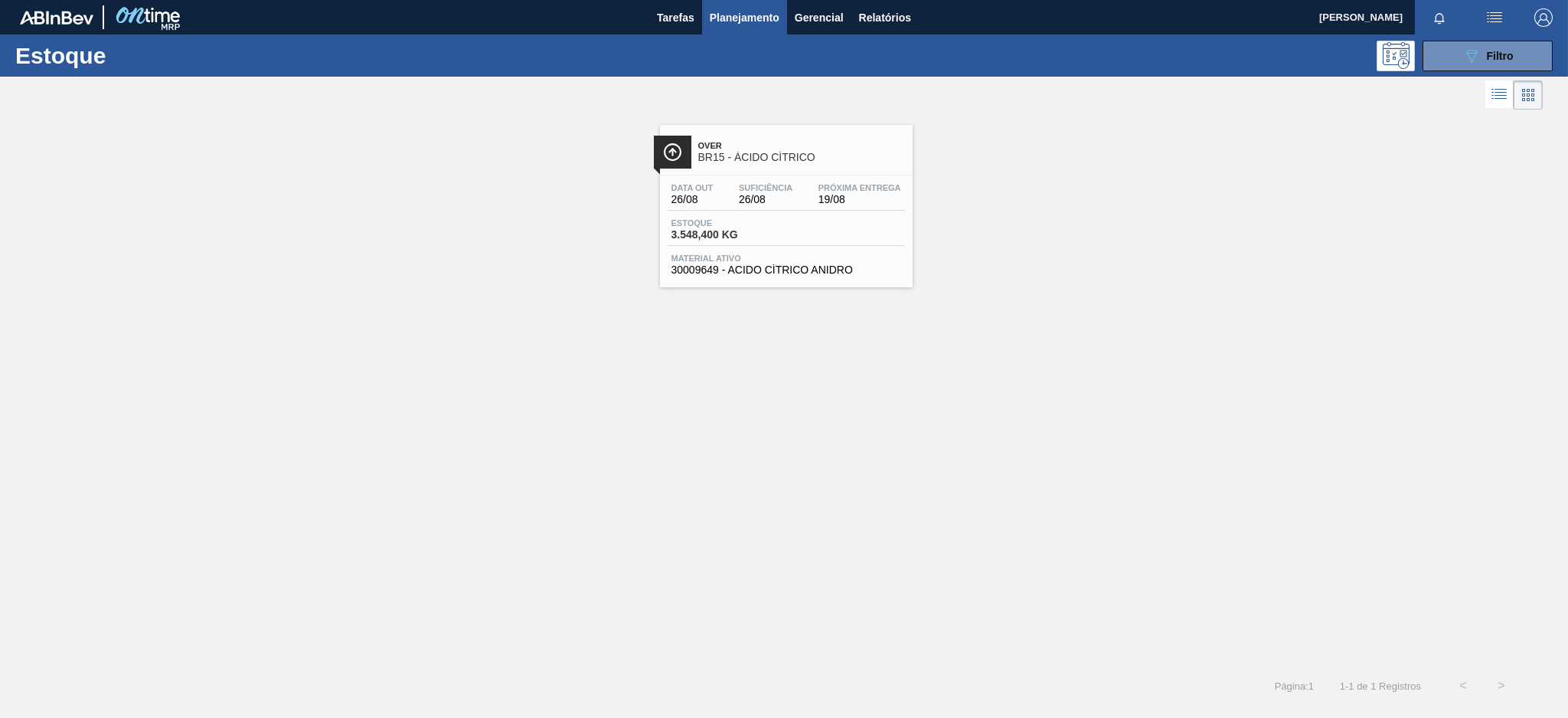
click at [775, 213] on div "Data out 26/08 Suficiência 26/08 Próxima Entrega 19/08 Estoque 3.548,400 KG Mat…" at bounding box center [786, 227] width 253 height 105
